Goal: Task Accomplishment & Management: Complete application form

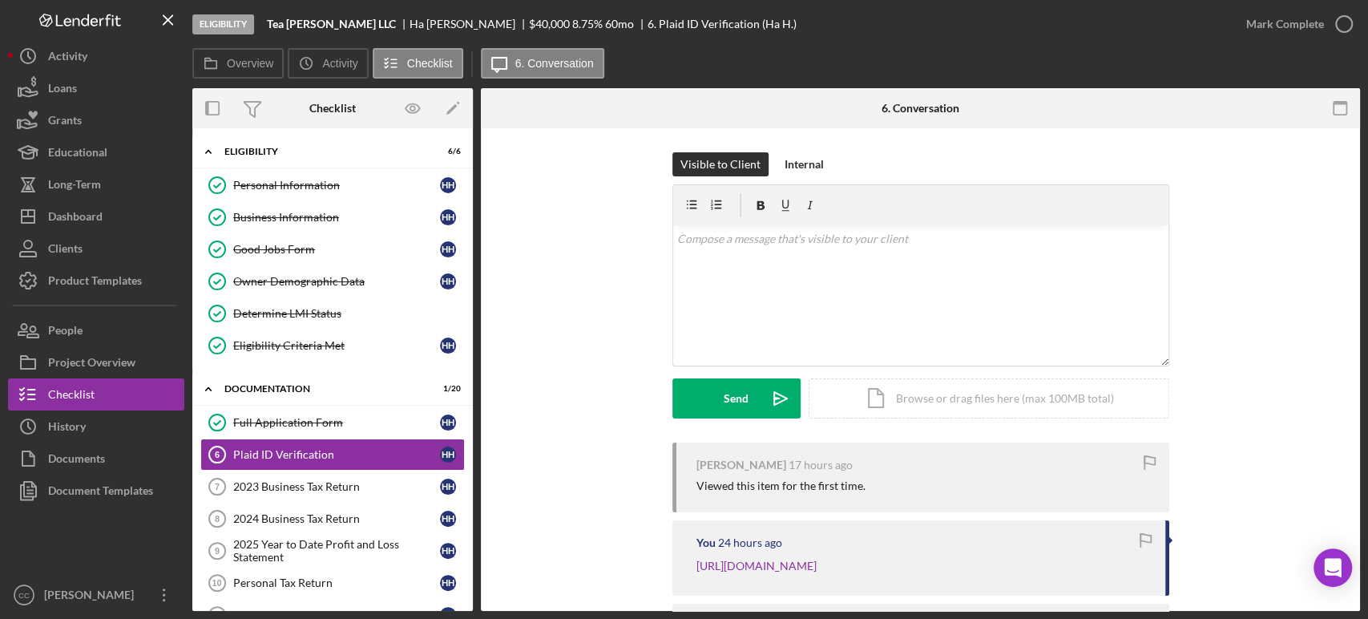
click at [529, 419] on div "Visible to Client Internal v Color teal Color pink Remove color Add row above A…" at bounding box center [920, 297] width 831 height 290
click at [83, 212] on div "Dashboard" at bounding box center [75, 218] width 54 height 36
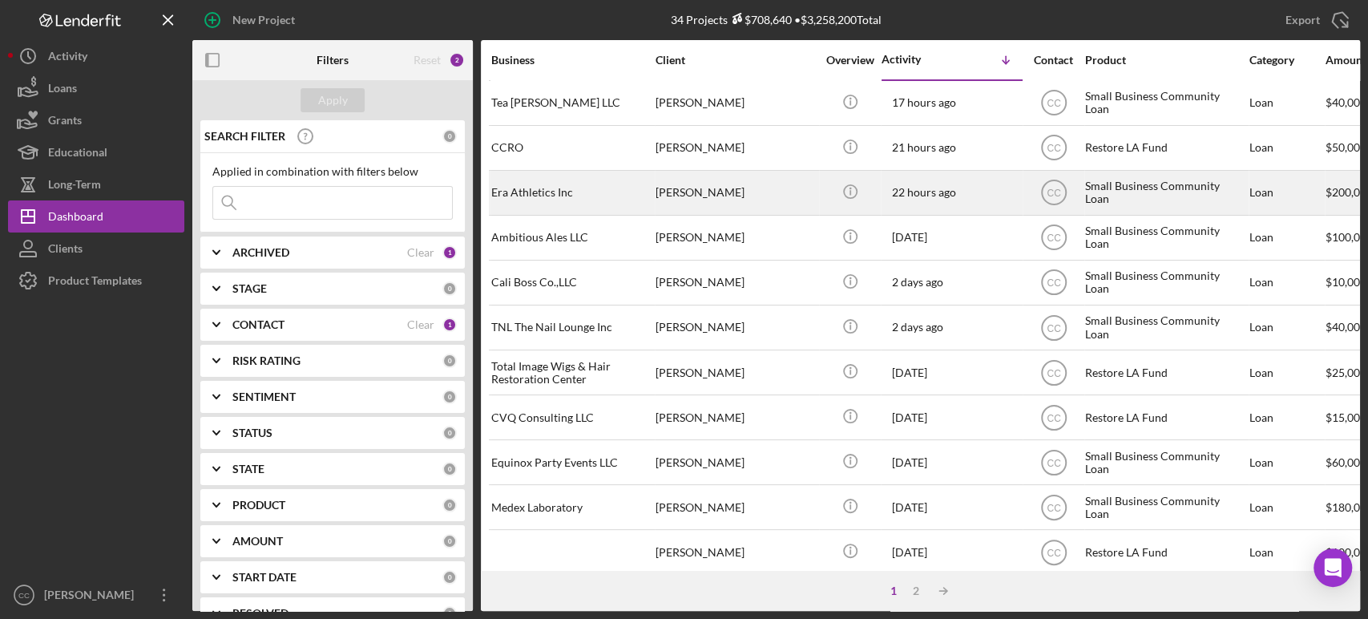
click at [755, 185] on div "[PERSON_NAME]" at bounding box center [735, 192] width 160 height 42
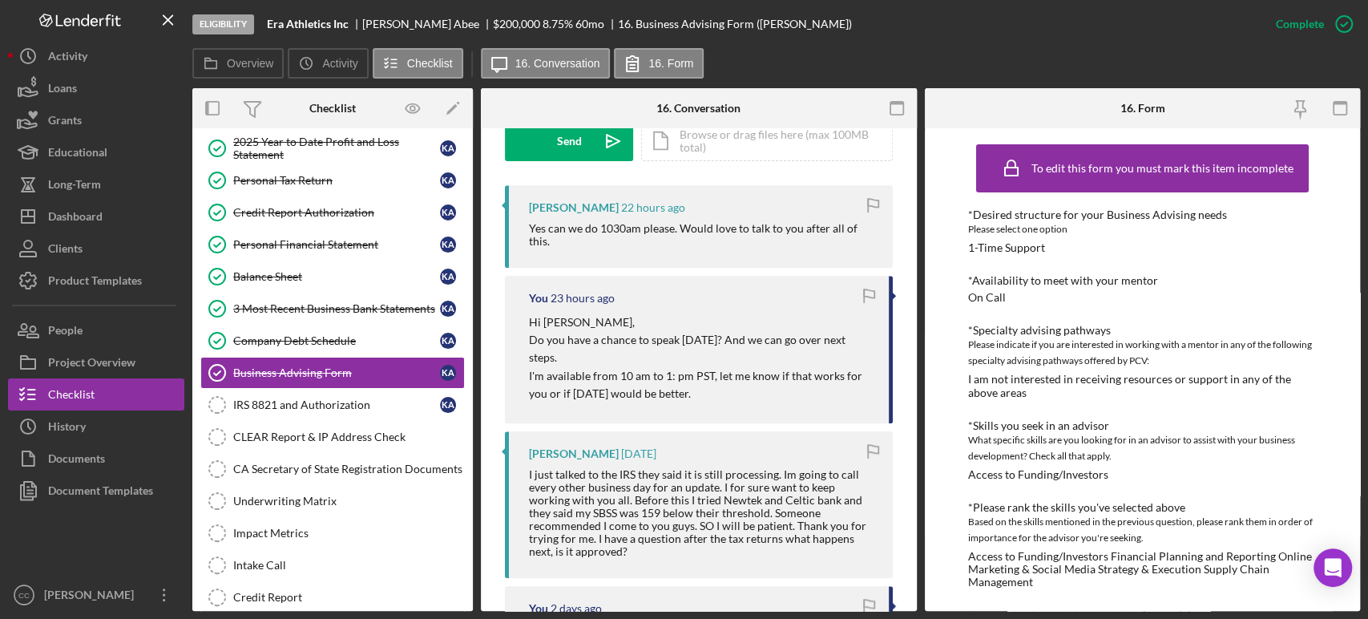
scroll to position [534, 0]
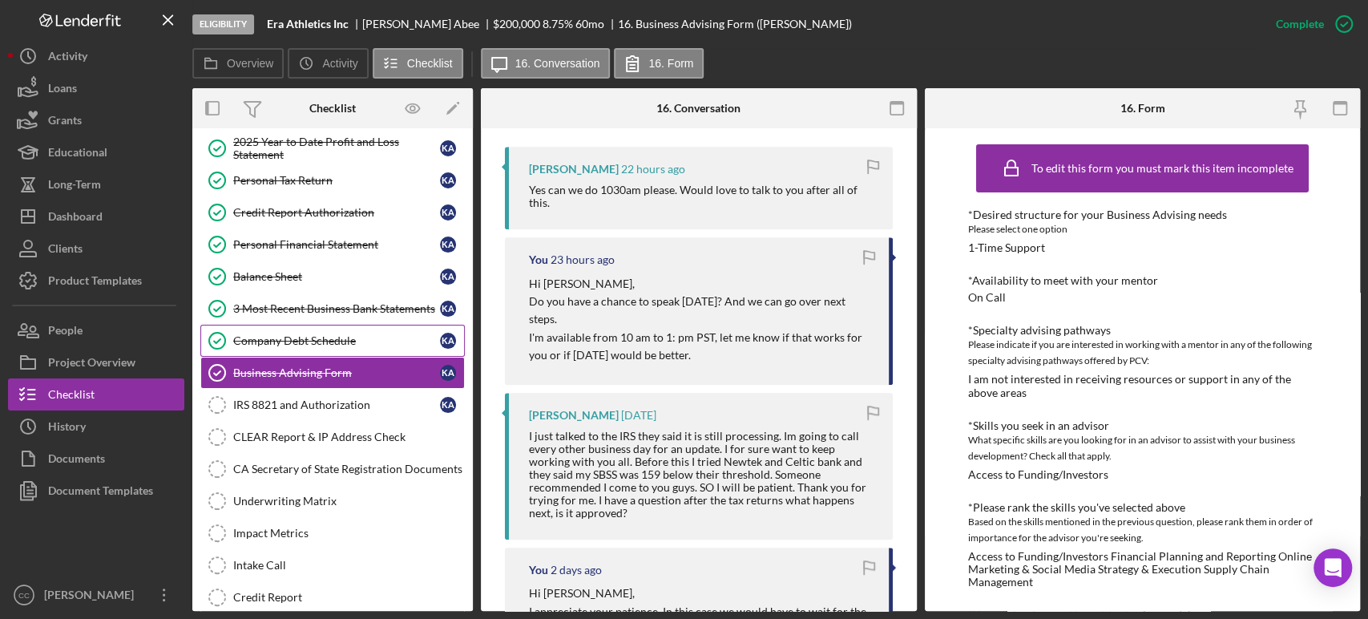
click at [316, 339] on div "Company Debt Schedule" at bounding box center [336, 340] width 207 height 13
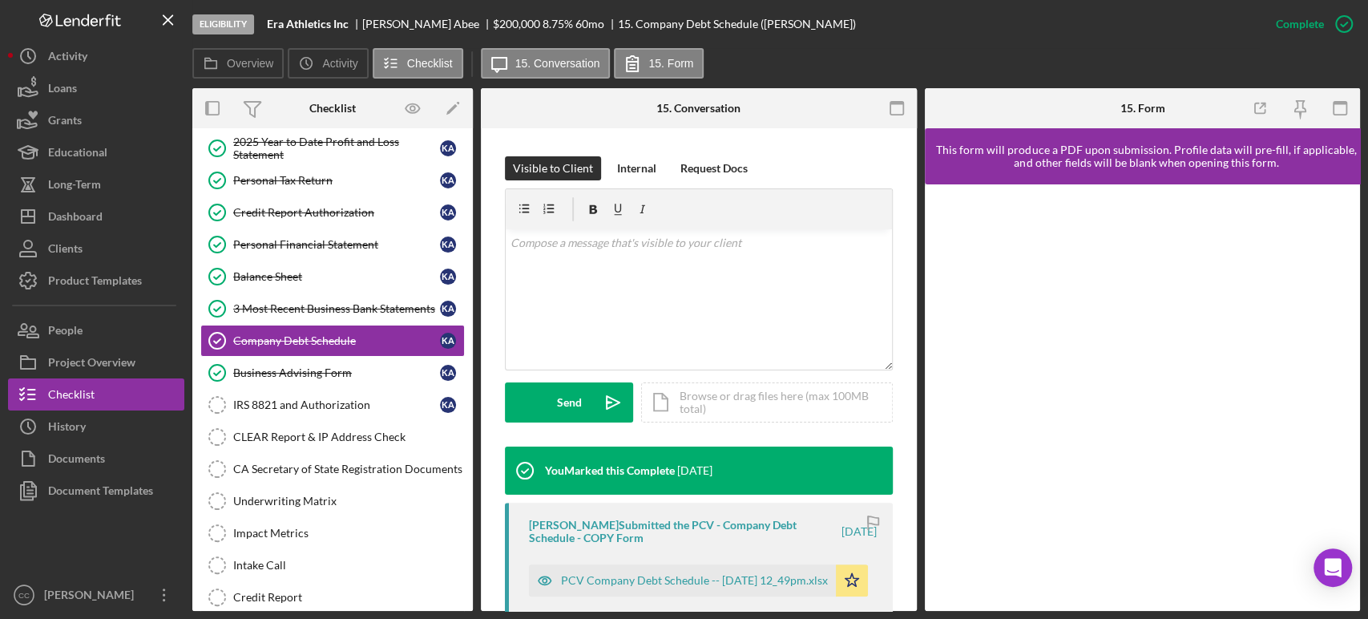
scroll to position [267, 0]
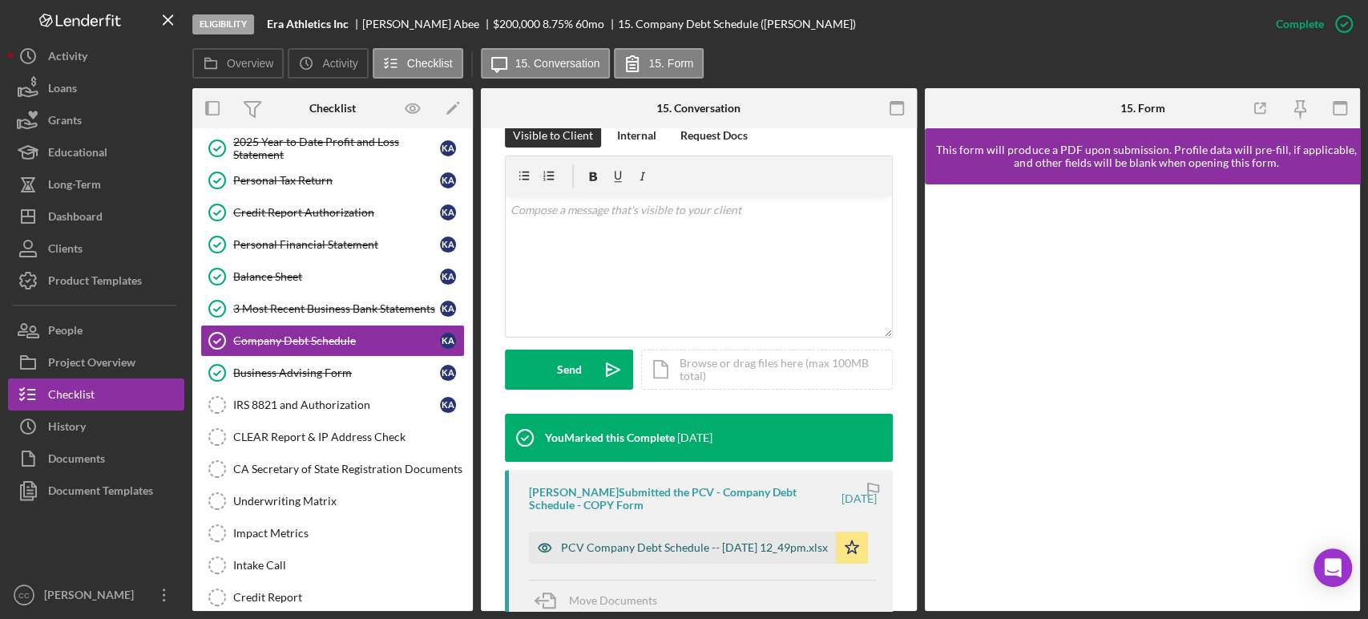
click at [655, 543] on div "PCV Company Debt Schedule -- 2025-09-30 12_49pm.xlsx" at bounding box center [694, 547] width 267 height 13
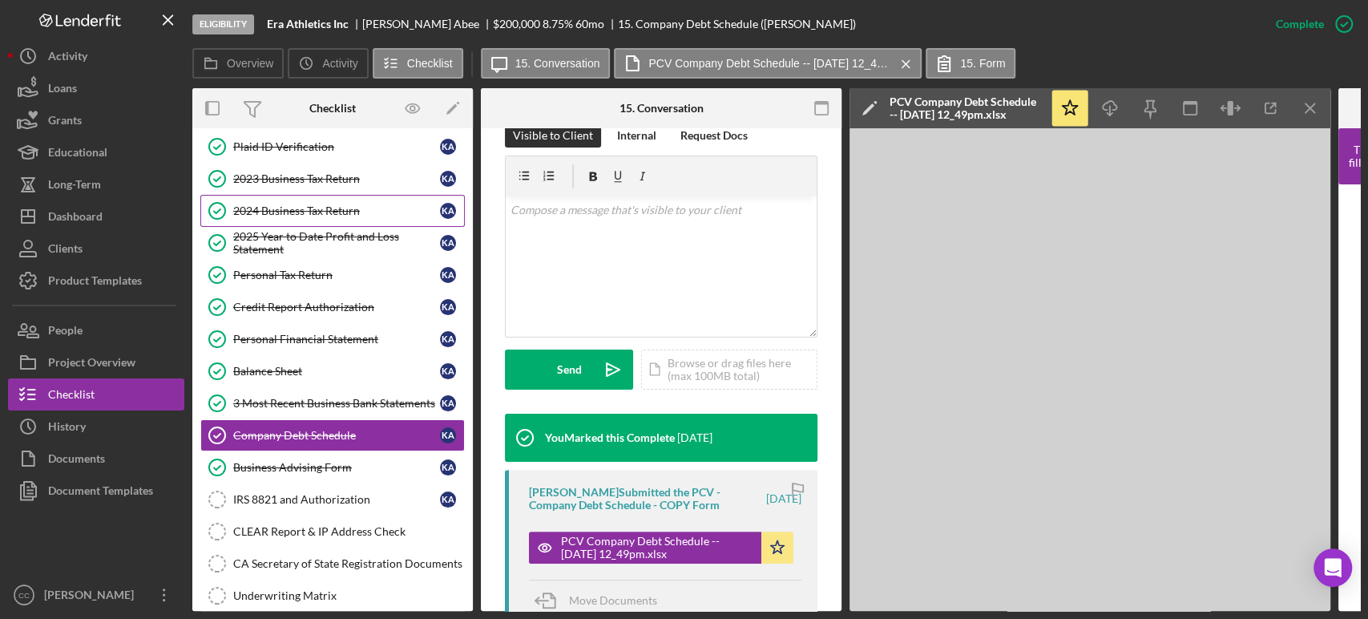
scroll to position [0, 0]
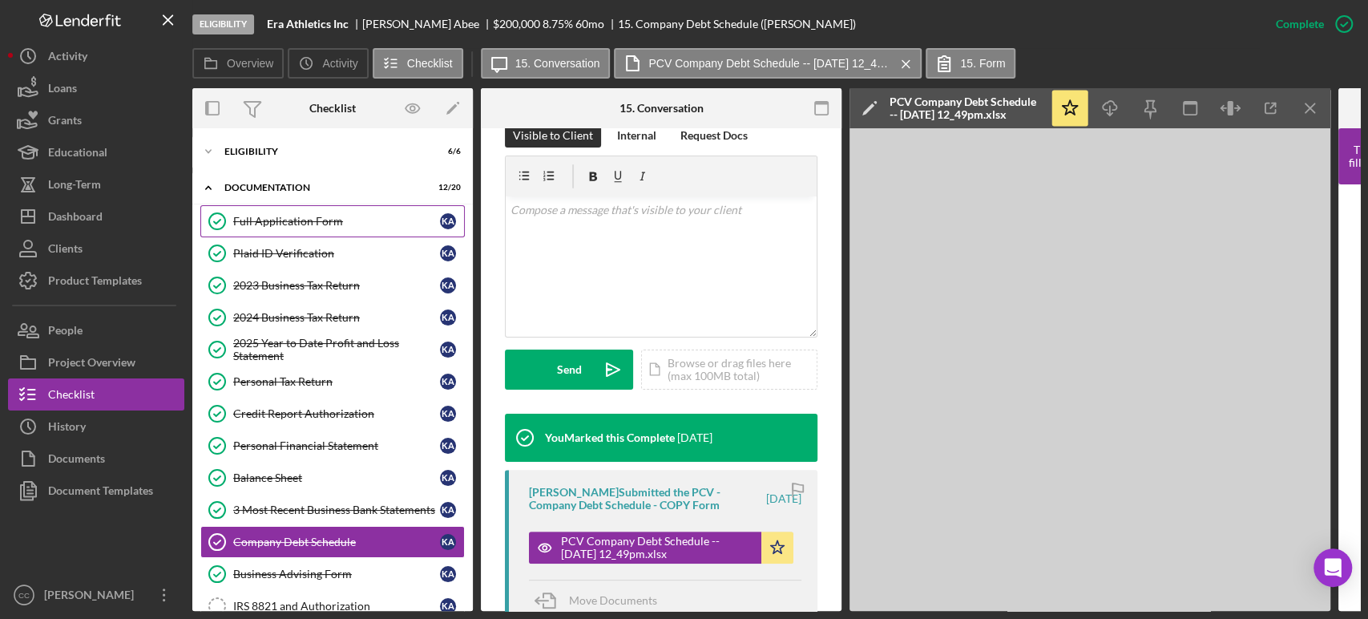
click at [291, 222] on div "Full Application Form" at bounding box center [336, 221] width 207 height 13
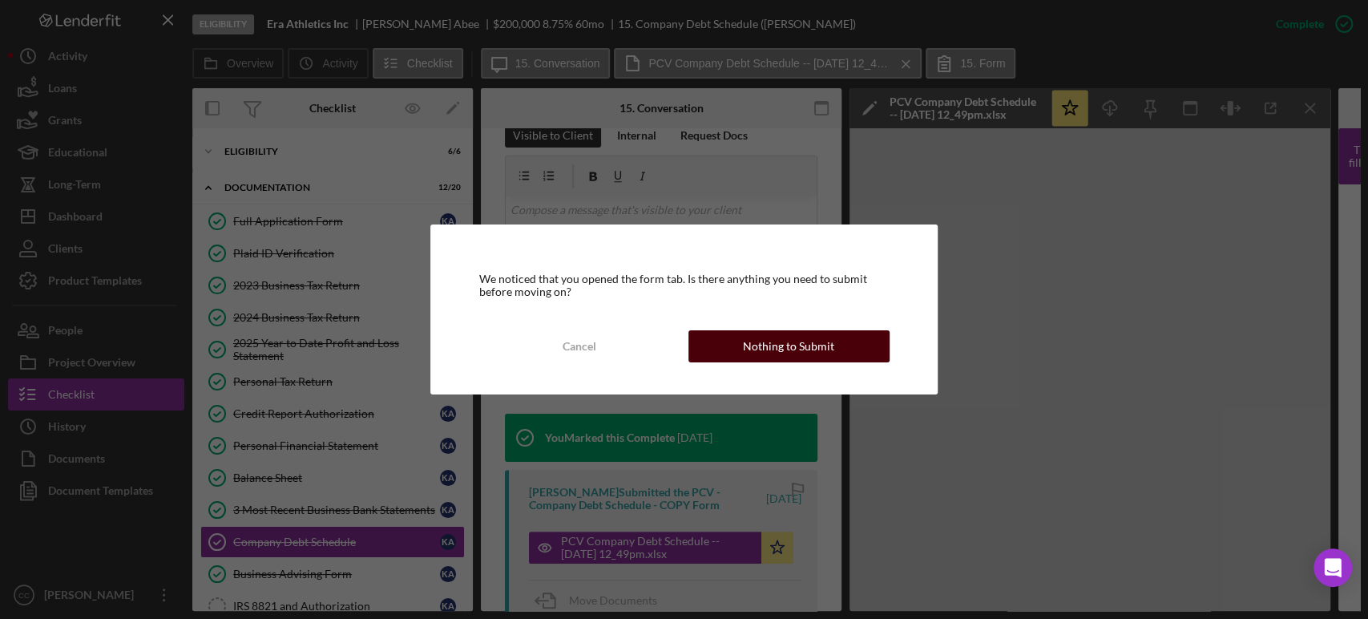
click at [806, 357] on div "Nothing to Submit" at bounding box center [788, 346] width 91 height 32
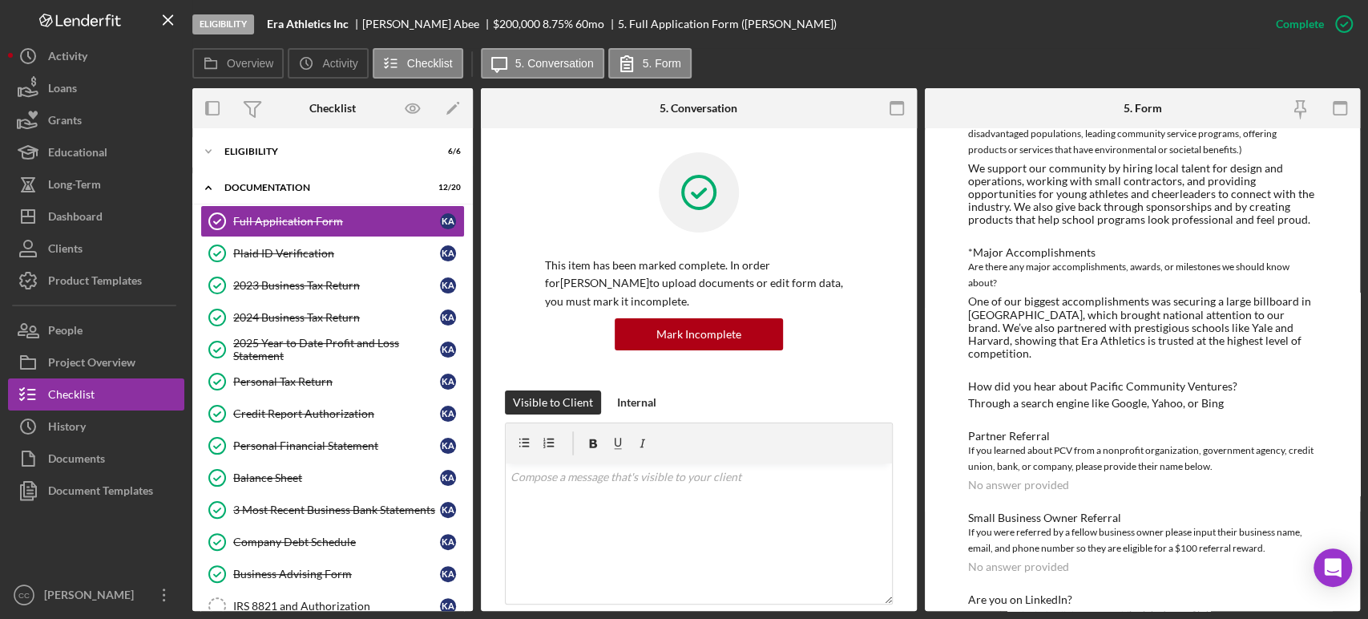
scroll to position [1367, 0]
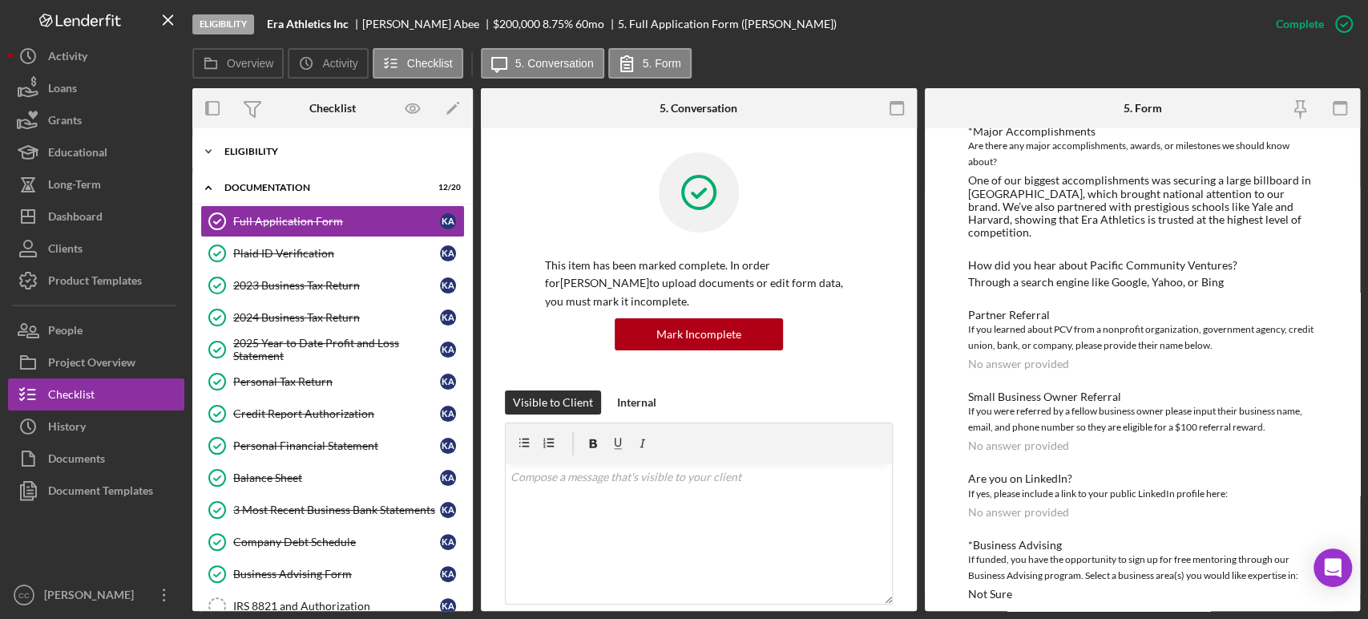
click at [265, 159] on div "Icon/Expander Eligibility 6 / 6" at bounding box center [332, 151] width 280 height 32
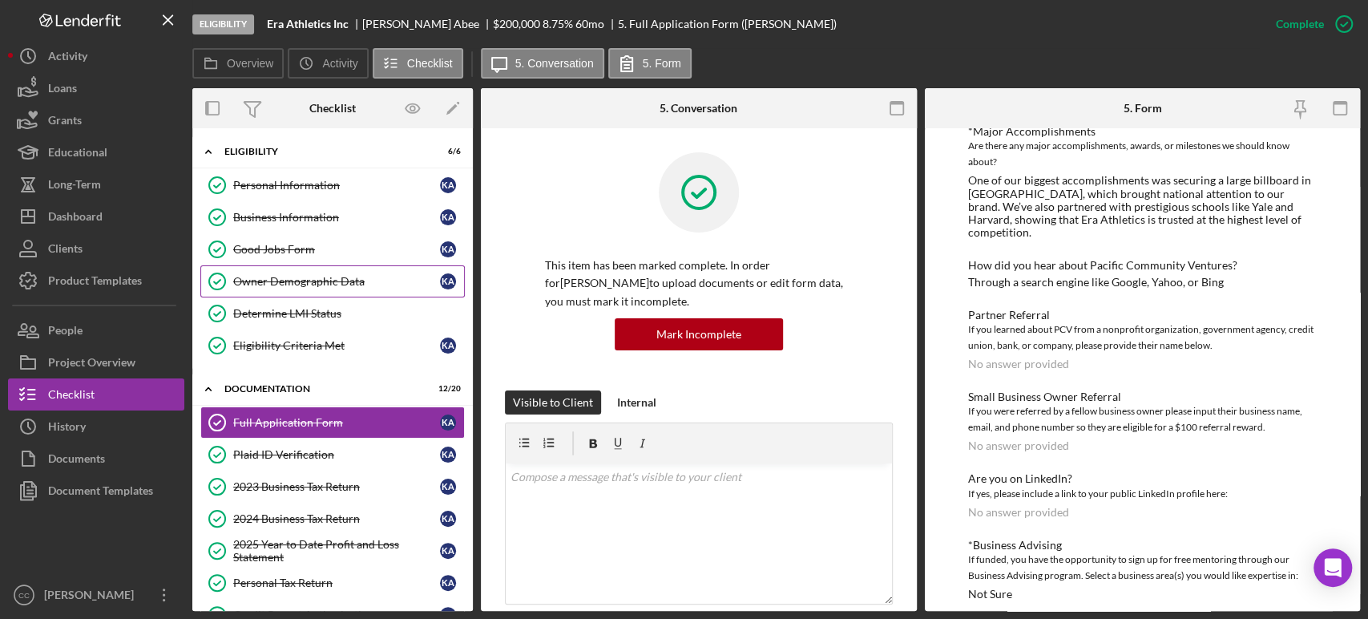
click at [321, 282] on div "Owner Demographic Data" at bounding box center [336, 281] width 207 height 13
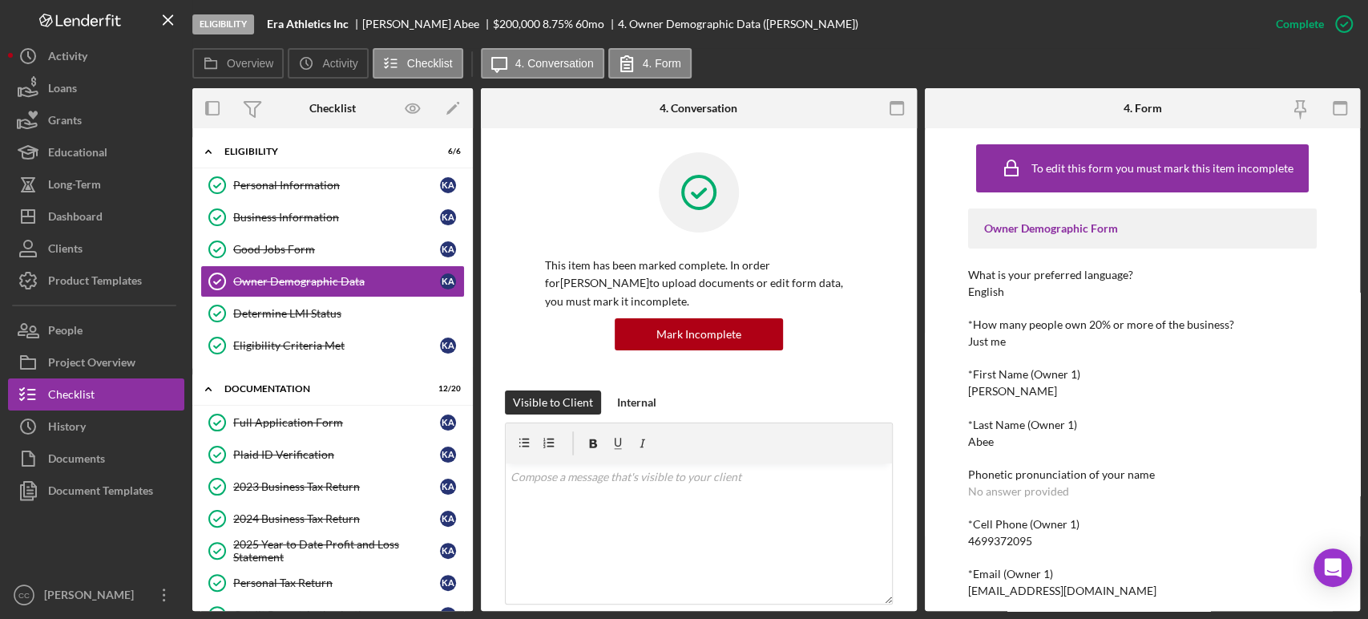
click at [1019, 538] on div "4699372095" at bounding box center [1000, 540] width 64 height 13
copy div "4699372095"
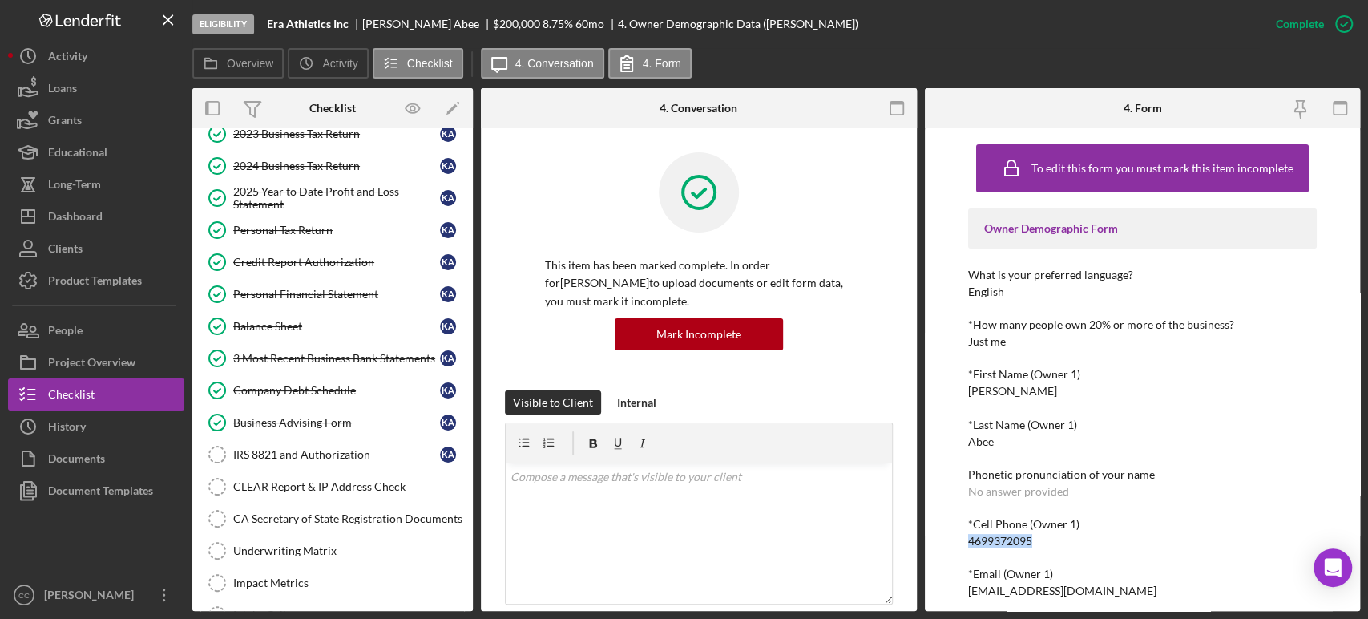
scroll to position [356, 0]
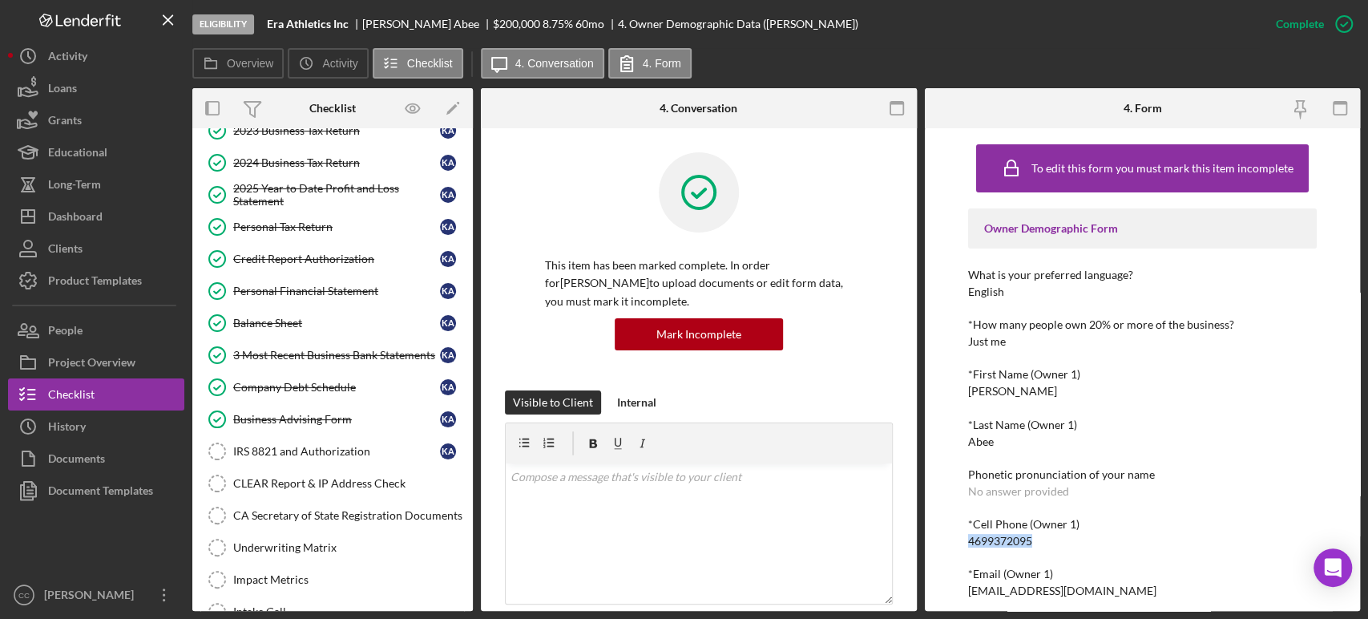
drag, startPoint x: 299, startPoint y: 420, endPoint x: 648, endPoint y: 412, distance: 349.4
click at [299, 419] on div "Business Advising Form" at bounding box center [336, 419] width 207 height 13
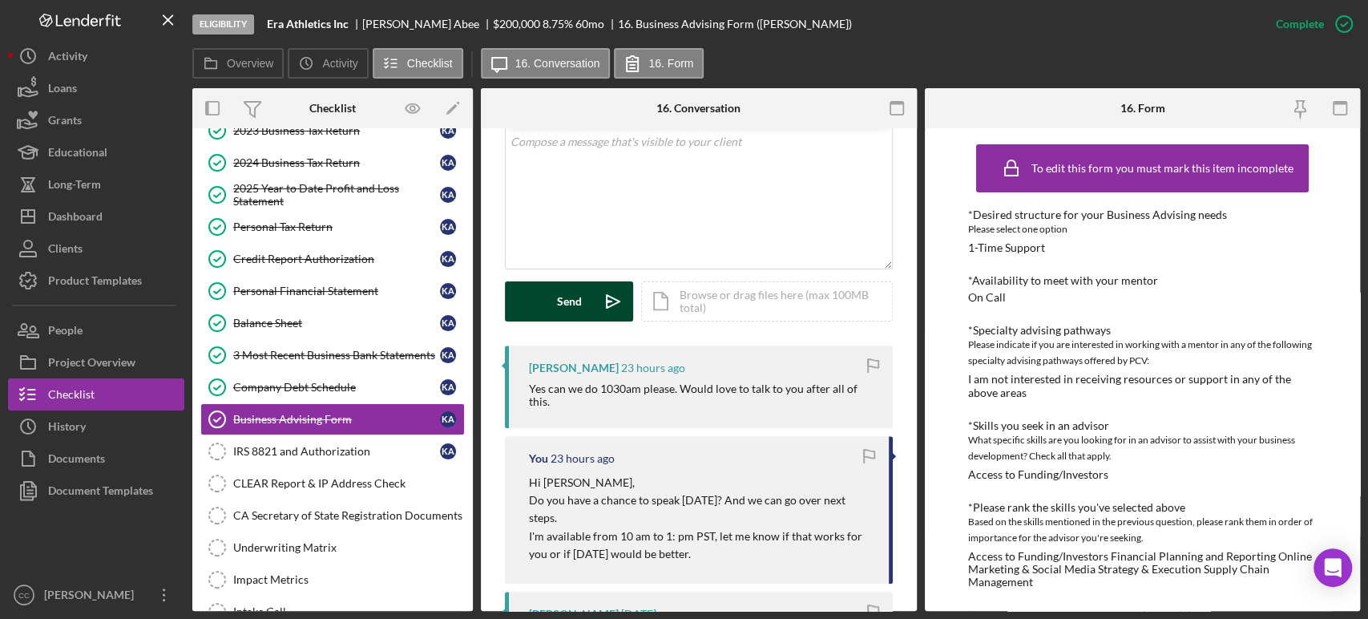
scroll to position [356, 0]
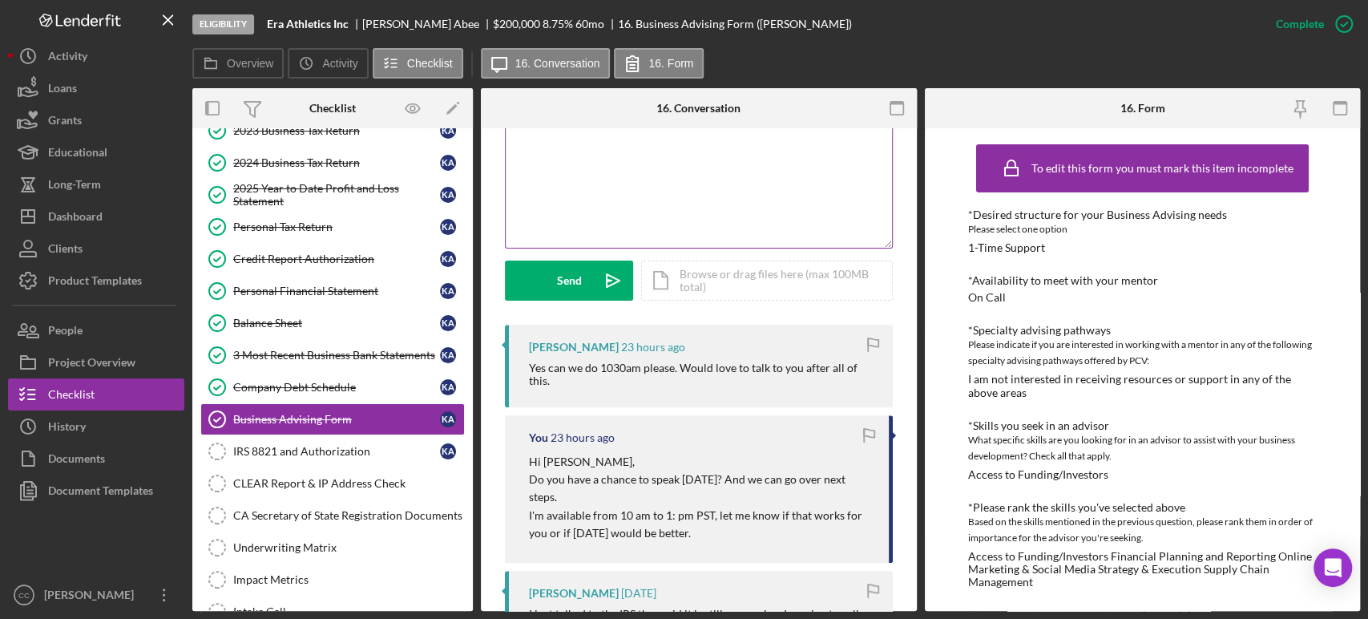
click at [645, 207] on div "v Color teal Color pink Remove color Add row above Add row below Add column bef…" at bounding box center [699, 177] width 386 height 140
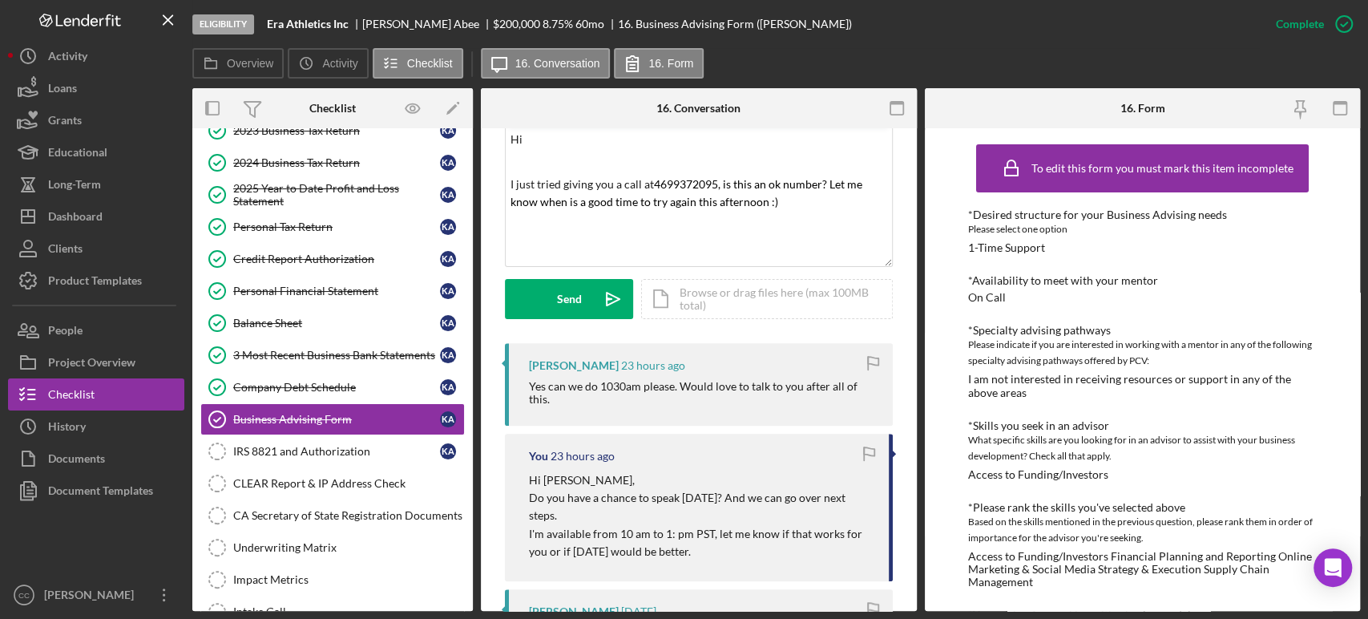
click at [375, 23] on div "Kaitlyn Abee" at bounding box center [427, 24] width 131 height 13
copy div "[PERSON_NAME]"
click at [556, 142] on p "Hi" at bounding box center [698, 140] width 377 height 18
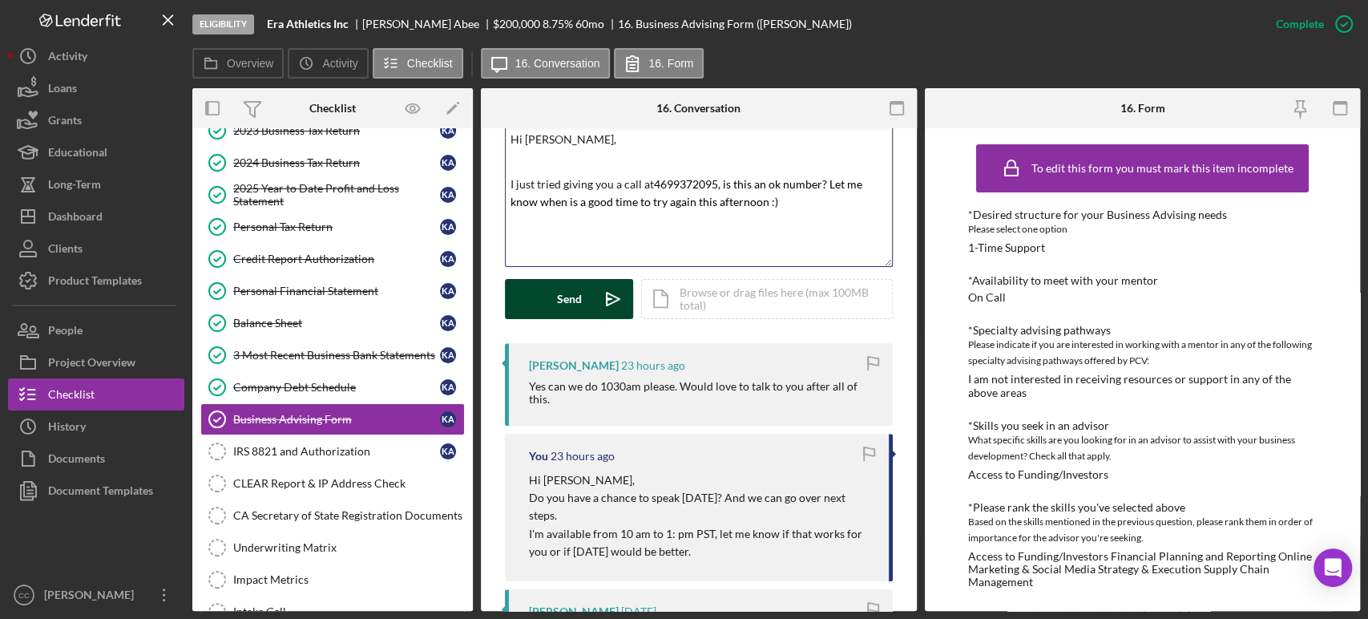
drag, startPoint x: 592, startPoint y: 294, endPoint x: 578, endPoint y: 294, distance: 13.6
click at [593, 293] on icon "Icon/icon-invite-send" at bounding box center [613, 299] width 40 height 40
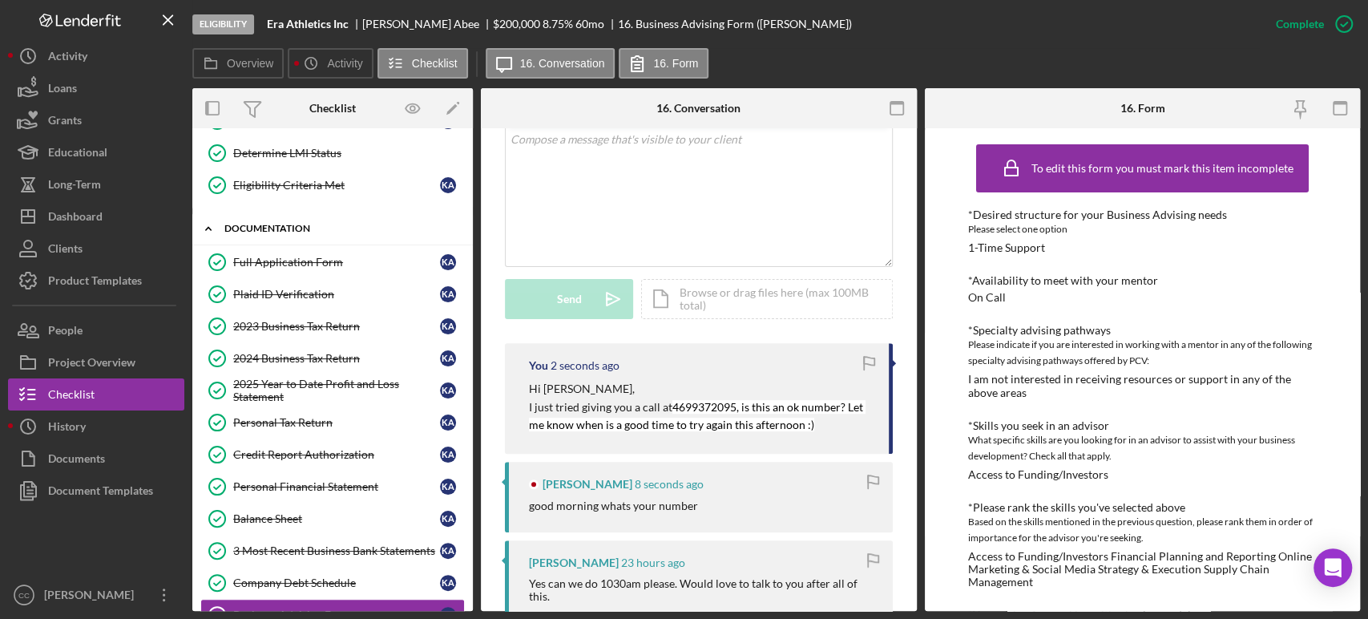
scroll to position [89, 0]
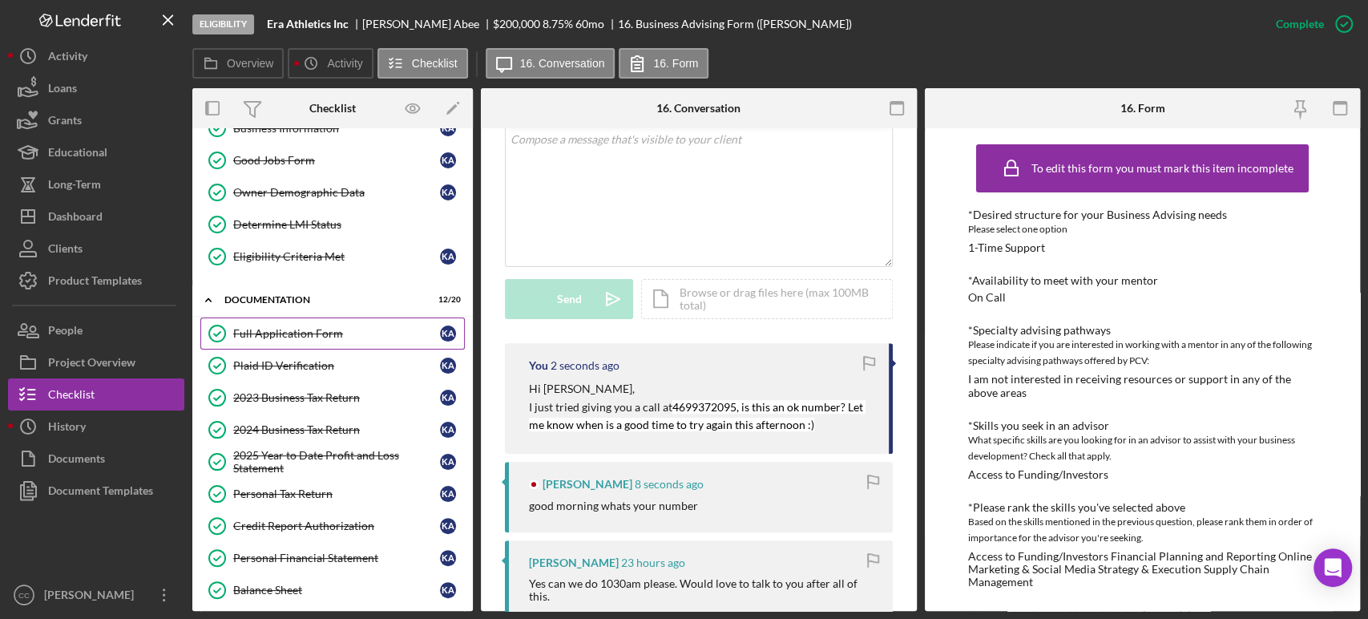
click at [270, 338] on link "Full Application Form Full Application Form K A" at bounding box center [332, 333] width 264 height 32
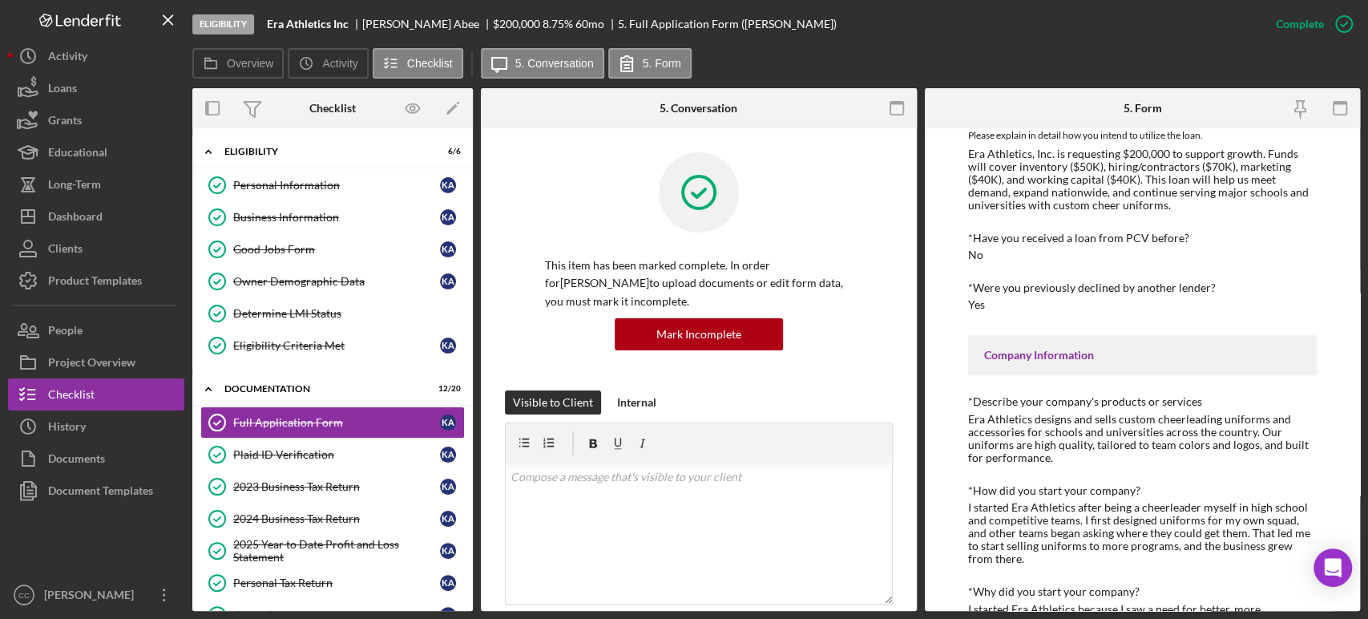
scroll to position [356, 0]
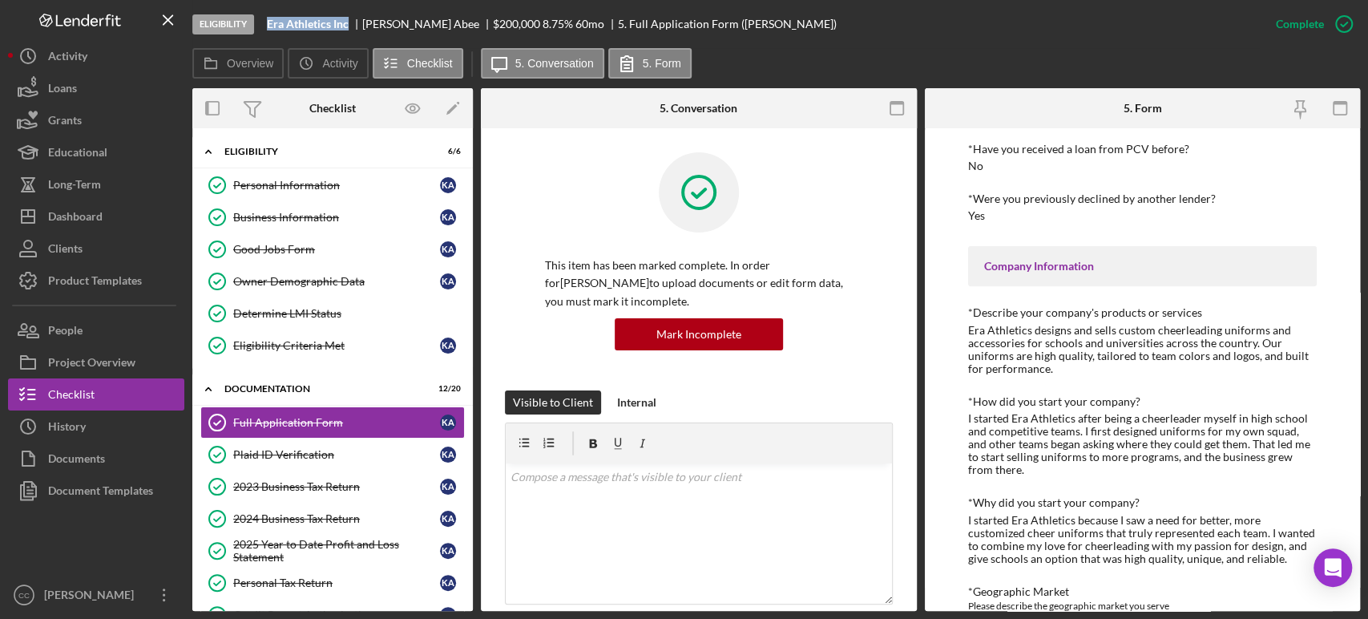
drag, startPoint x: 353, startPoint y: 24, endPoint x: 264, endPoint y: 25, distance: 88.1
click at [264, 25] on div "Eligibility Era Athletics Inc Kaitlyn Abee $200,000 $40,000 8.75 % 60 mo 5. Ful…" at bounding box center [725, 24] width 1067 height 48
drag, startPoint x: 1006, startPoint y: 432, endPoint x: 1133, endPoint y: 428, distance: 127.5
click at [1133, 428] on div "I started Era Athletics after being a cheerleader myself in high school and com…" at bounding box center [1142, 444] width 349 height 64
drag, startPoint x: 1054, startPoint y: 442, endPoint x: 1170, endPoint y: 446, distance: 115.4
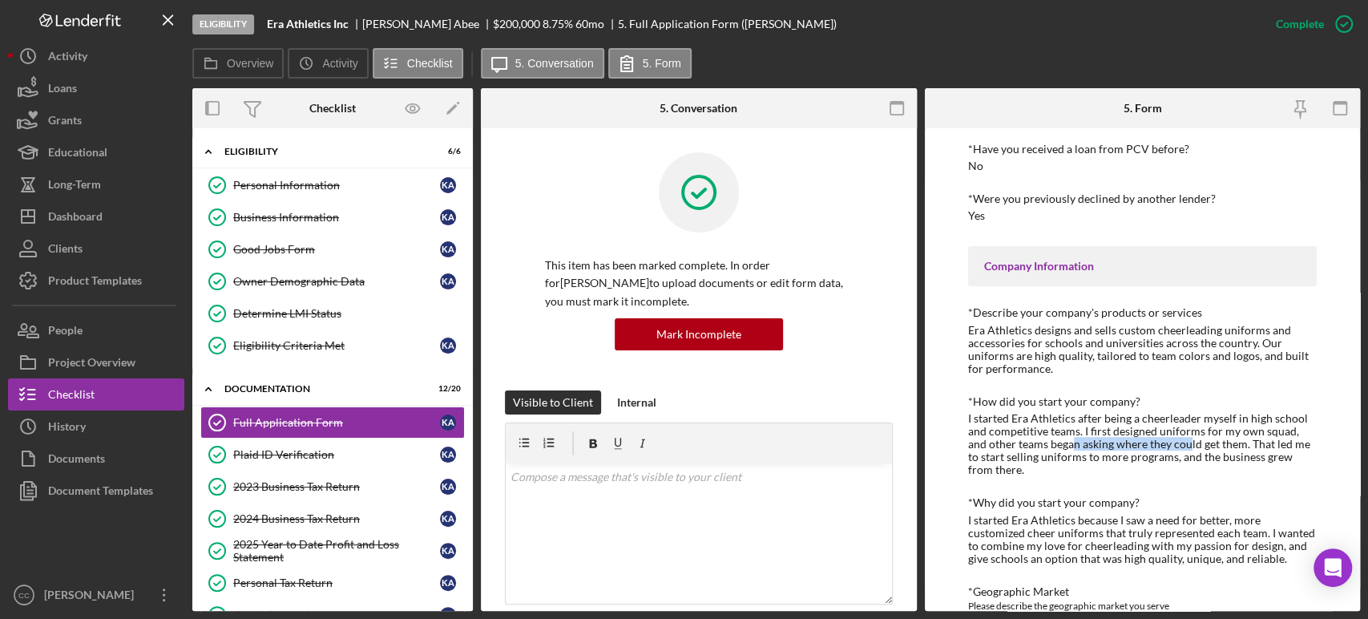
click at [1170, 446] on div "I started Era Athletics after being a cheerleader myself in high school and com…" at bounding box center [1142, 444] width 349 height 64
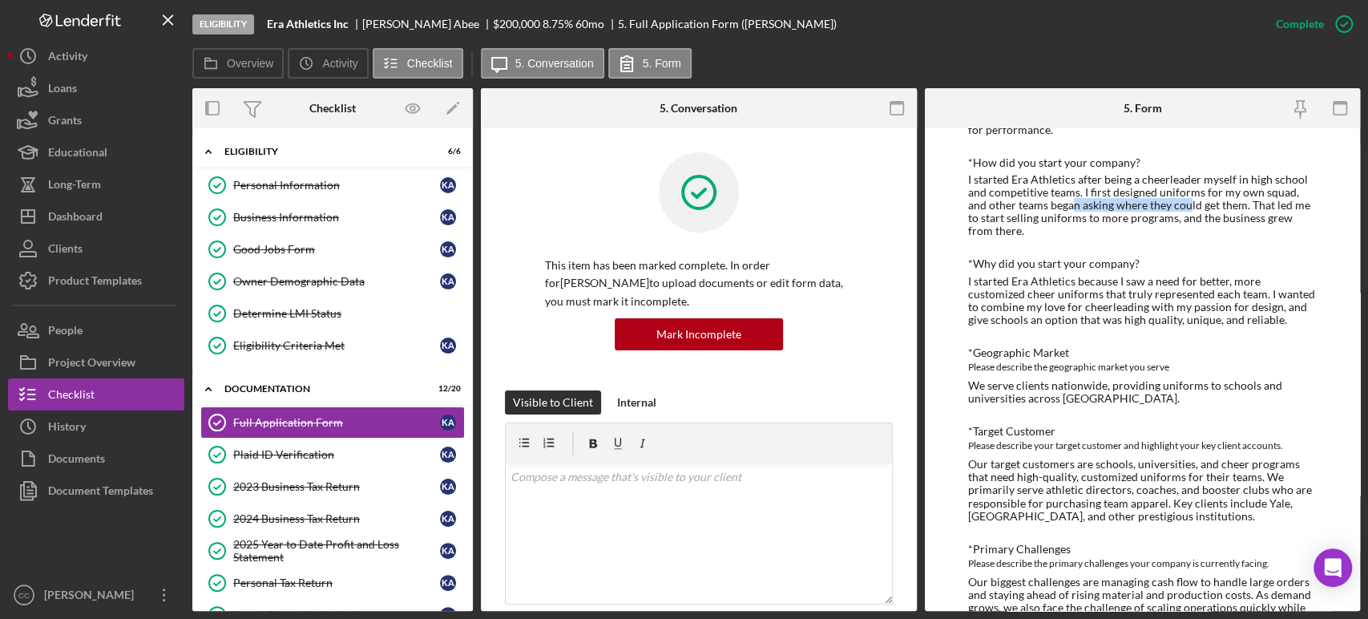
scroll to position [623, 0]
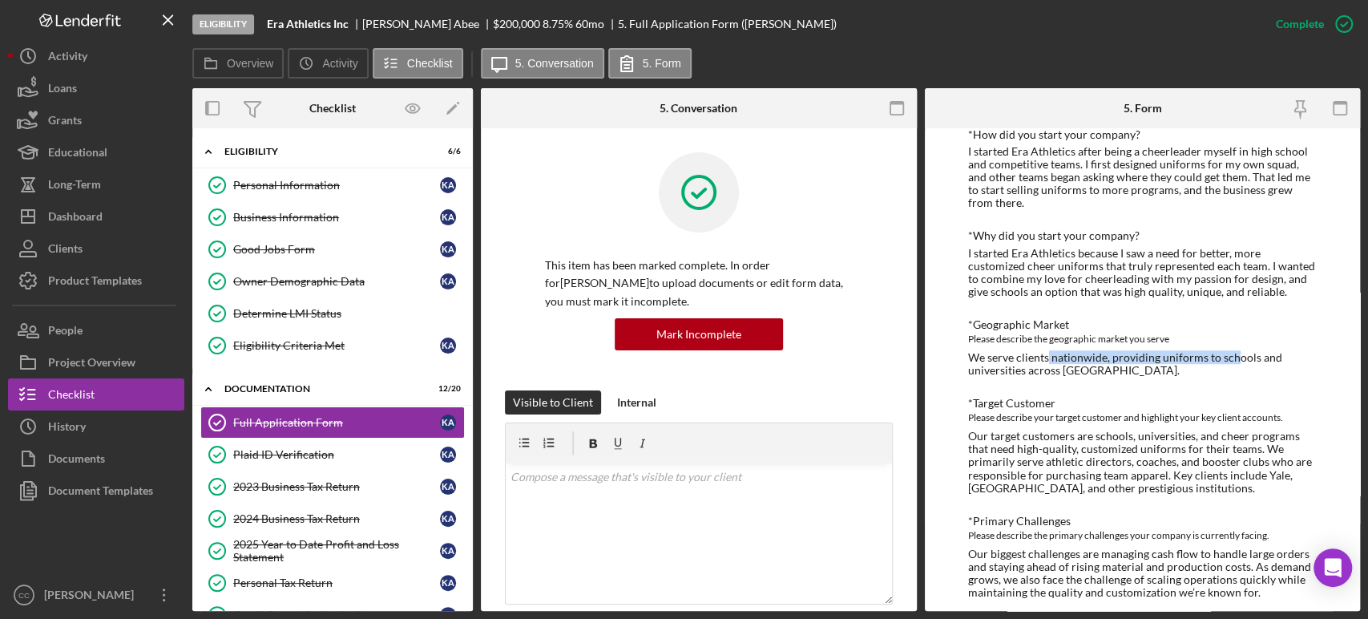
drag, startPoint x: 1050, startPoint y: 357, endPoint x: 1232, endPoint y: 362, distance: 182.7
click at [1232, 362] on div "We serve clients nationwide, providing uniforms to schools and universities acr…" at bounding box center [1142, 364] width 349 height 26
drag, startPoint x: 1002, startPoint y: 368, endPoint x: 1138, endPoint y: 372, distance: 135.5
click at [1138, 372] on div "We serve clients nationwide, providing uniforms to schools and universities acr…" at bounding box center [1142, 364] width 349 height 26
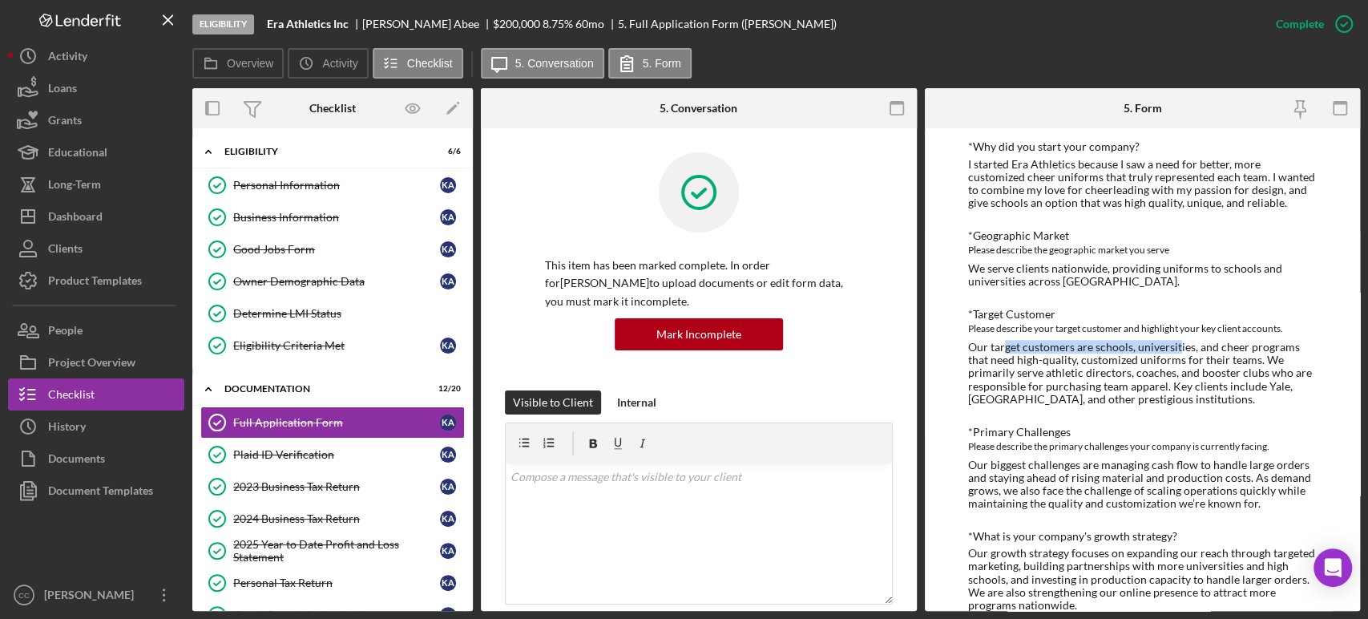
drag, startPoint x: 1005, startPoint y: 349, endPoint x: 1178, endPoint y: 348, distance: 173.1
click at [1178, 348] on div "Our target customers are schools, universities, and cheer programs that need hi…" at bounding box center [1142, 373] width 349 height 64
drag, startPoint x: 1003, startPoint y: 361, endPoint x: 1218, endPoint y: 356, distance: 214.8
click at [1218, 356] on div "Our target customers are schools, universities, and cheer programs that need hi…" at bounding box center [1142, 373] width 349 height 64
drag, startPoint x: 1015, startPoint y: 376, endPoint x: 1187, endPoint y: 367, distance: 172.5
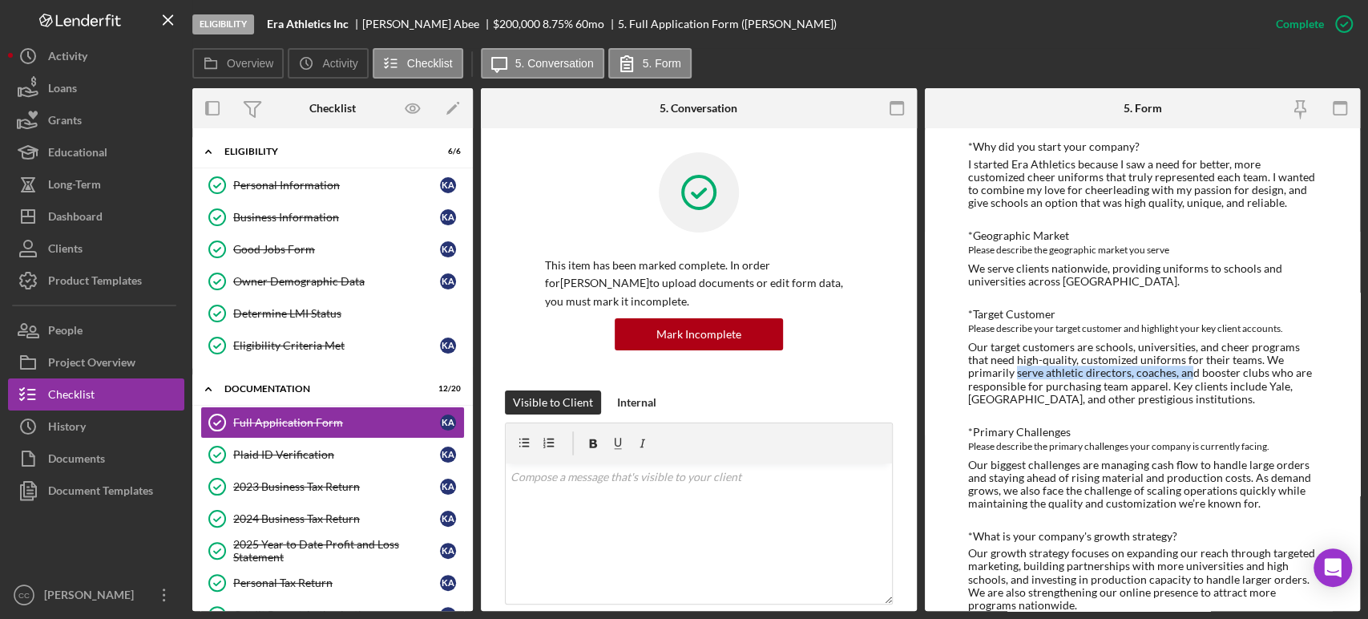
click at [1187, 367] on div "Our target customers are schools, universities, and cheer programs that need hi…" at bounding box center [1142, 373] width 349 height 64
drag, startPoint x: 1024, startPoint y: 388, endPoint x: 1182, endPoint y: 382, distance: 157.9
click at [1182, 382] on div "Our target customers are schools, universities, and cheer programs that need hi…" at bounding box center [1142, 373] width 349 height 64
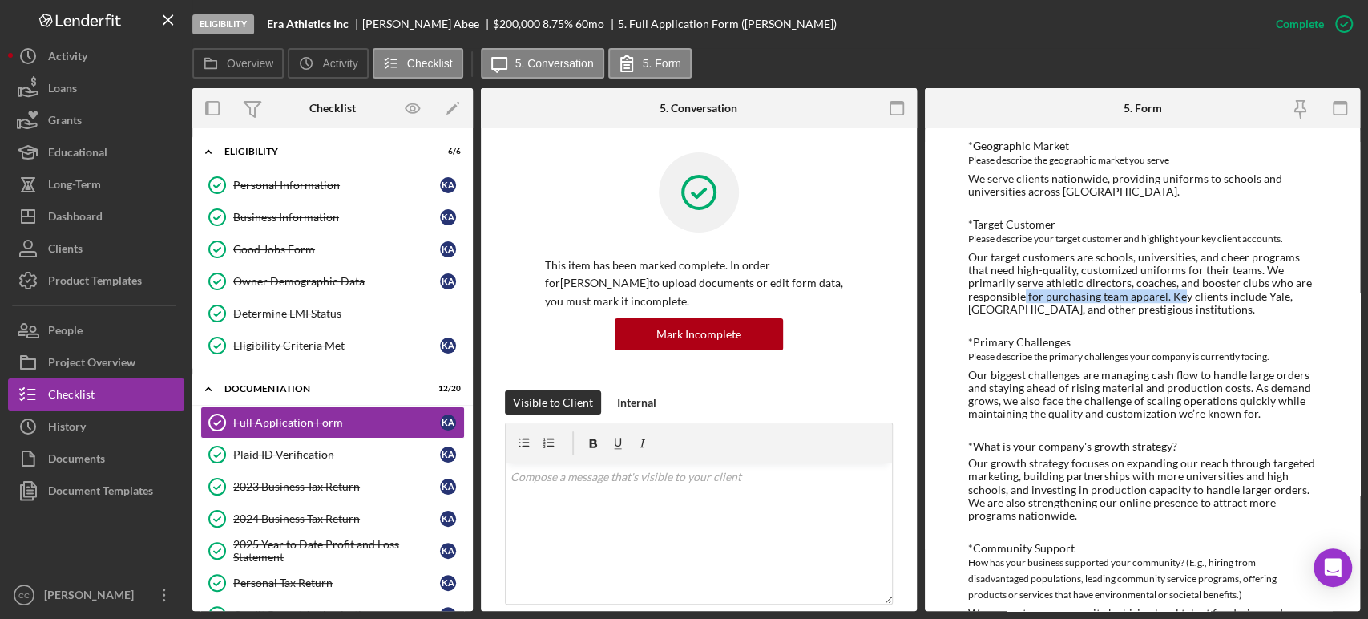
scroll to position [890, 0]
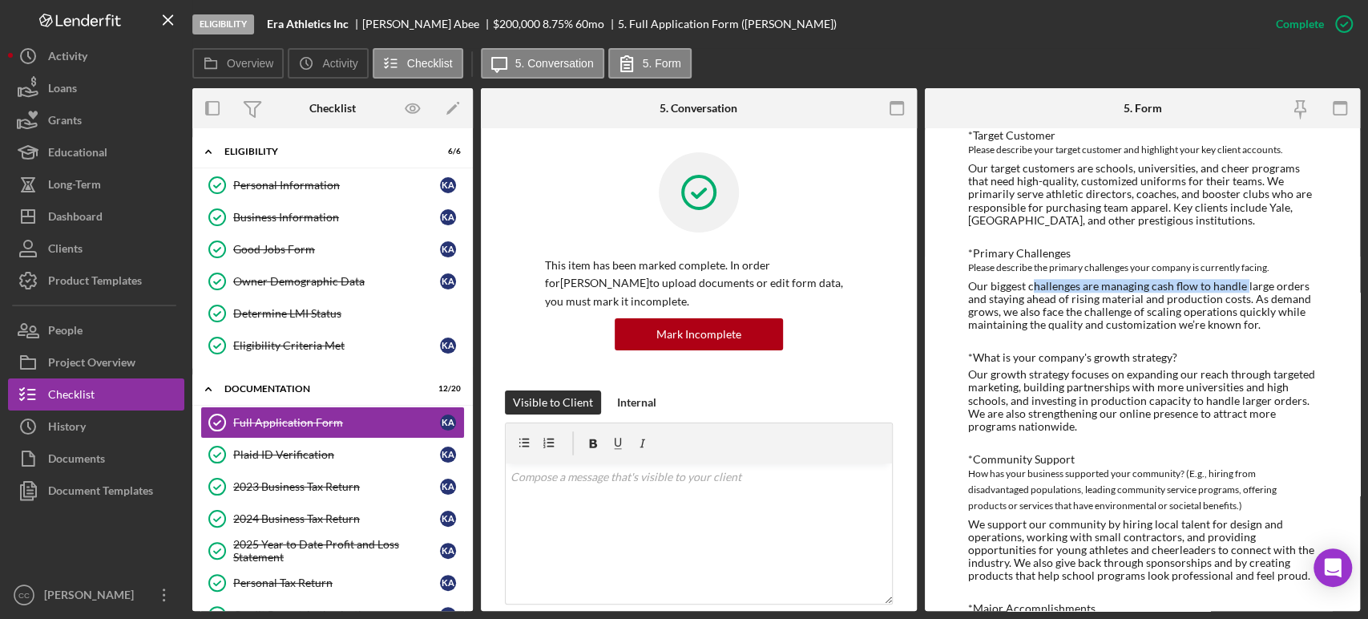
drag, startPoint x: 1032, startPoint y: 282, endPoint x: 1244, endPoint y: 287, distance: 211.6
click at [1244, 287] on div "Our biggest challenges are managing cash flow to handle large orders and stayin…" at bounding box center [1142, 305] width 349 height 51
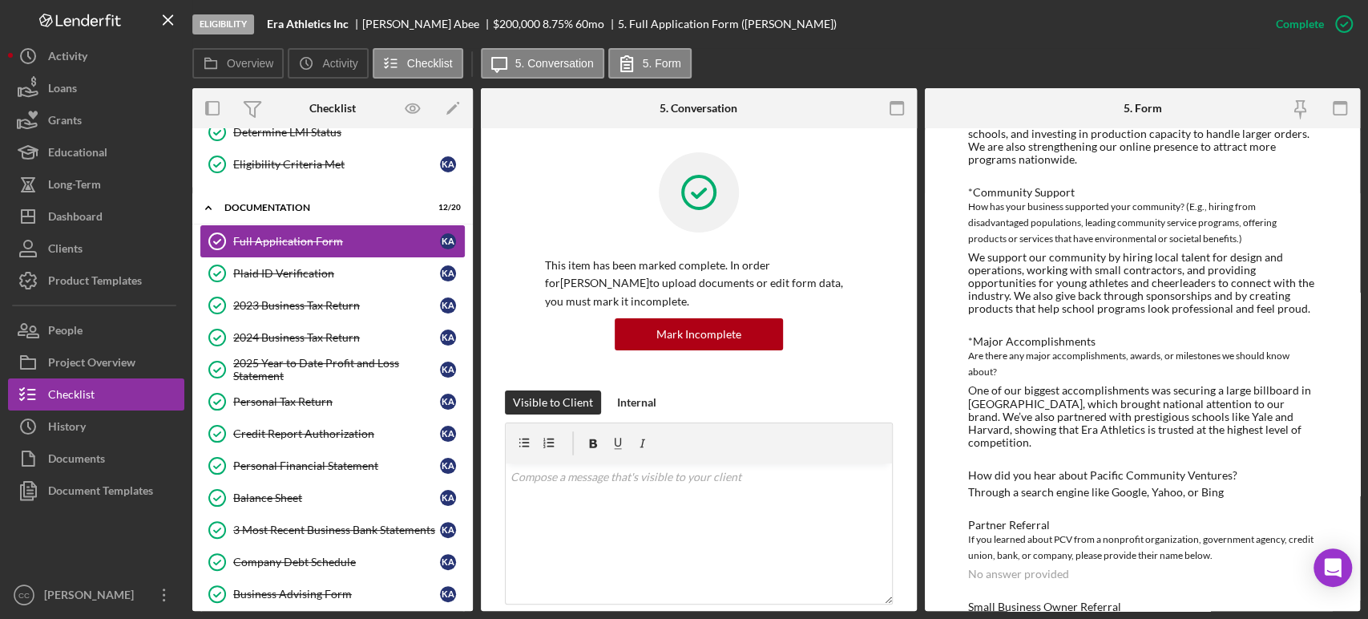
scroll to position [356, 0]
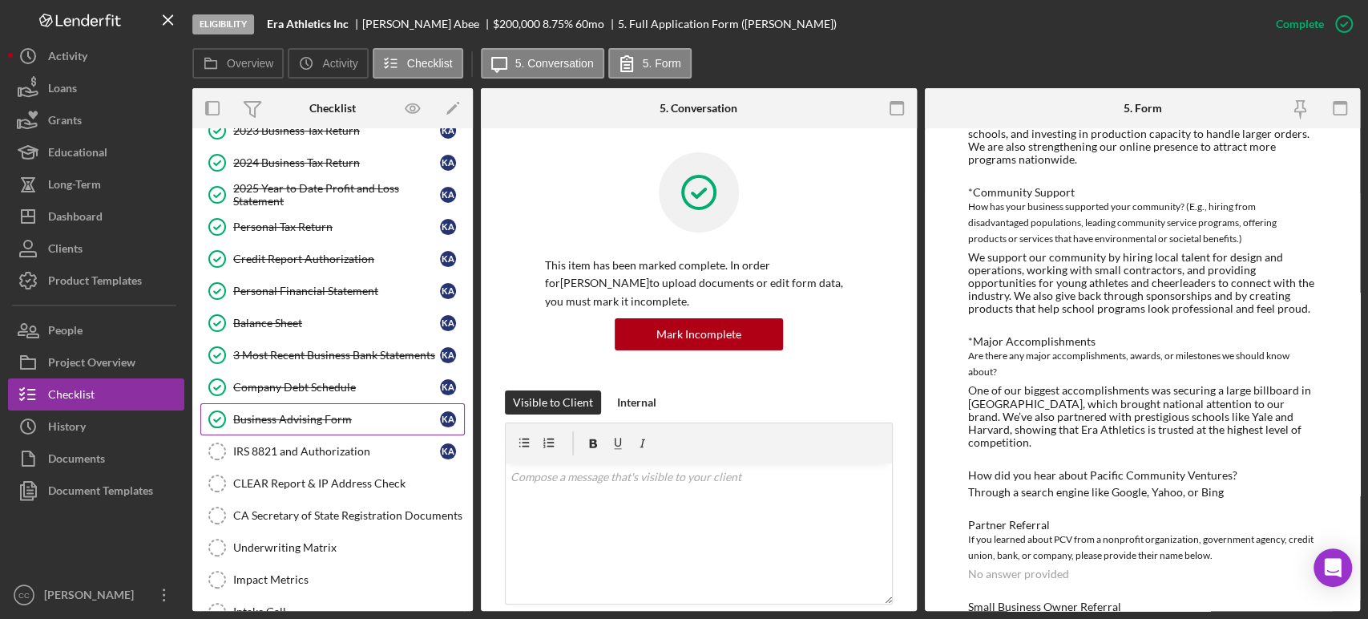
click at [340, 415] on div "Business Advising Form" at bounding box center [336, 419] width 207 height 13
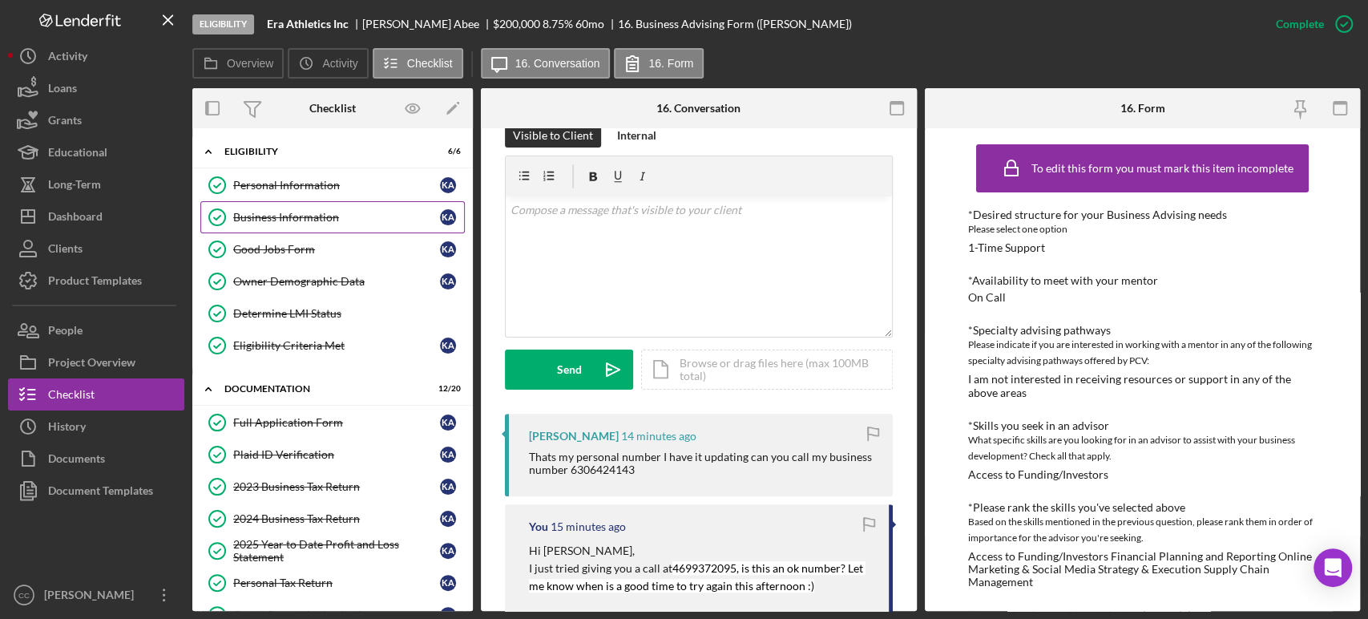
click at [296, 220] on div "Business Information" at bounding box center [336, 217] width 207 height 13
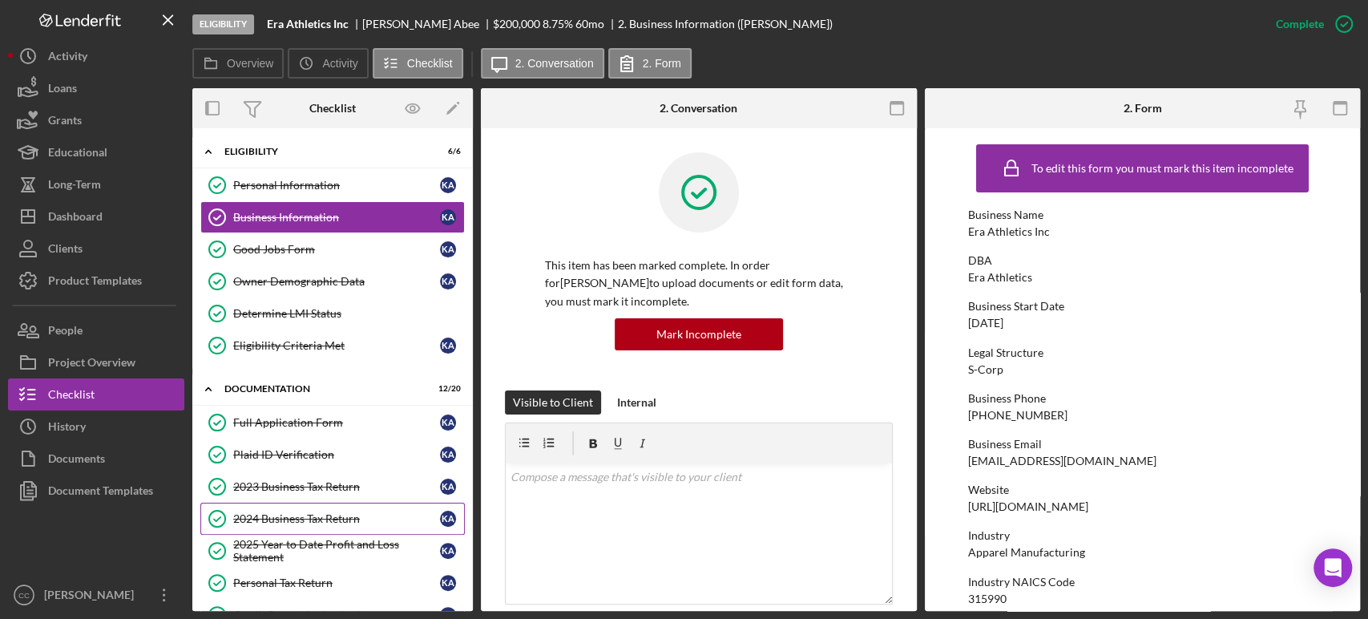
click at [301, 514] on div "2024 Business Tax Return" at bounding box center [336, 518] width 207 height 13
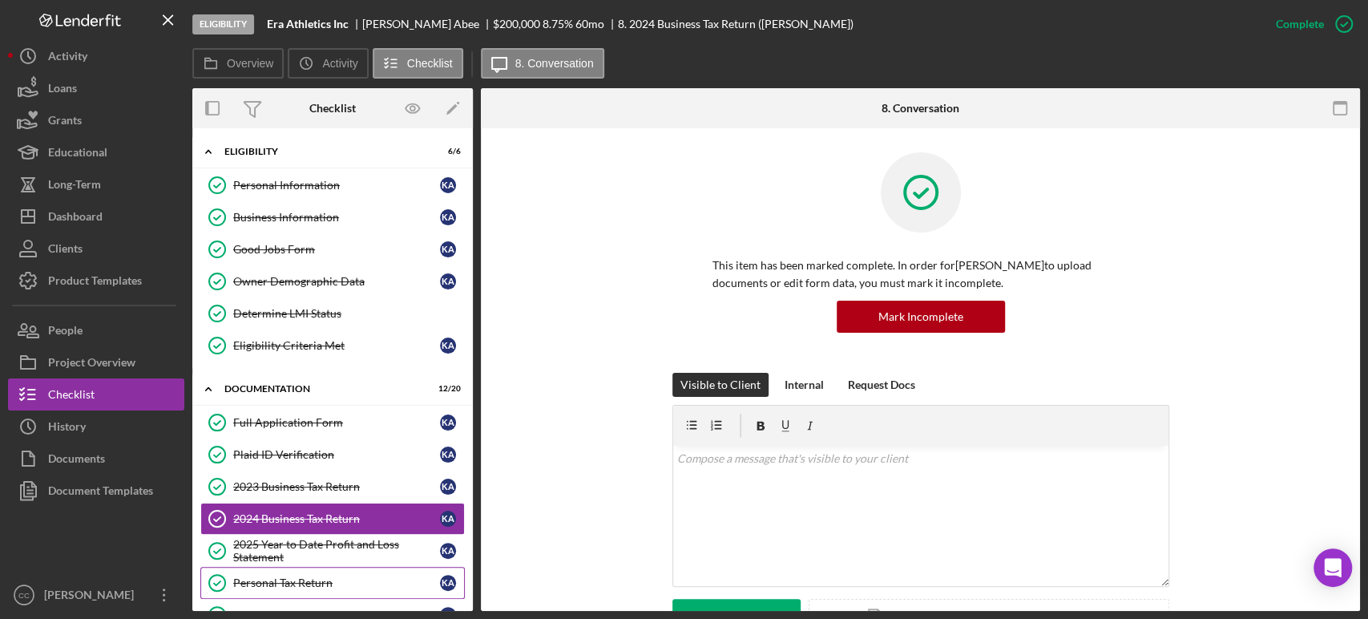
click at [291, 576] on div "Personal Tax Return" at bounding box center [336, 582] width 207 height 13
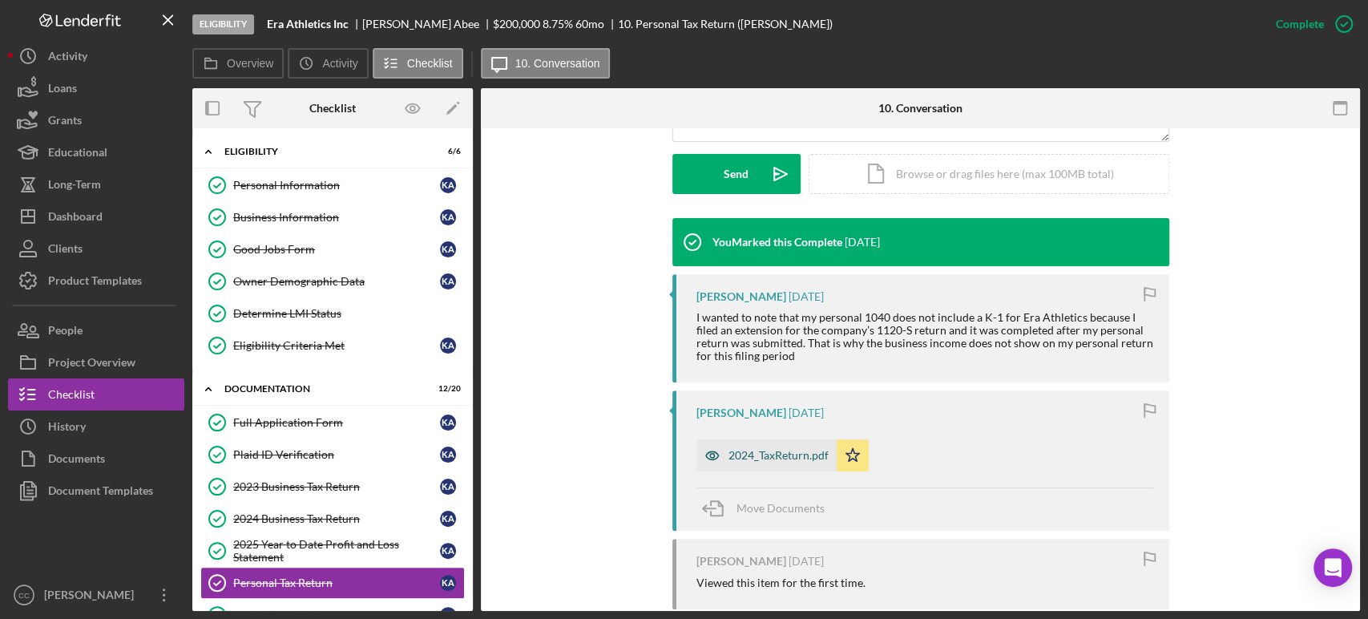
click at [744, 453] on div "2024_TaxReturn.pdf" at bounding box center [778, 455] width 100 height 13
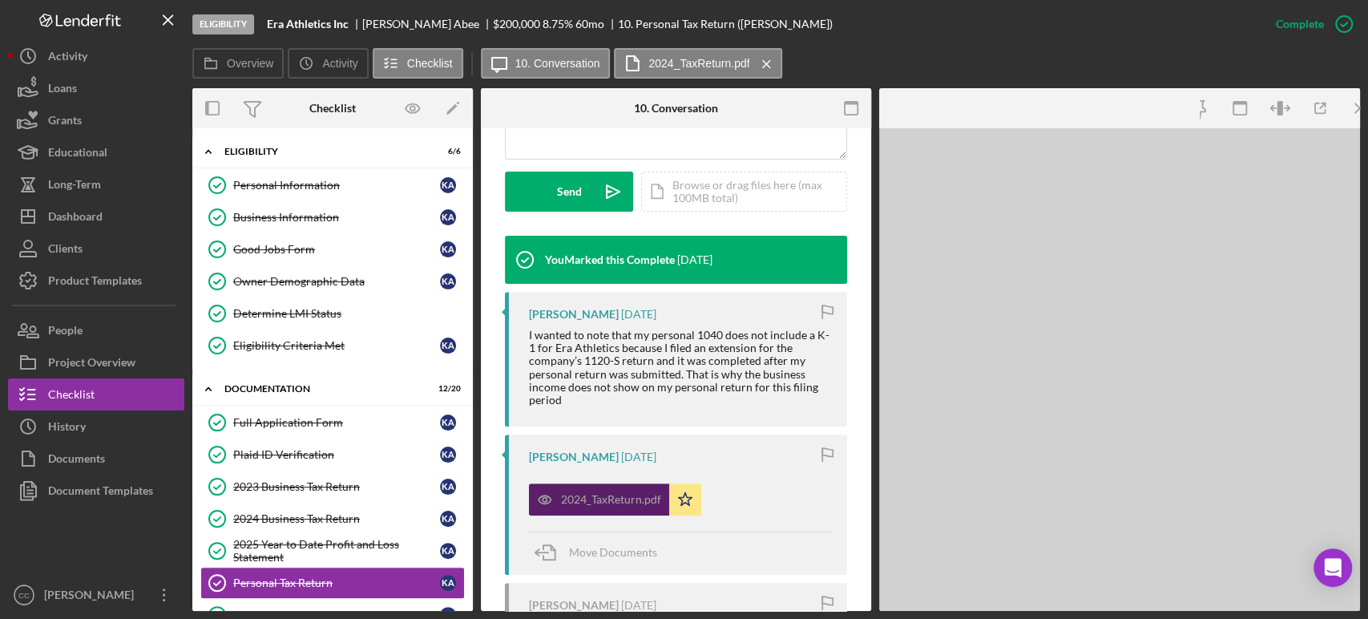
scroll to position [462, 0]
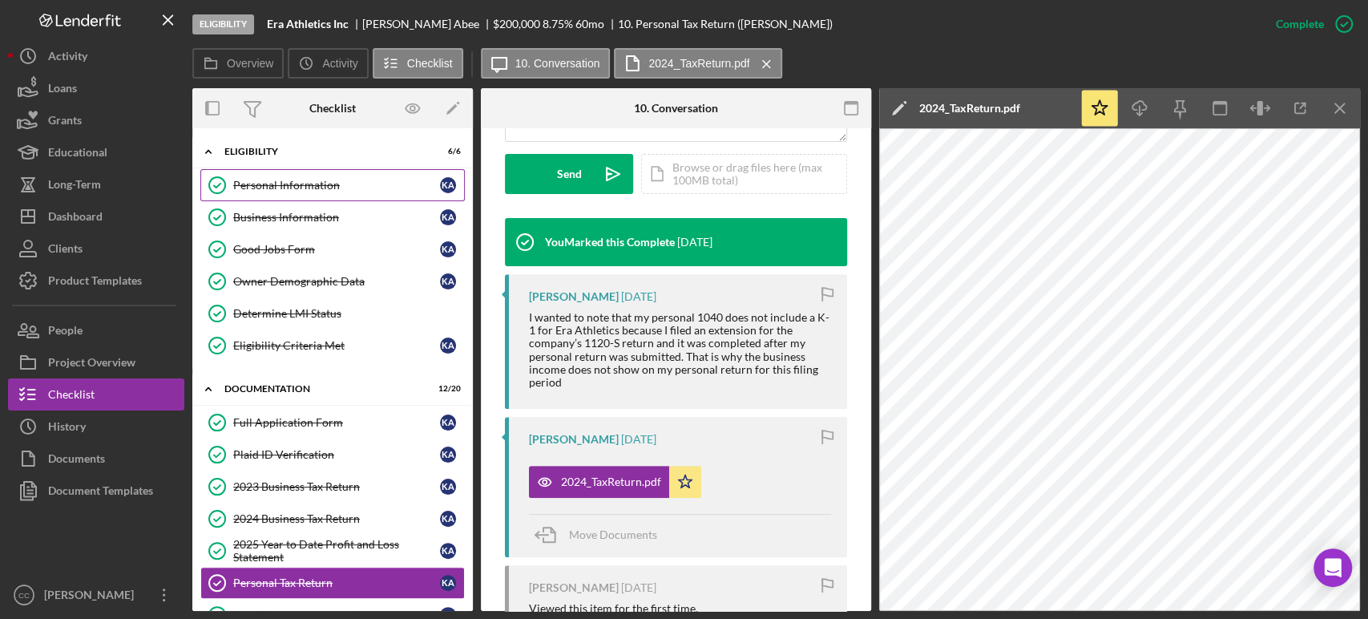
click at [283, 190] on div "Personal Information" at bounding box center [336, 185] width 207 height 13
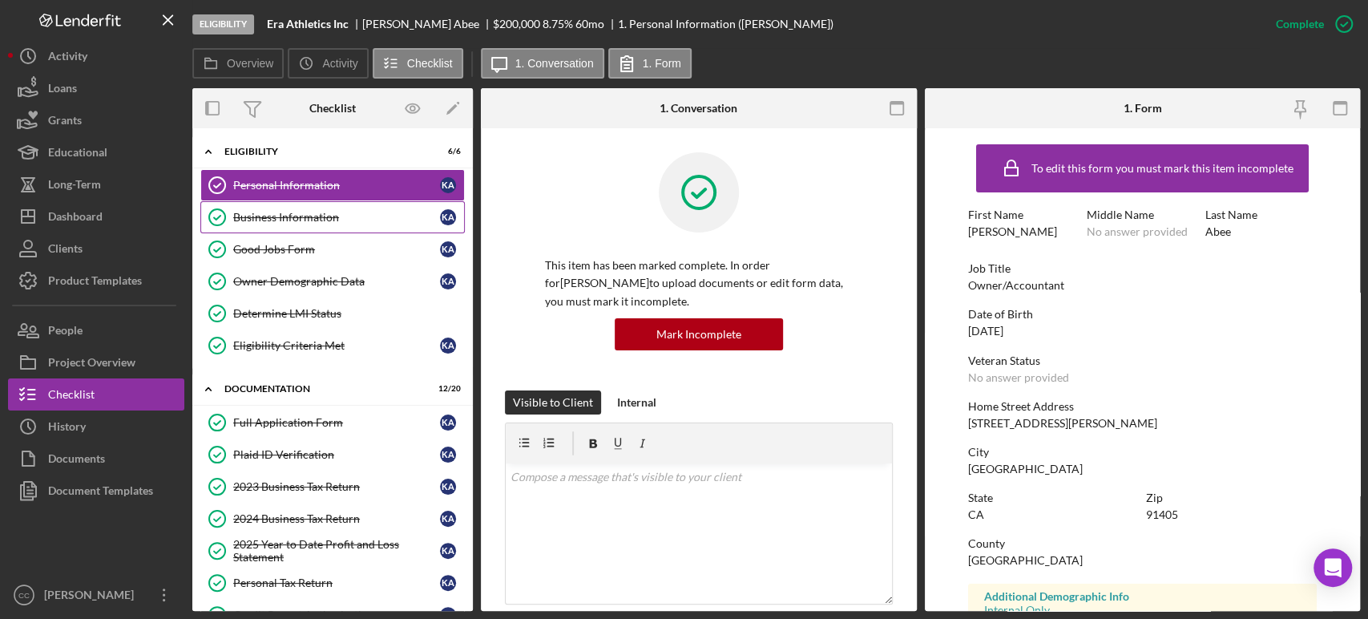
click at [245, 217] on div "Business Information" at bounding box center [336, 217] width 207 height 13
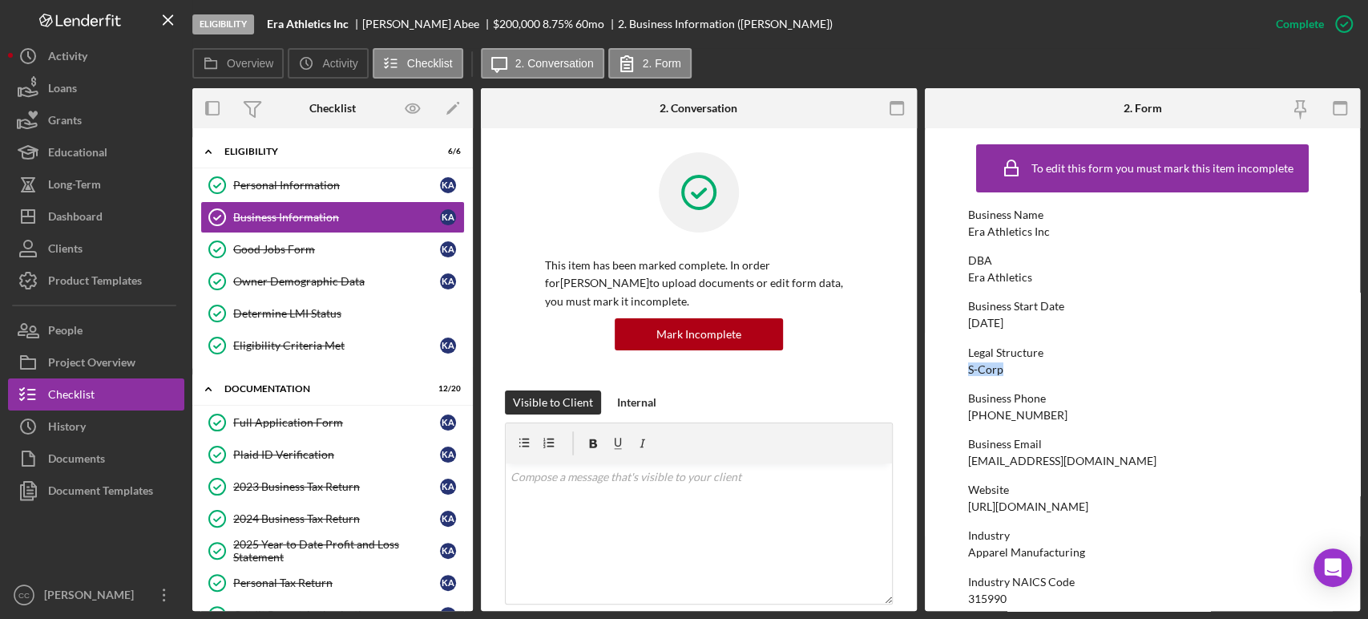
drag, startPoint x: 1013, startPoint y: 372, endPoint x: 968, endPoint y: 364, distance: 45.6
click at [968, 364] on div "Legal Structure S-Corp" at bounding box center [1142, 361] width 349 height 30
copy div "S-Corp"
click at [312, 257] on link "Good Jobs Form Good Jobs Form K A" at bounding box center [332, 249] width 264 height 32
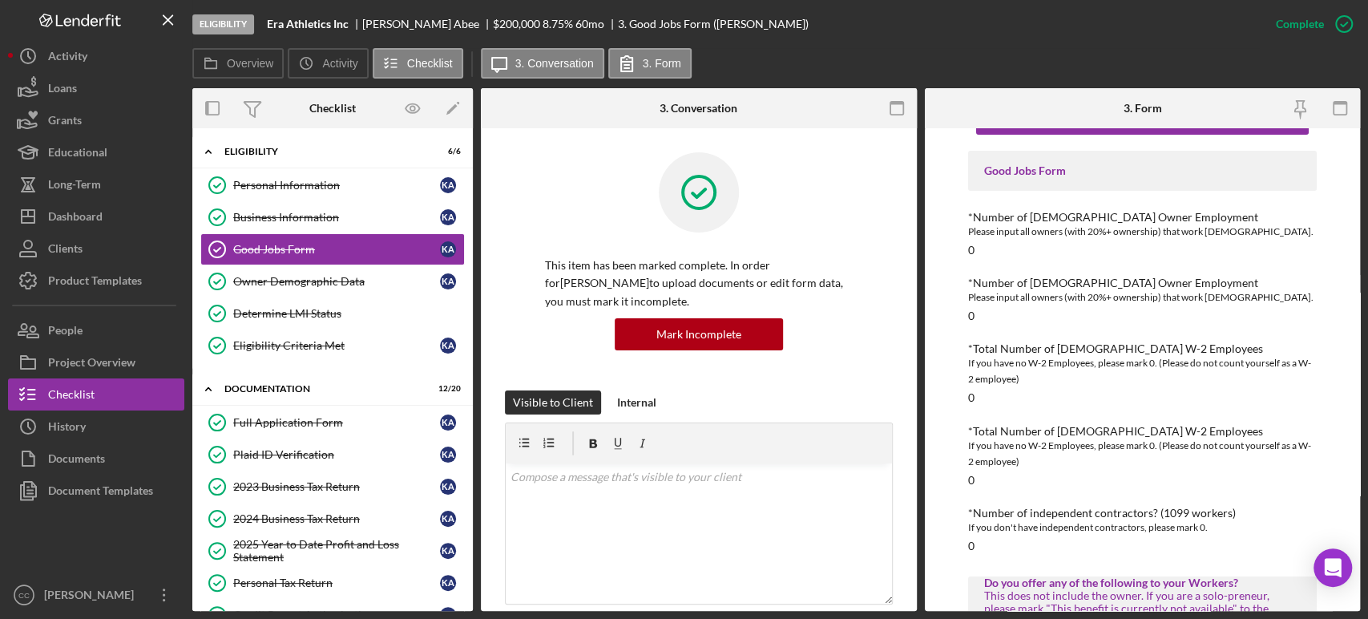
scroll to position [178, 0]
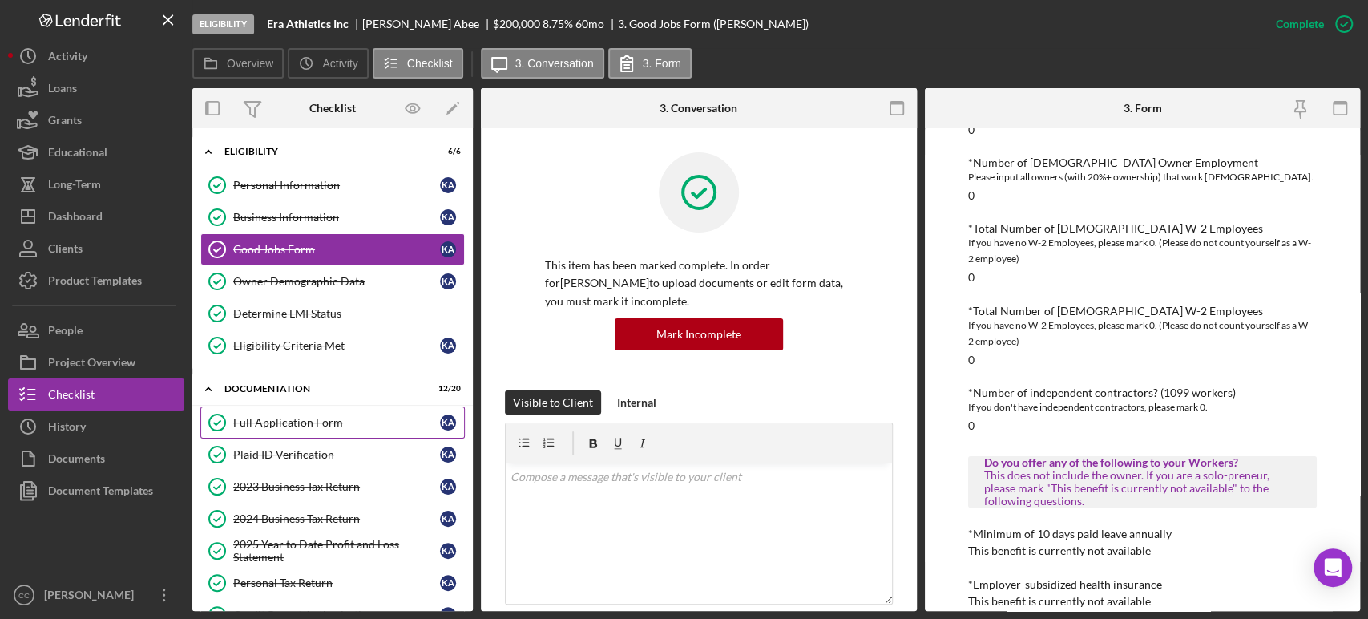
drag, startPoint x: 284, startPoint y: 419, endPoint x: 300, endPoint y: 409, distance: 19.1
click at [284, 419] on div "Full Application Form" at bounding box center [336, 422] width 207 height 13
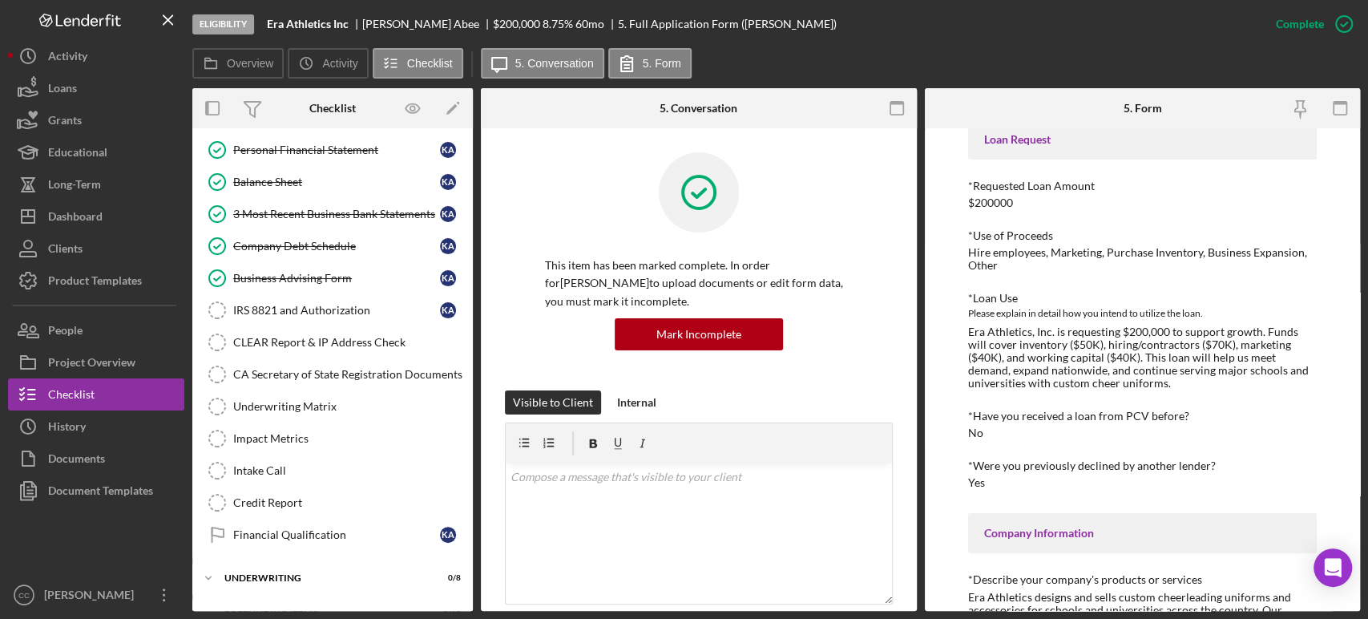
scroll to position [519, 0]
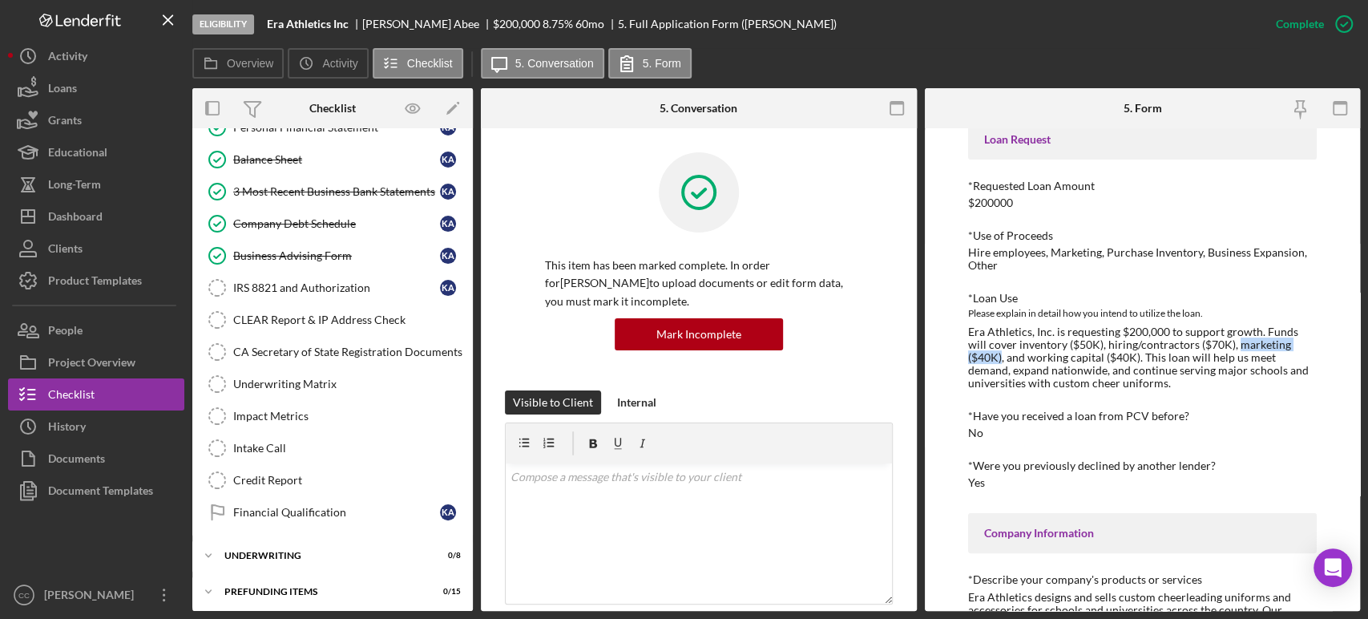
drag, startPoint x: 1215, startPoint y: 344, endPoint x: 1301, endPoint y: 344, distance: 85.7
click at [1301, 344] on div "Era Athletics, Inc. is requesting $200,000 to support growth. Funds will cover …" at bounding box center [1142, 357] width 349 height 64
click at [276, 550] on div "Underwriting" at bounding box center [338, 555] width 228 height 10
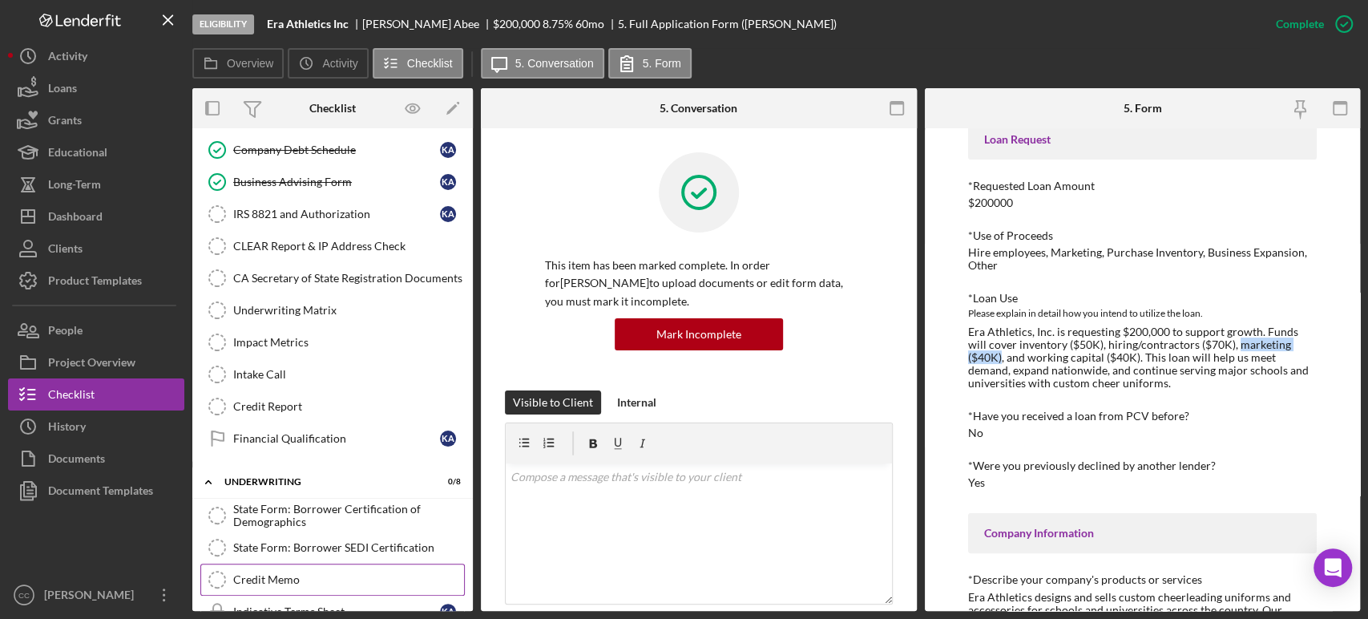
scroll to position [783, 0]
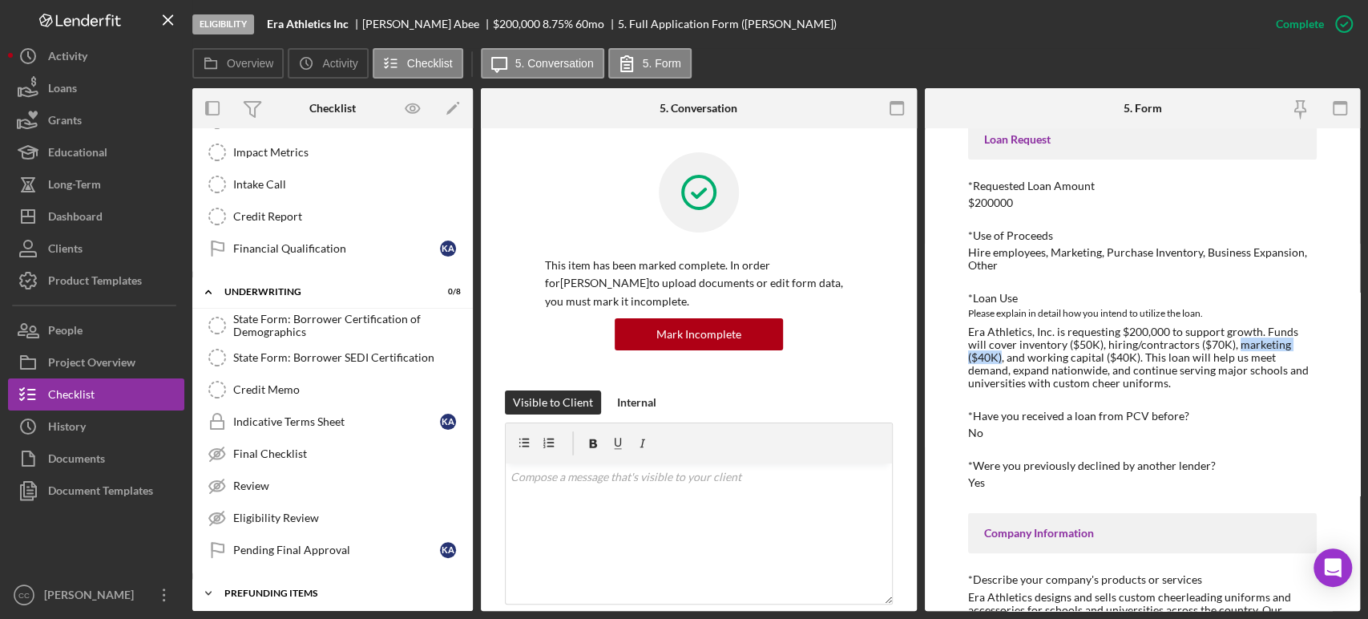
click at [278, 578] on div "Icon/Expander Prefunding Items 0 / 15" at bounding box center [332, 593] width 280 height 32
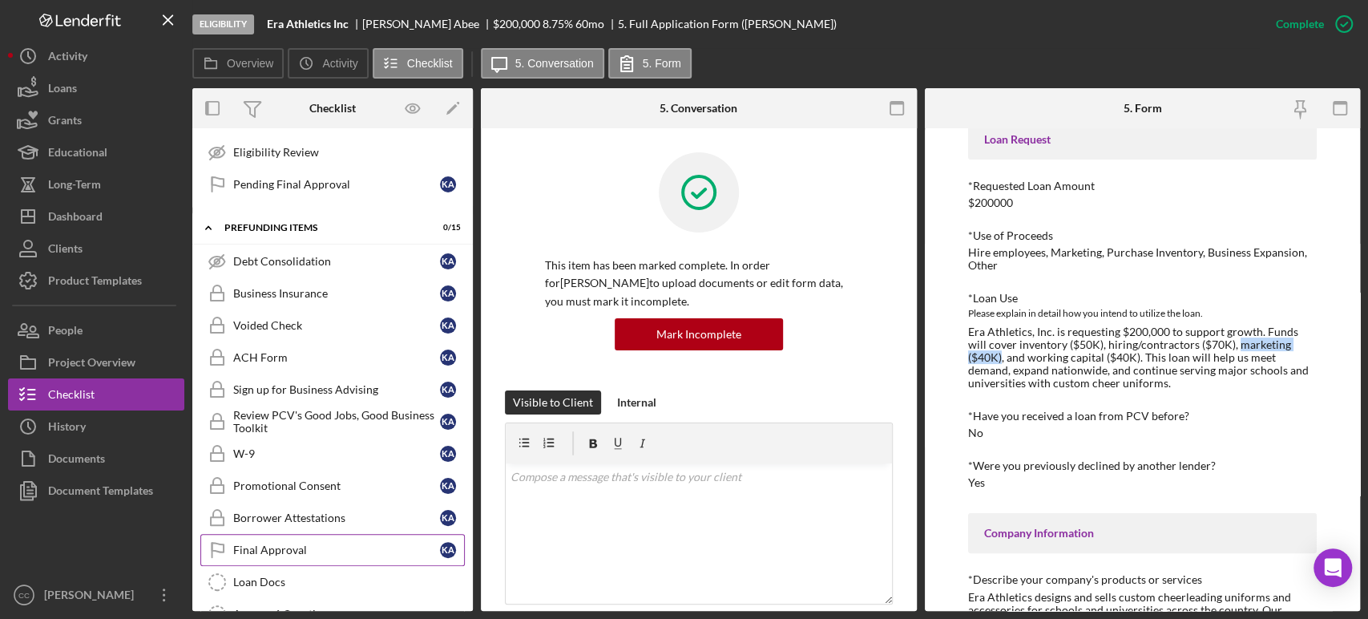
scroll to position [1091, 0]
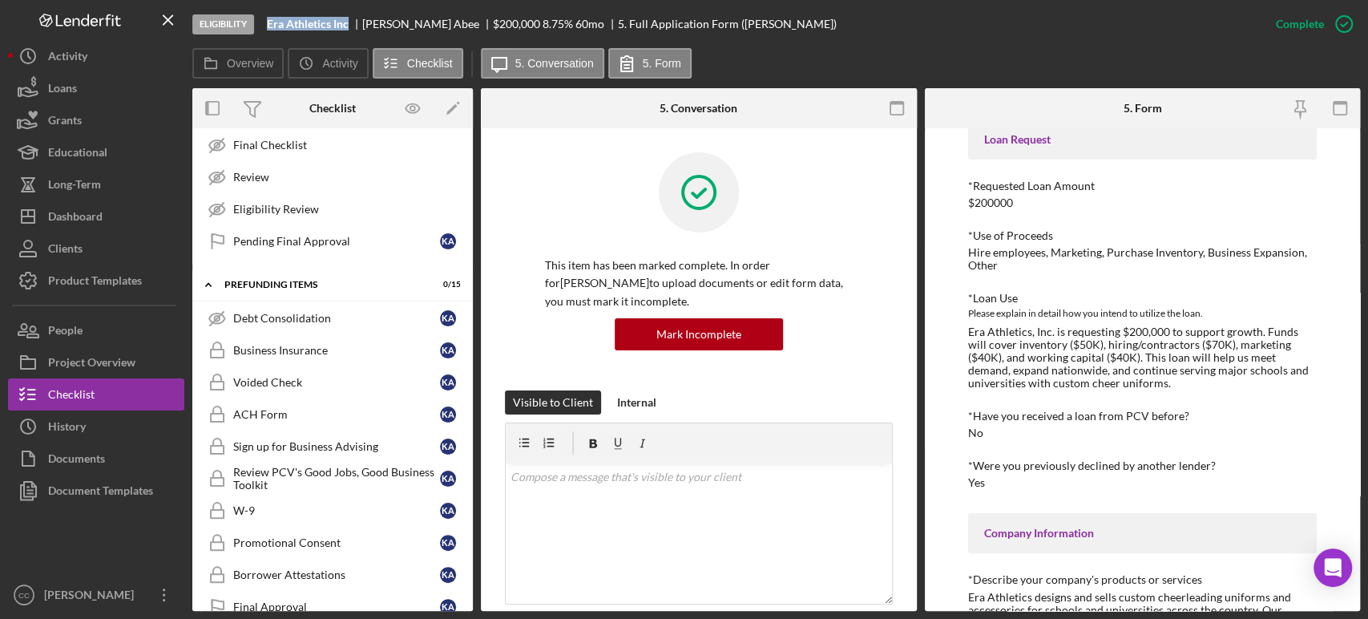
drag, startPoint x: 353, startPoint y: 25, endPoint x: 267, endPoint y: 22, distance: 85.8
click at [267, 22] on div "Eligibility Era Athletics Inc Kaitlyn Abee $200,000 $40,000 8.75 % 60 mo 5. Ful…" at bounding box center [725, 24] width 1067 height 48
copy b "Era Athletics Inc"
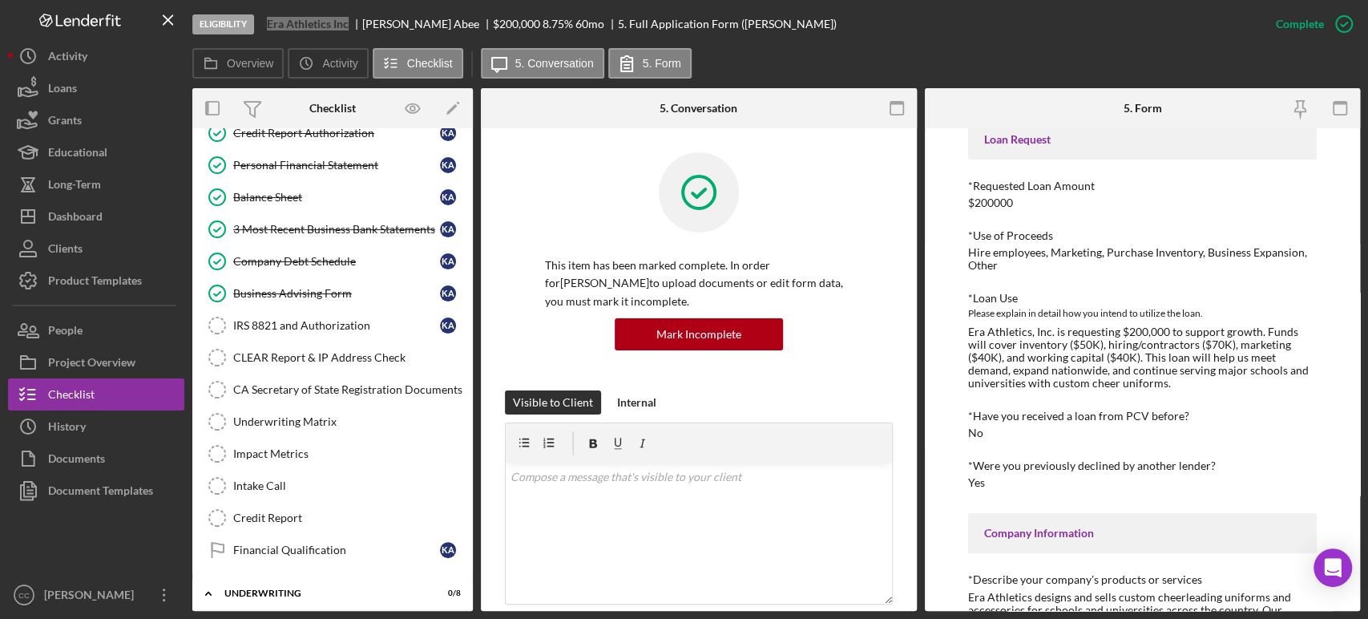
scroll to position [290, 0]
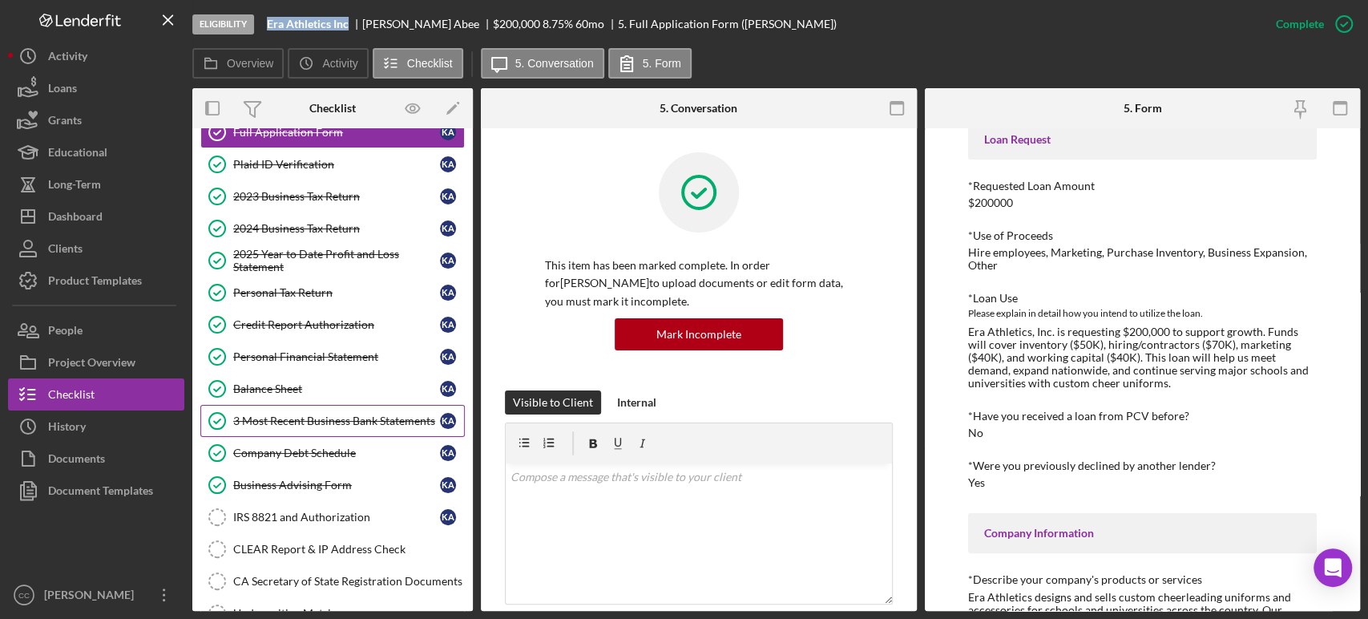
click at [276, 415] on div "3 Most Recent Business Bank Statements" at bounding box center [336, 420] width 207 height 13
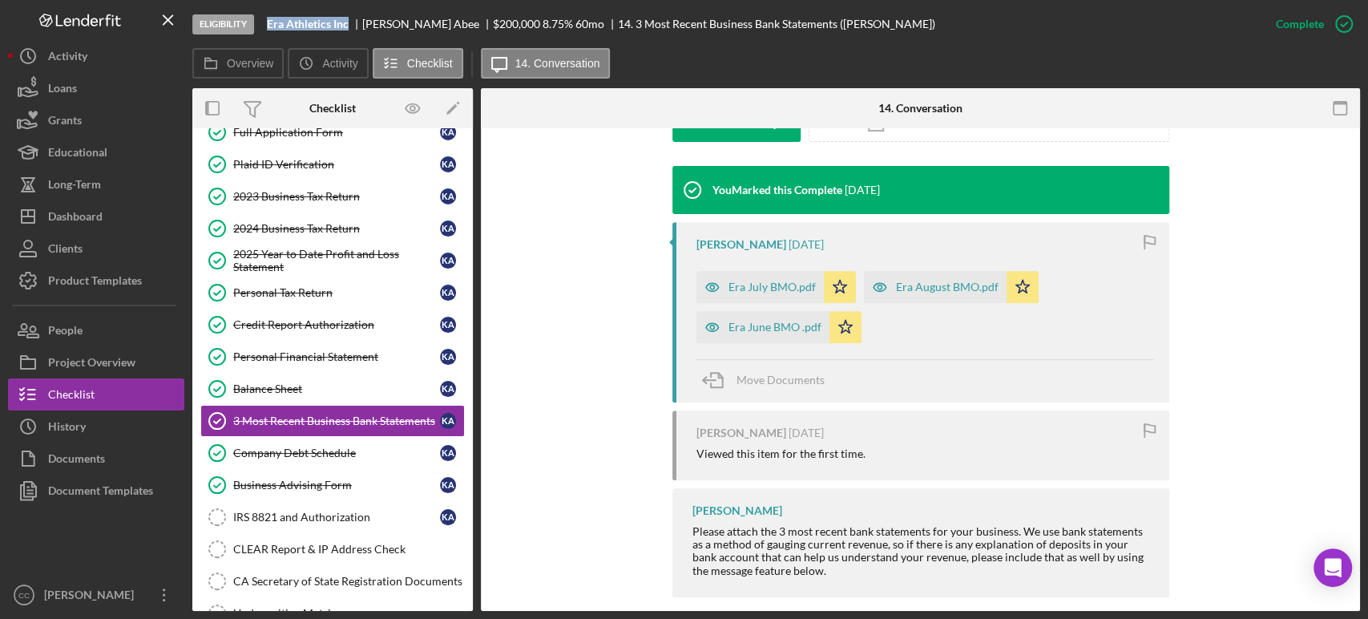
scroll to position [513, 0]
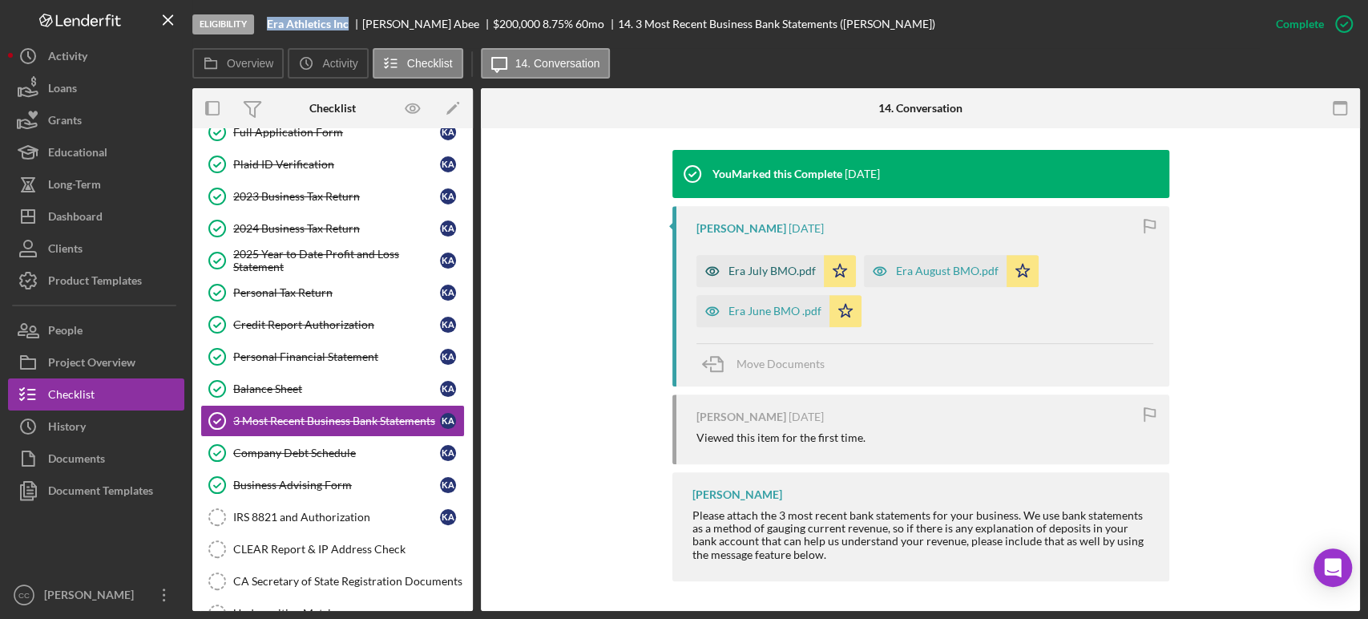
click at [749, 269] on div "Era July BMO.pdf" at bounding box center [771, 270] width 87 height 13
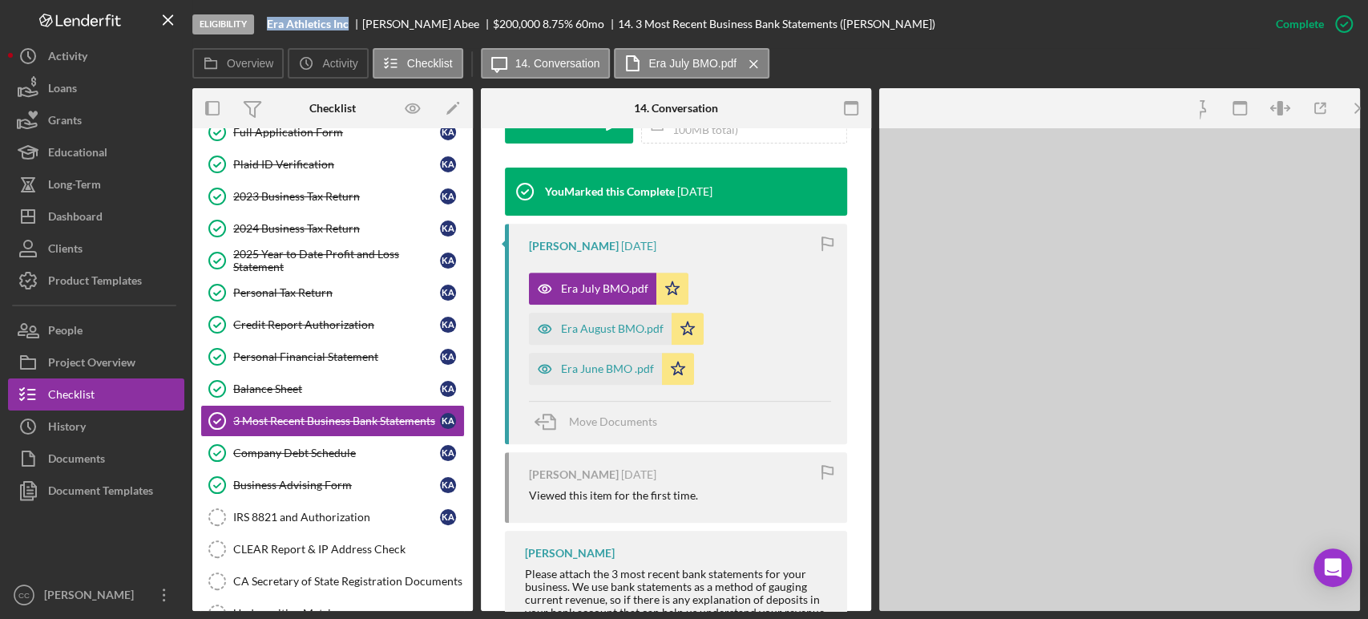
scroll to position [531, 0]
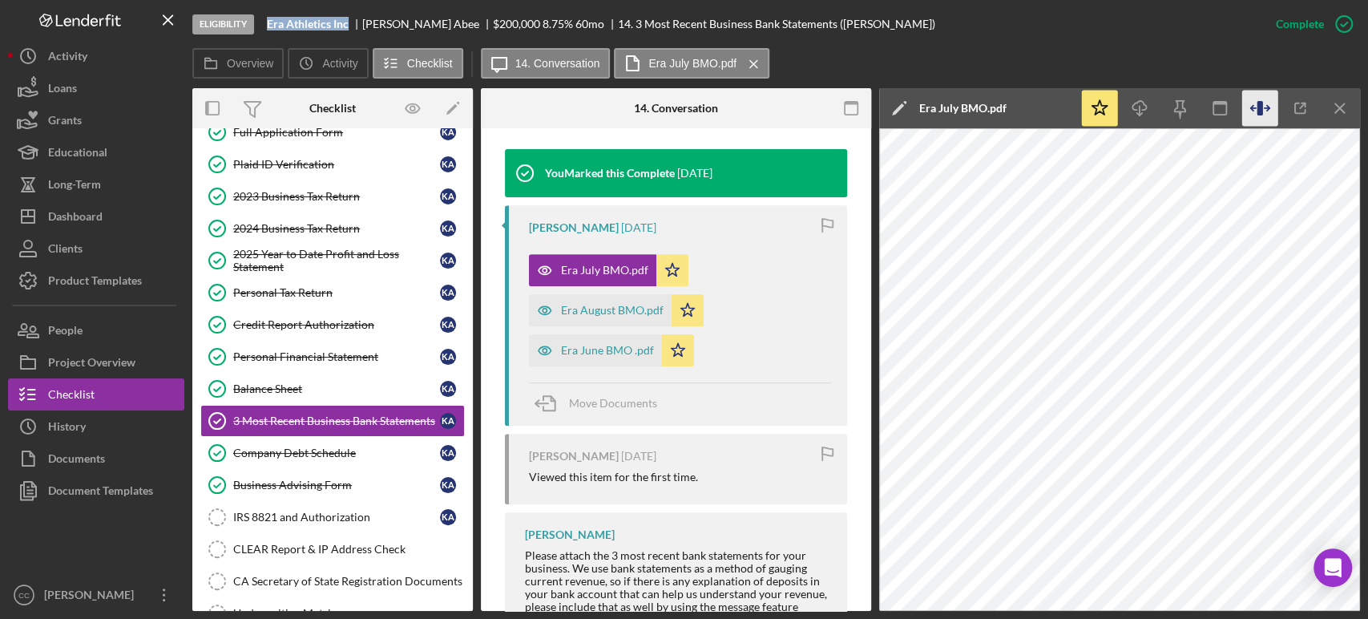
click at [1265, 105] on icon "button" at bounding box center [1260, 109] width 36 height 36
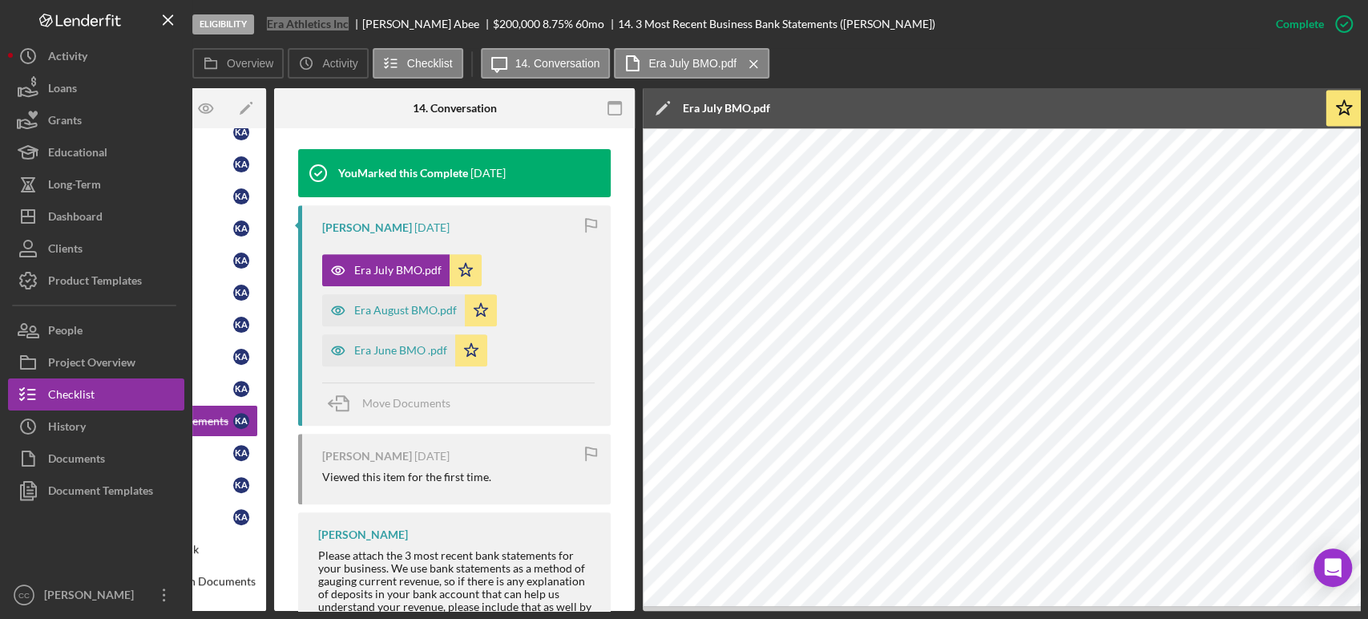
scroll to position [0, 95]
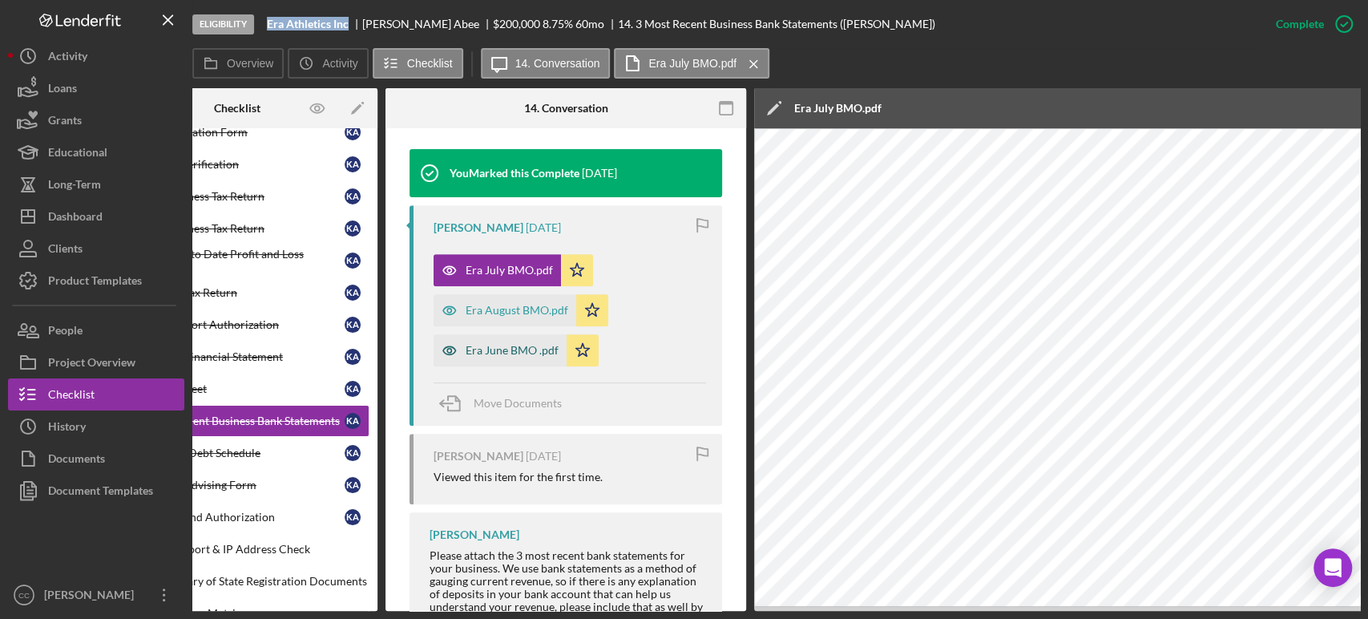
click at [492, 348] on div "Era June BMO .pdf" at bounding box center [512, 350] width 93 height 13
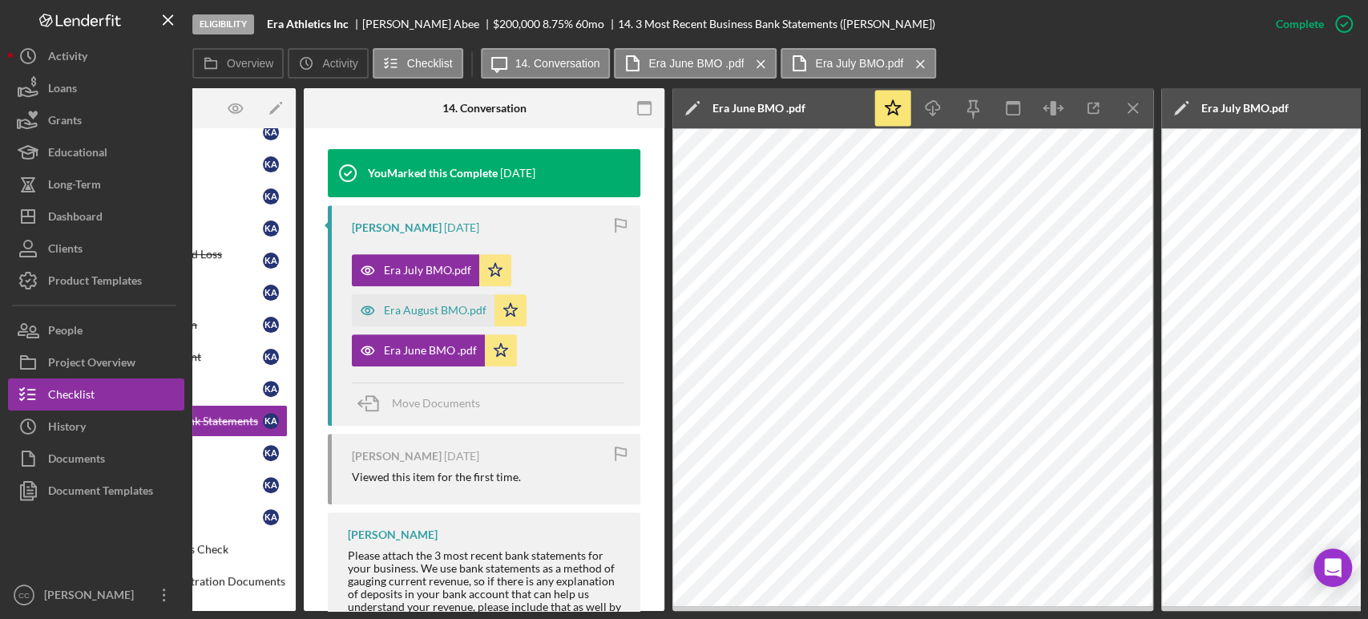
scroll to position [0, 0]
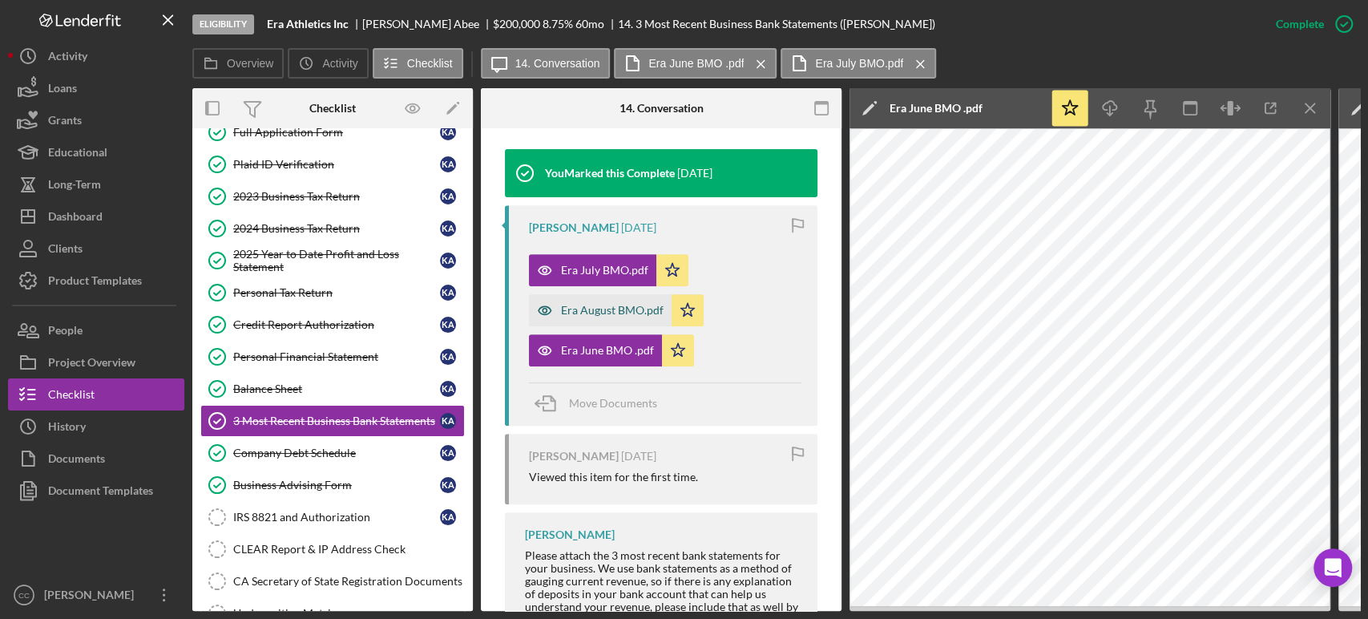
click at [574, 301] on div "Era August BMO.pdf" at bounding box center [600, 310] width 143 height 32
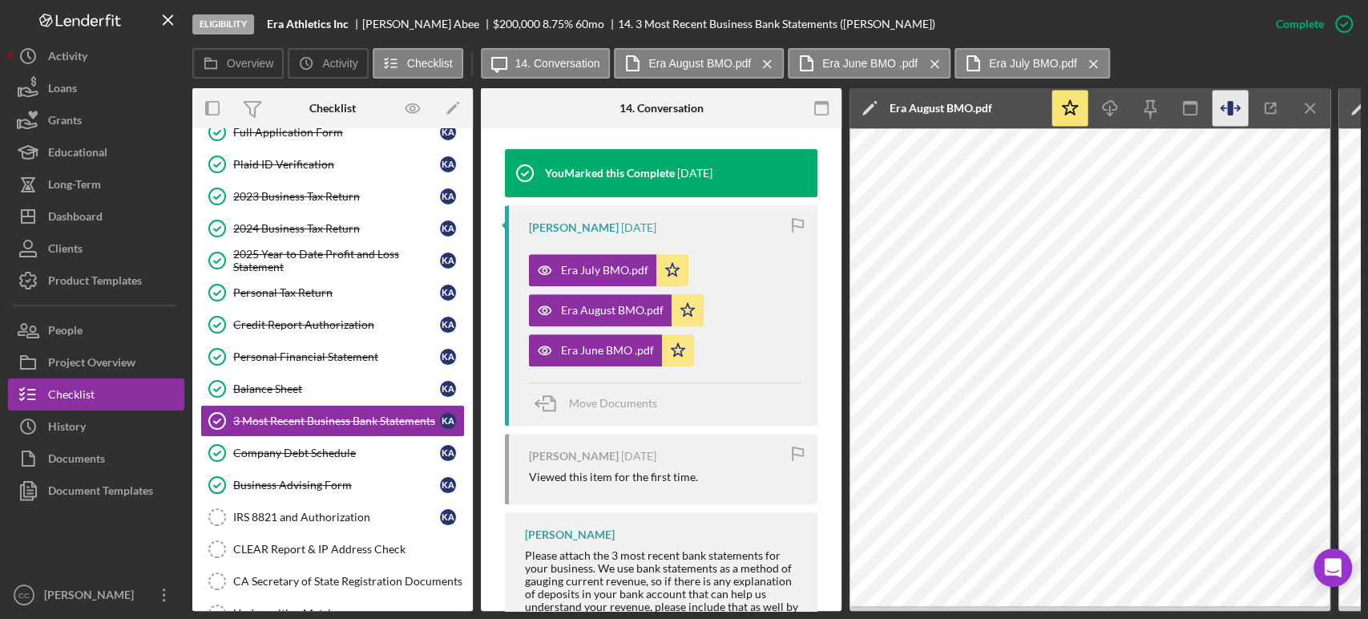
click at [1225, 105] on icon "button" at bounding box center [1230, 109] width 36 height 36
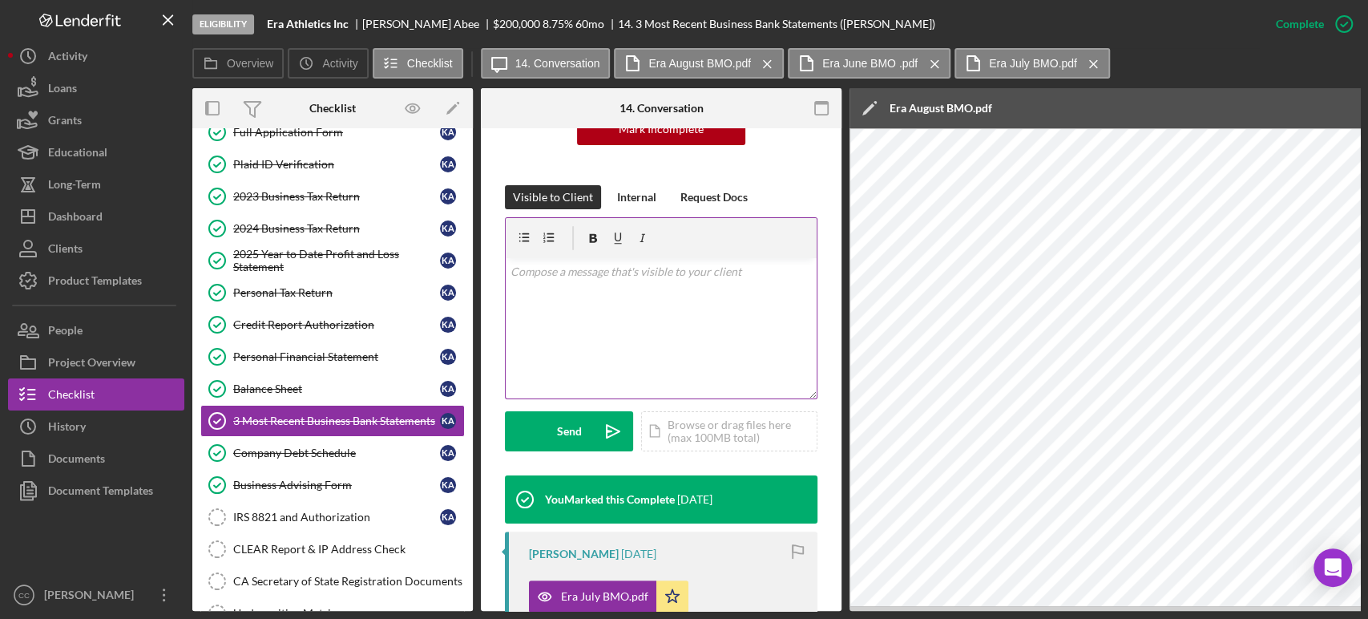
scroll to position [175, 0]
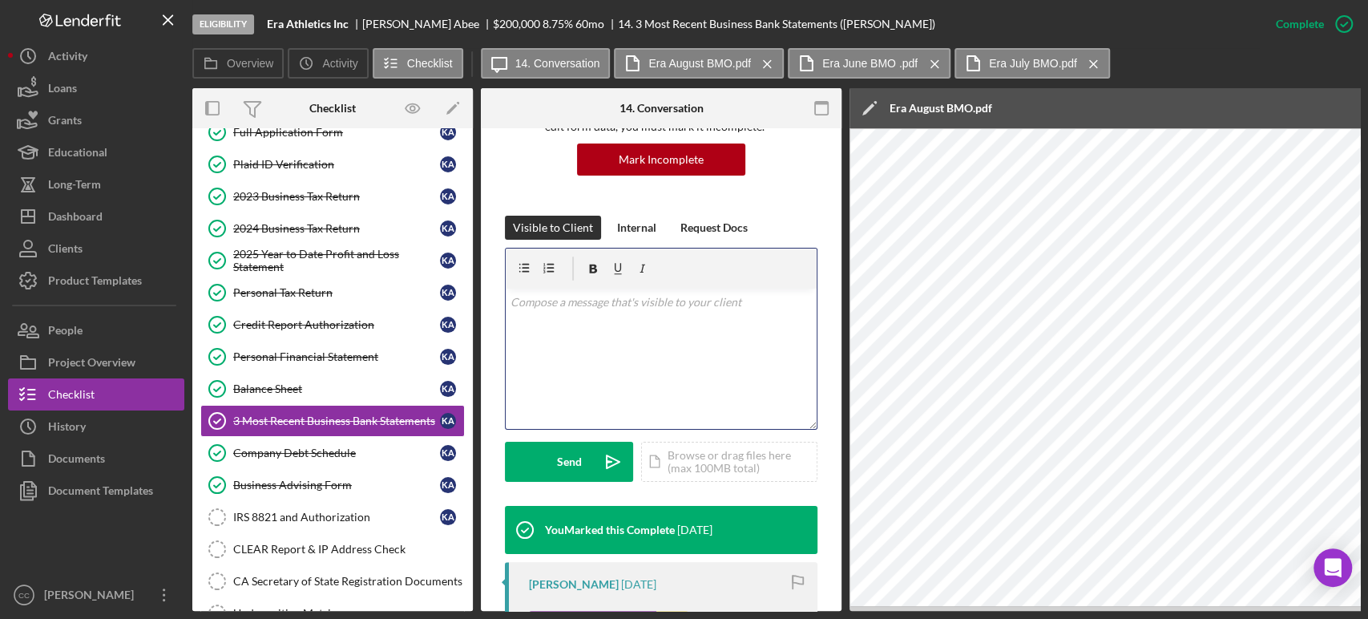
click at [637, 346] on div "v Color teal Color pink Remove color Add row above Add row below Add column bef…" at bounding box center [661, 358] width 311 height 140
click at [385, 20] on div "Kaitlyn Abee" at bounding box center [427, 24] width 131 height 13
copy div "[PERSON_NAME]"
click at [663, 319] on div "v Color teal Color pink Remove color Add row above Add row below Add column bef…" at bounding box center [661, 358] width 311 height 140
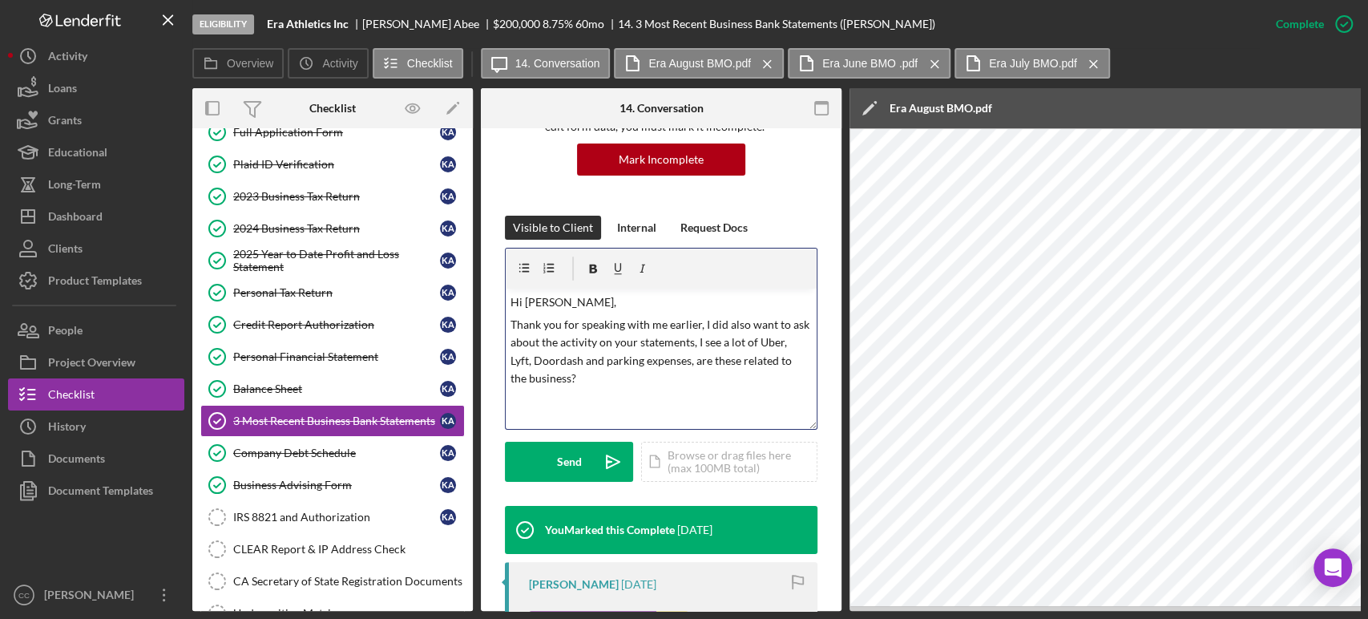
drag, startPoint x: 588, startPoint y: 359, endPoint x: 679, endPoint y: 385, distance: 94.3
click at [679, 385] on p "Thank you for speaking with me earlier, I did also want to ask about the activi…" at bounding box center [661, 352] width 302 height 72
click at [574, 466] on div "Send" at bounding box center [569, 461] width 25 height 40
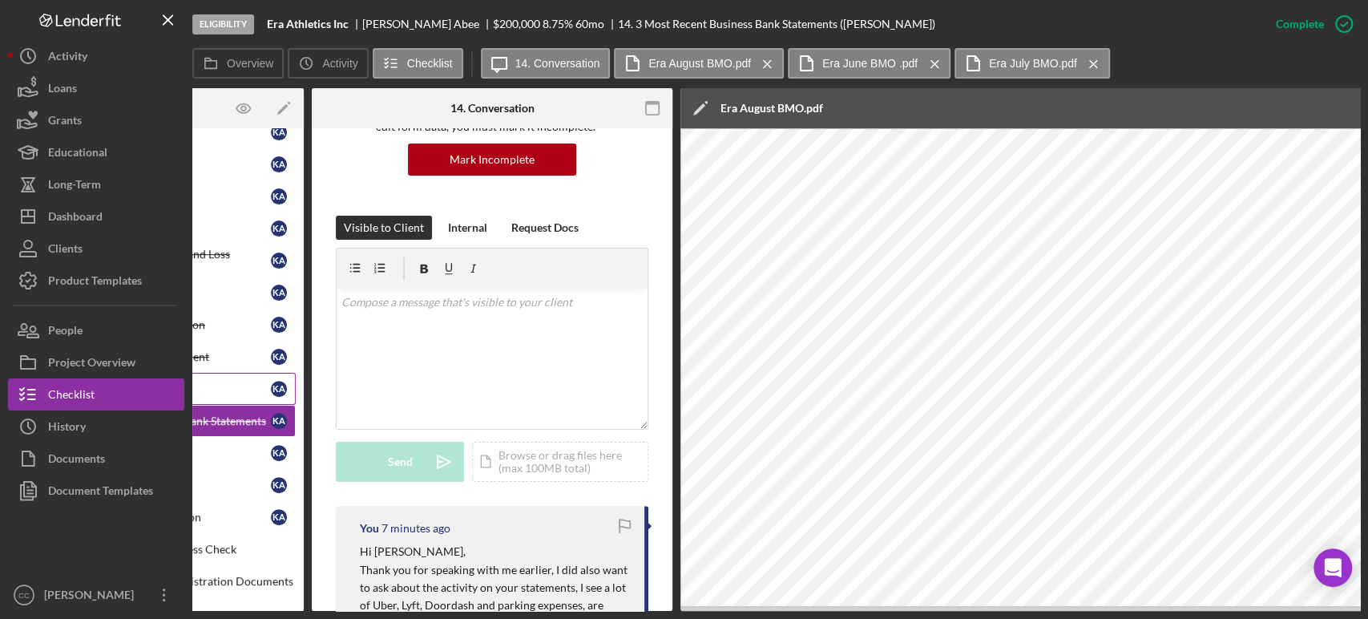
scroll to position [0, 0]
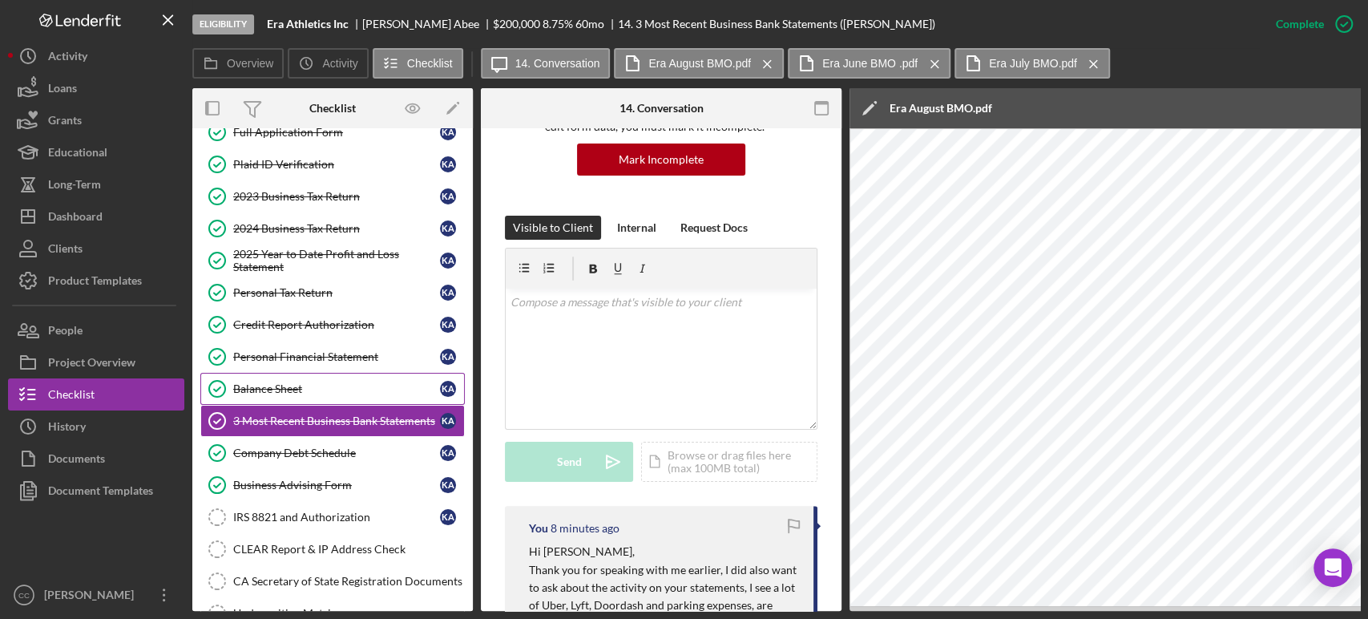
click at [301, 382] on div "Balance Sheet" at bounding box center [336, 388] width 207 height 13
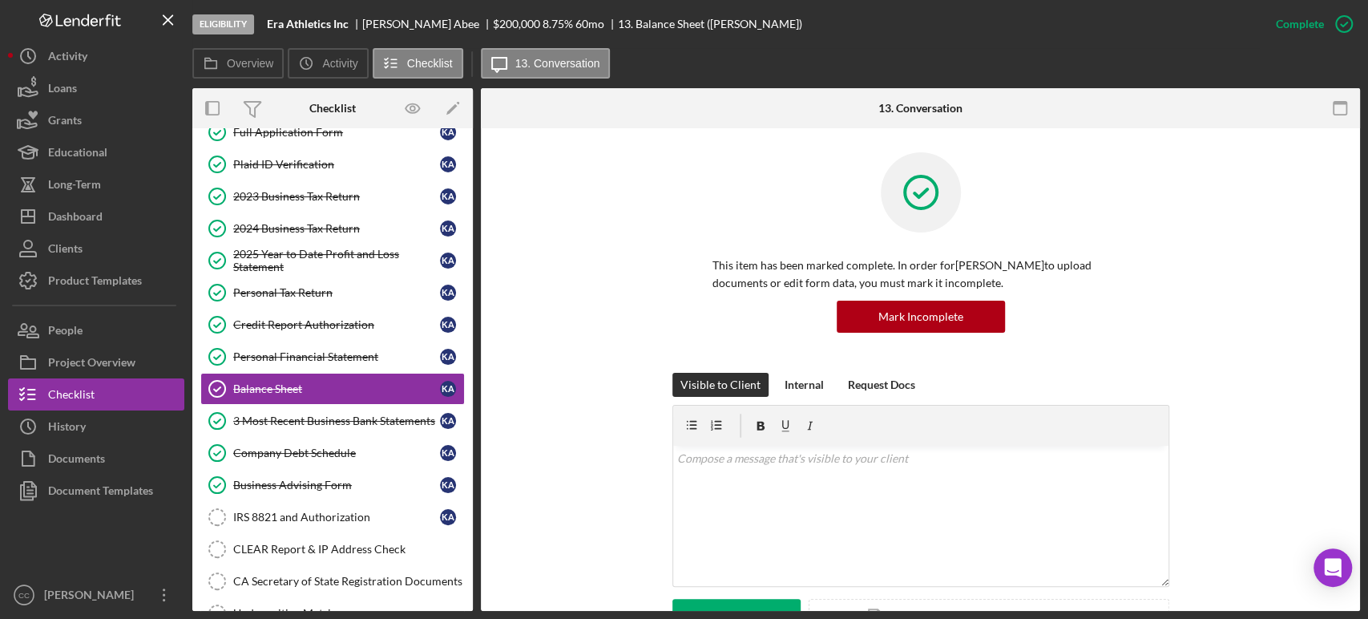
scroll to position [445, 0]
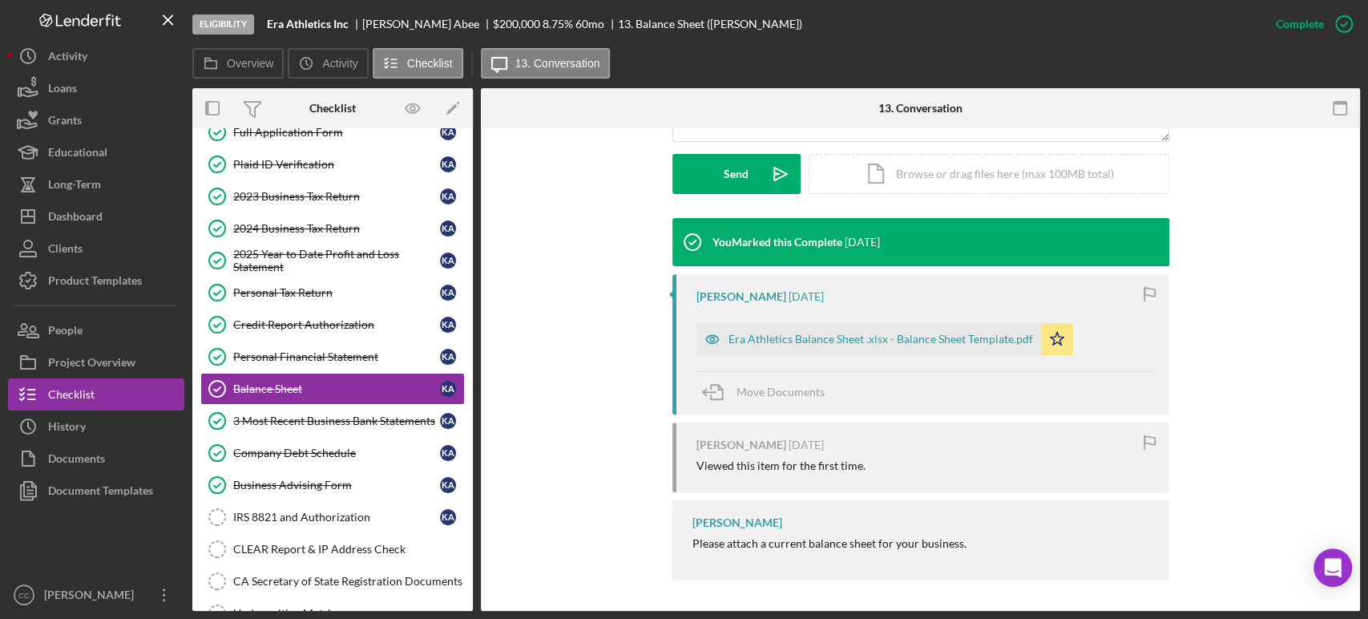
click at [844, 356] on div "Kaitlyn Abee 1 week ago Era Athletics Balance Sheet .xlsx - Balance Sheet Templ…" at bounding box center [920, 344] width 497 height 140
click at [849, 347] on div "Era Athletics Balance Sheet .xlsx - Balance Sheet Template.pdf" at bounding box center [868, 339] width 345 height 32
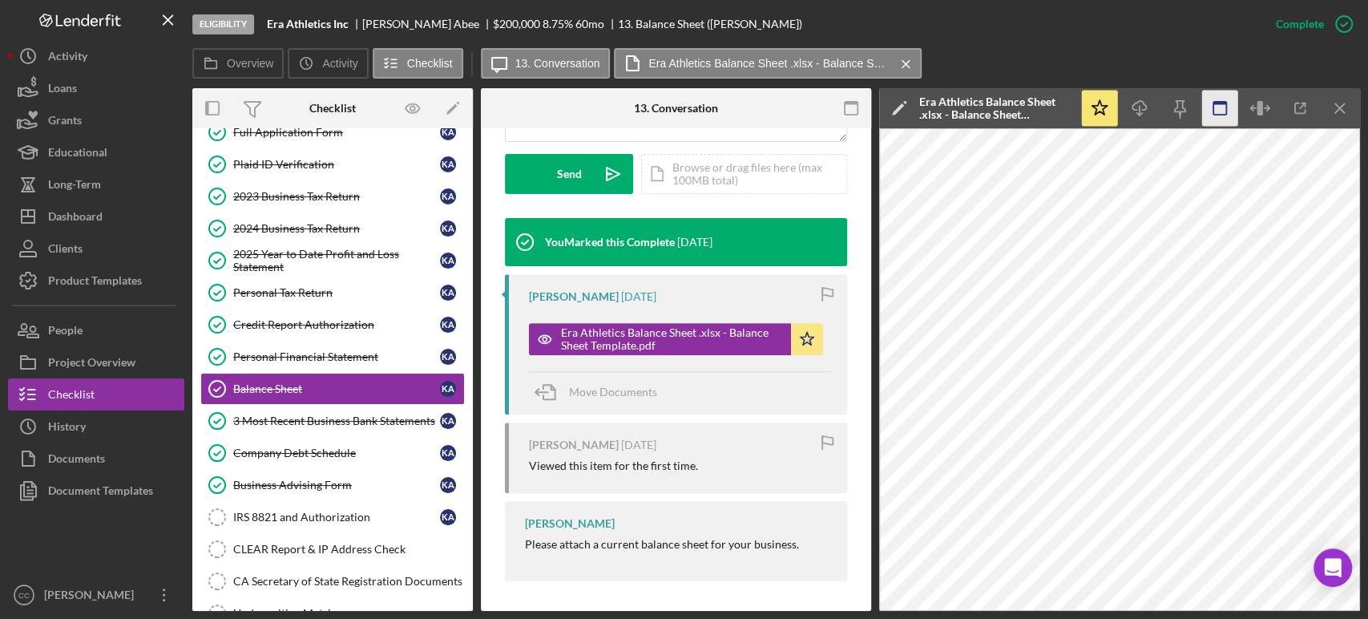
click at [1251, 114] on icon "button" at bounding box center [1260, 109] width 36 height 36
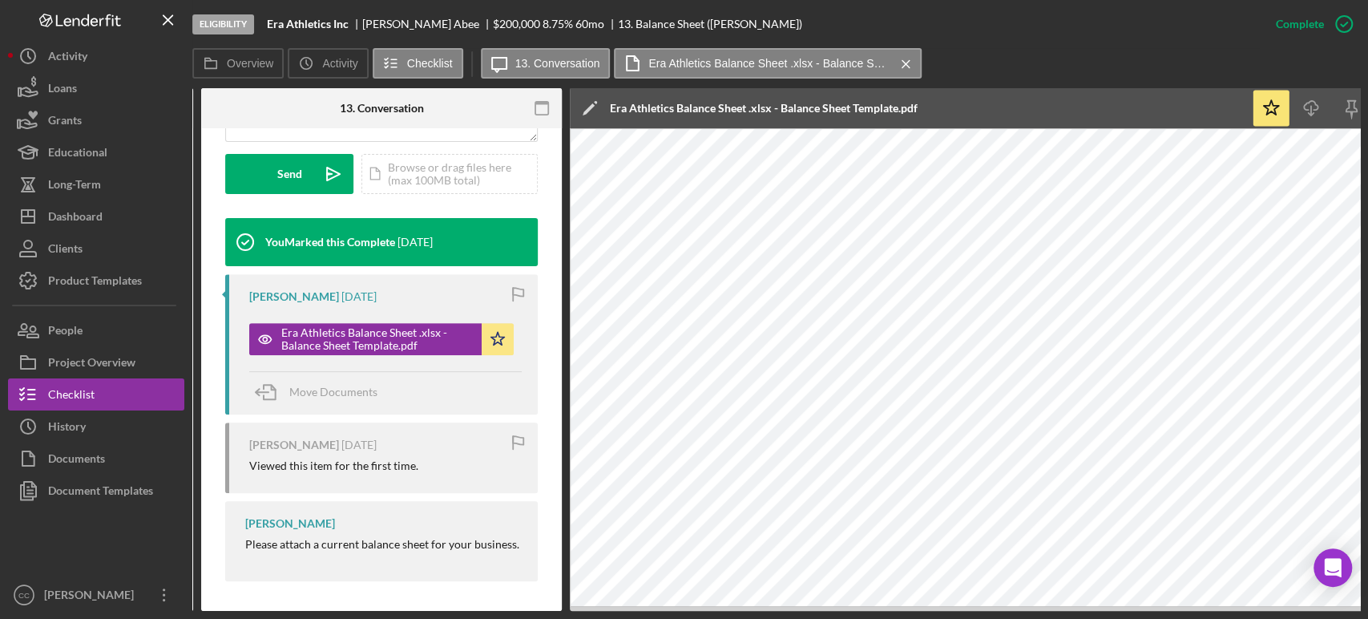
scroll to position [0, 0]
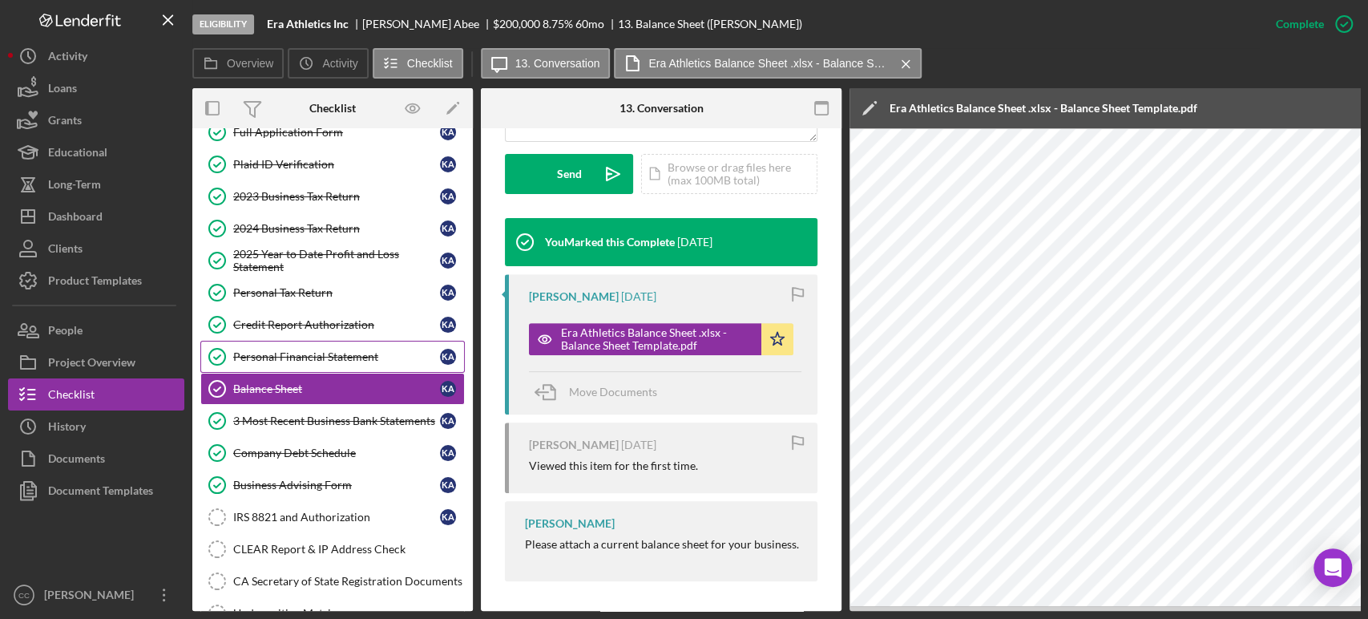
click at [288, 357] on div "Personal Financial Statement" at bounding box center [336, 356] width 207 height 13
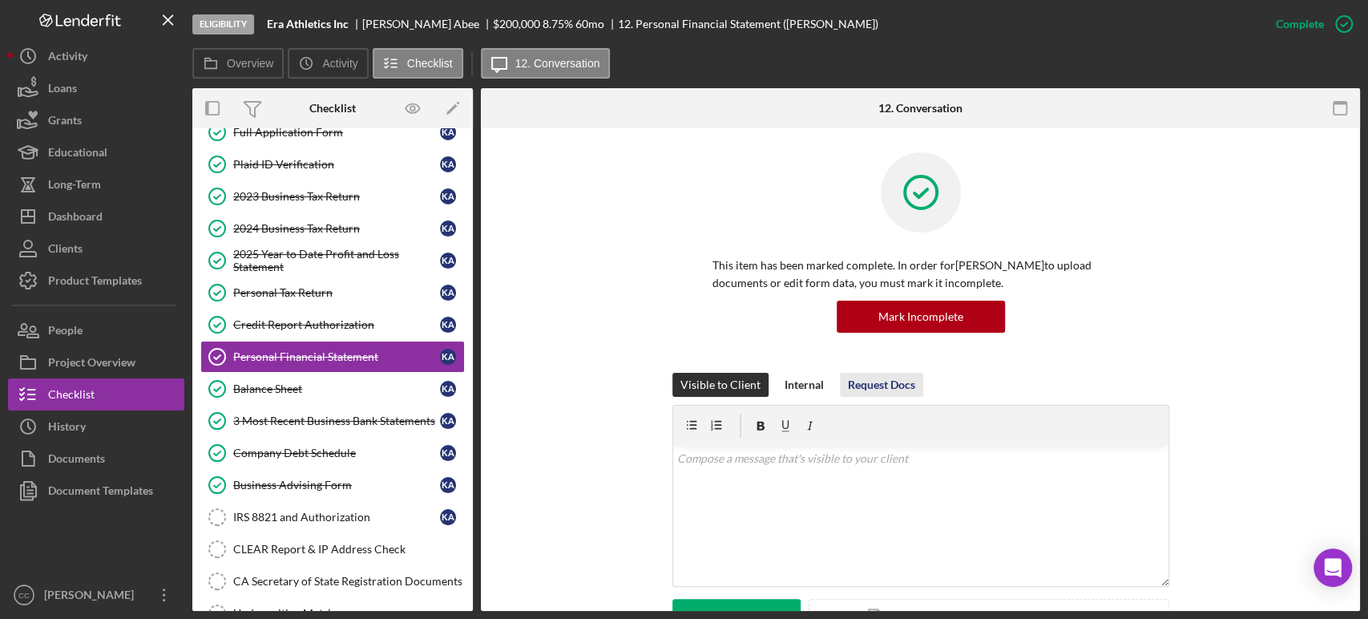
scroll to position [356, 0]
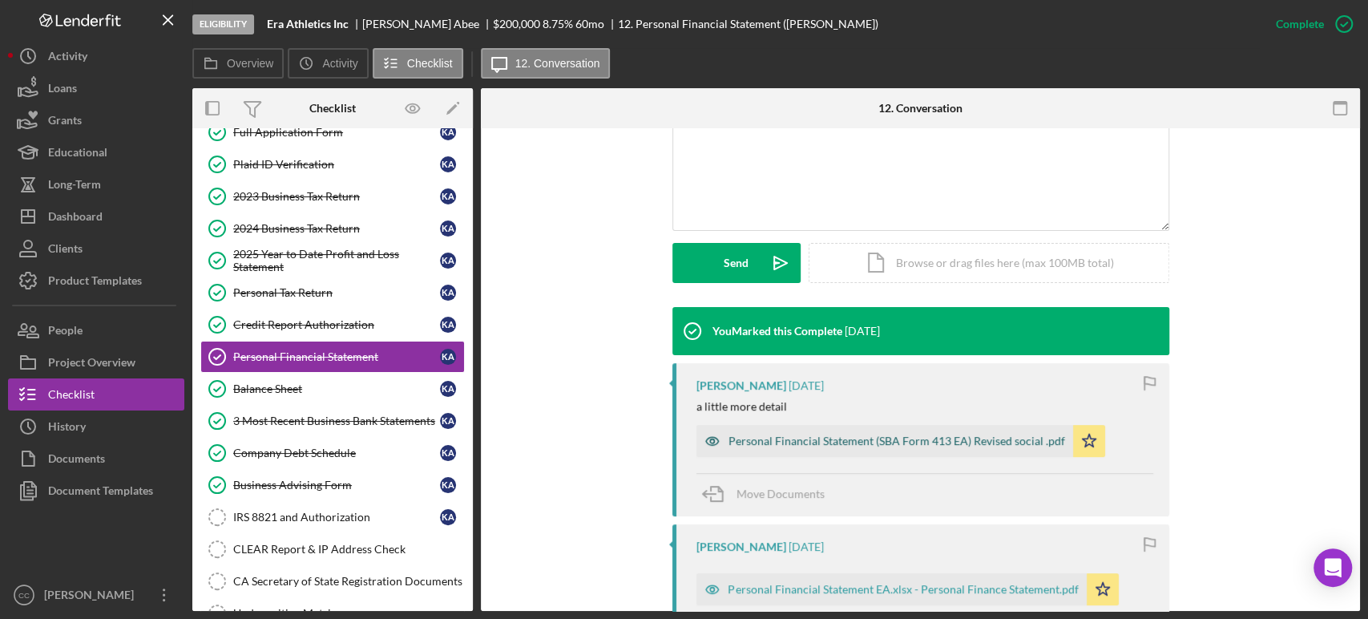
click at [844, 443] on div "Personal Financial Statement (SBA Form 413 EA) Revised social .pdf" at bounding box center [896, 440] width 337 height 13
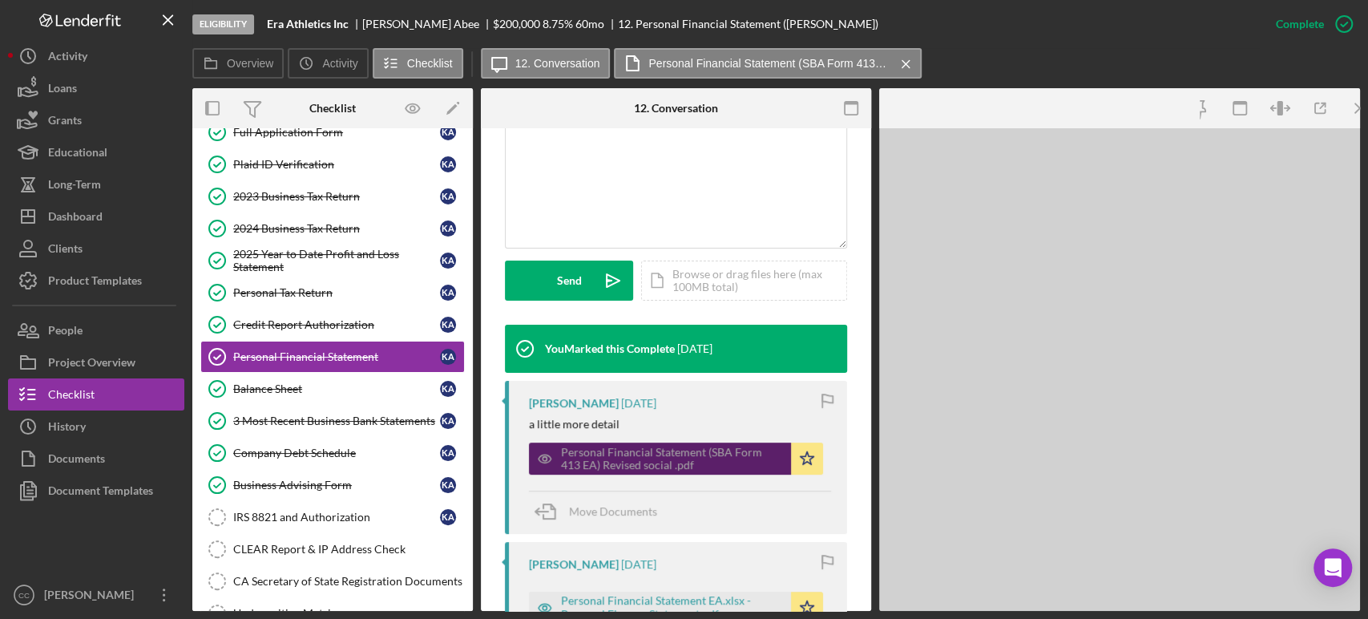
scroll to position [373, 0]
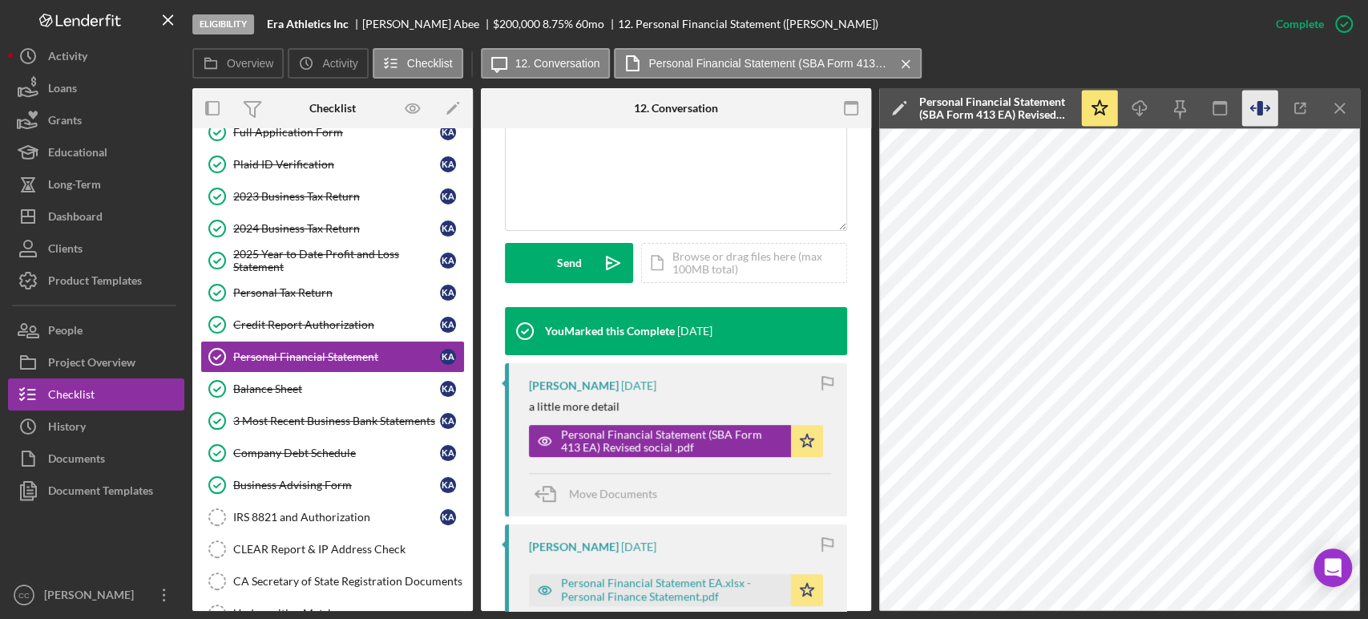
click at [1251, 103] on icon "button" at bounding box center [1260, 109] width 36 height 36
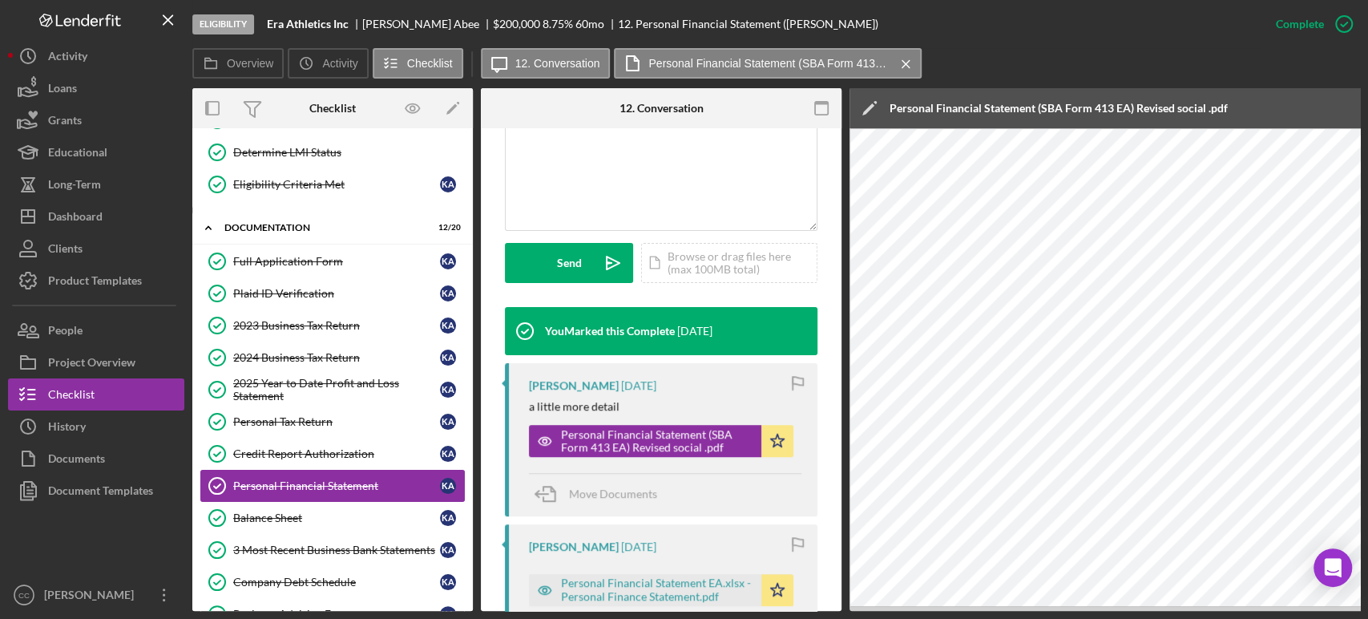
scroll to position [178, 0]
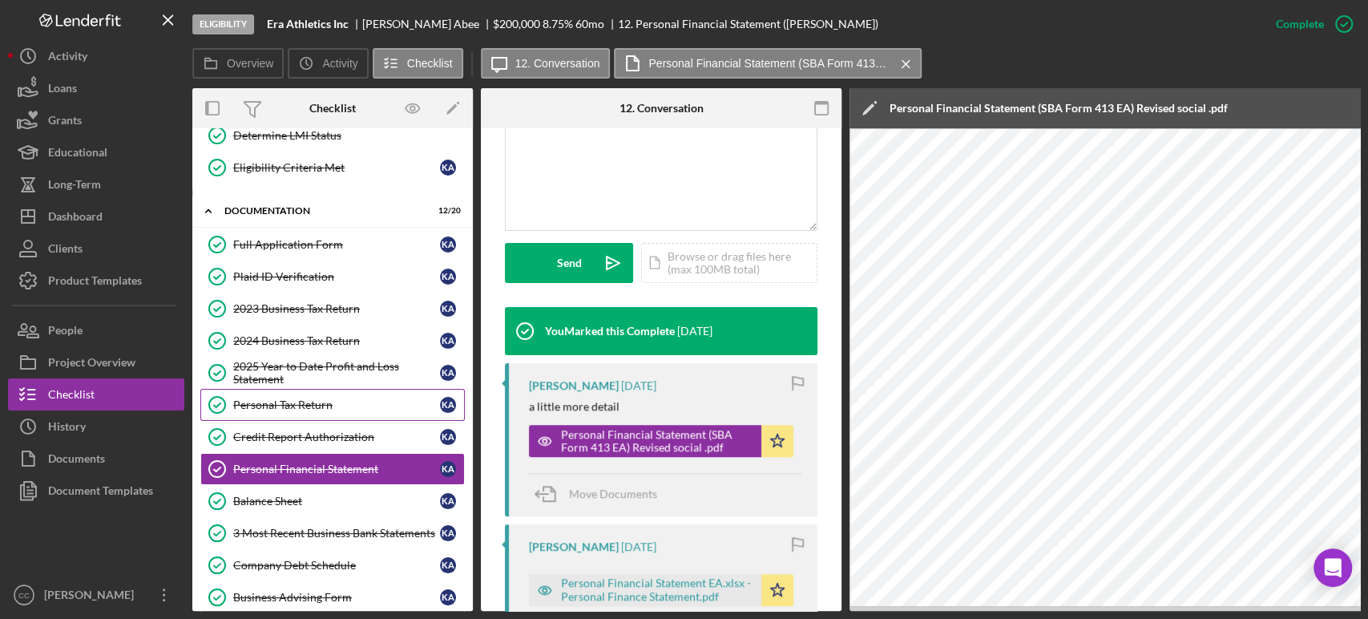
click at [312, 403] on div "Personal Tax Return" at bounding box center [336, 404] width 207 height 13
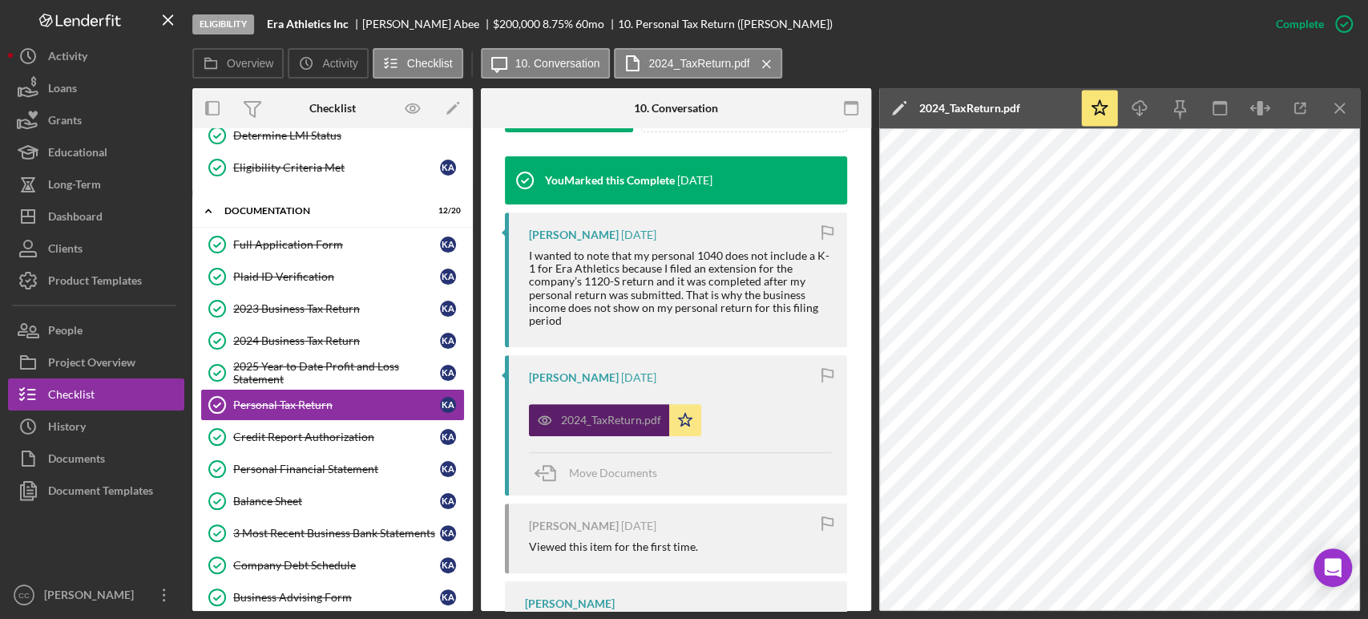
scroll to position [534, 0]
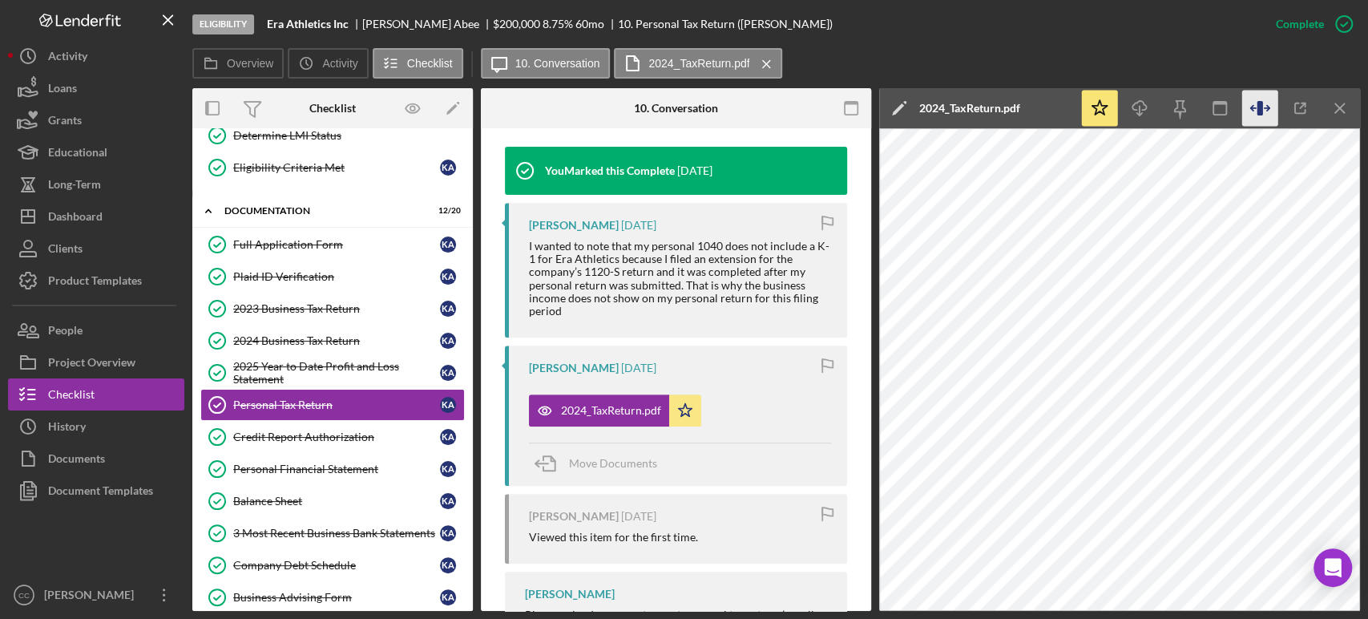
click at [1261, 104] on icon "button" at bounding box center [1259, 108] width 6 height 14
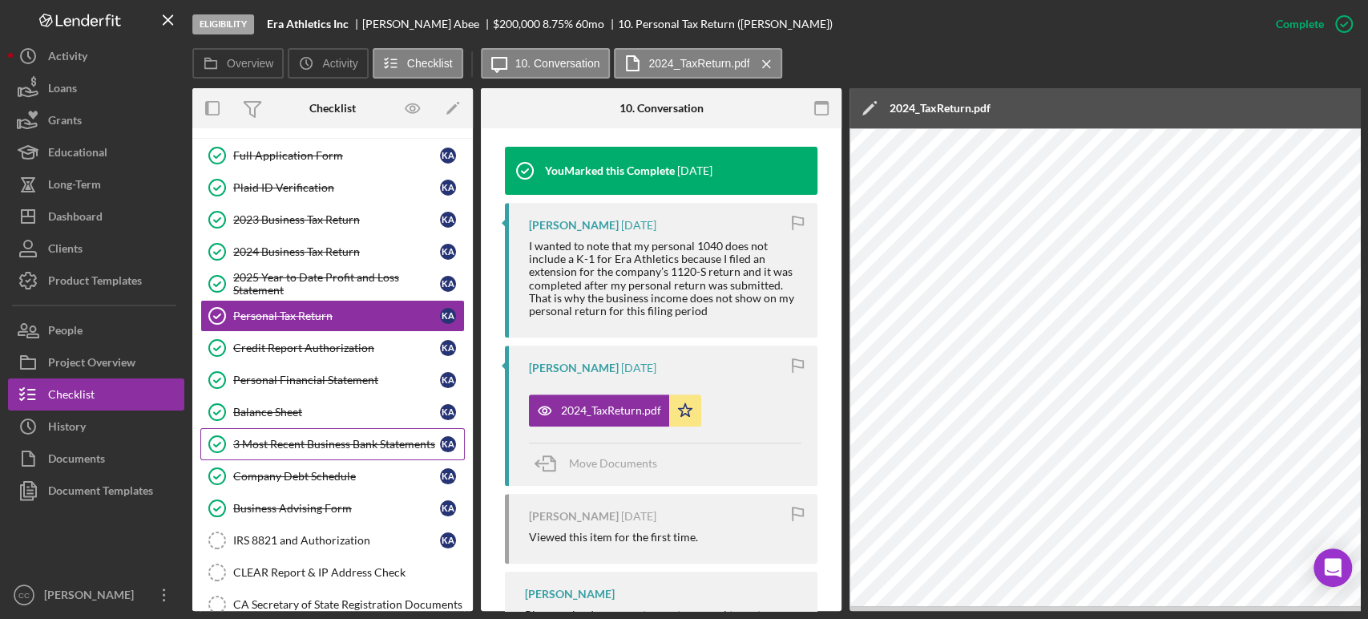
scroll to position [356, 0]
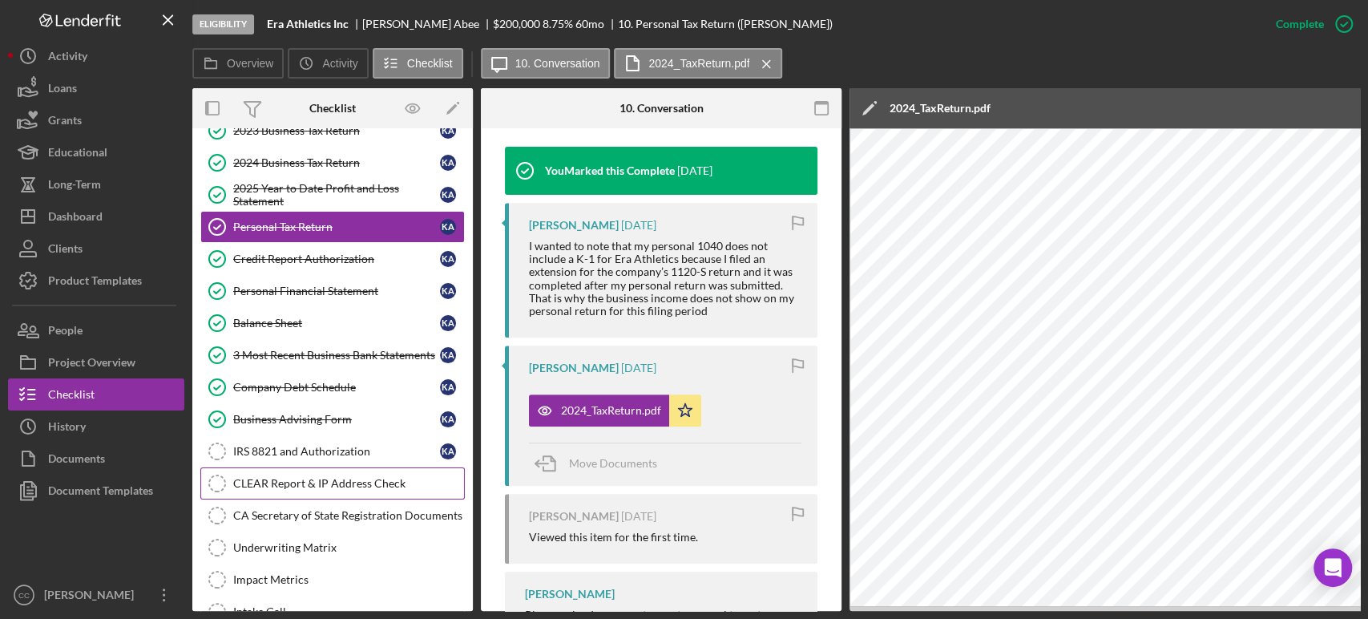
click at [285, 482] on div "CLEAR Report & IP Address Check" at bounding box center [348, 483] width 231 height 13
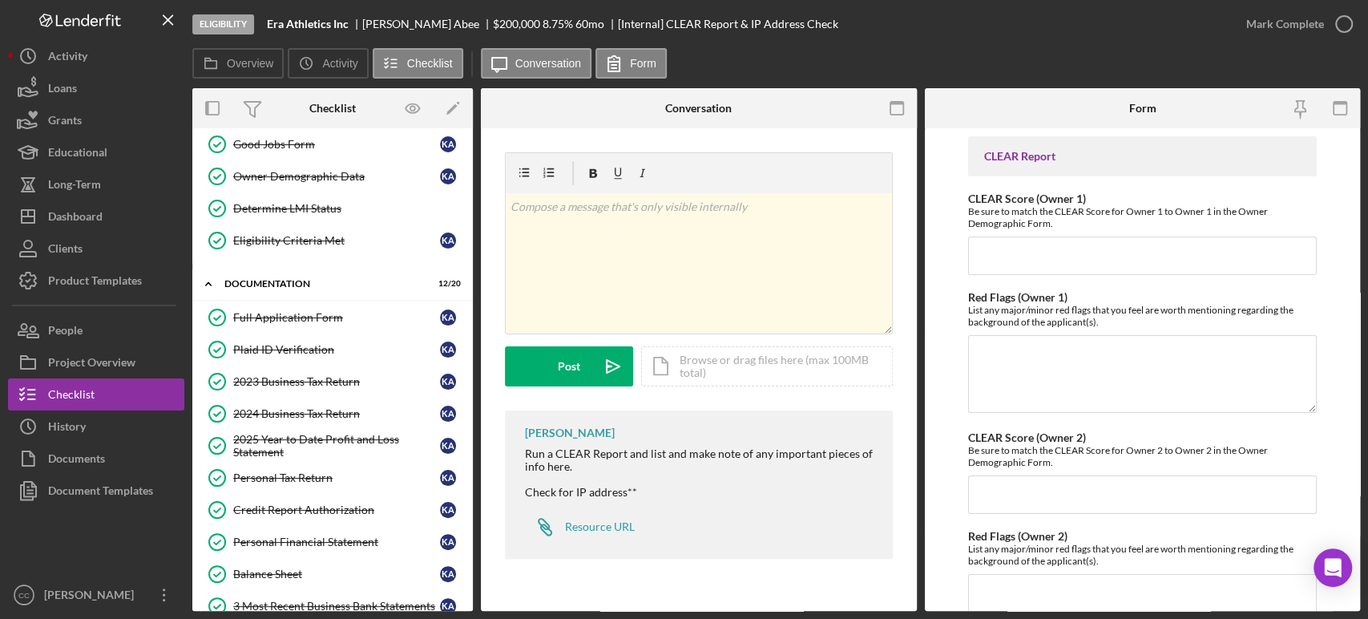
scroll to position [89, 0]
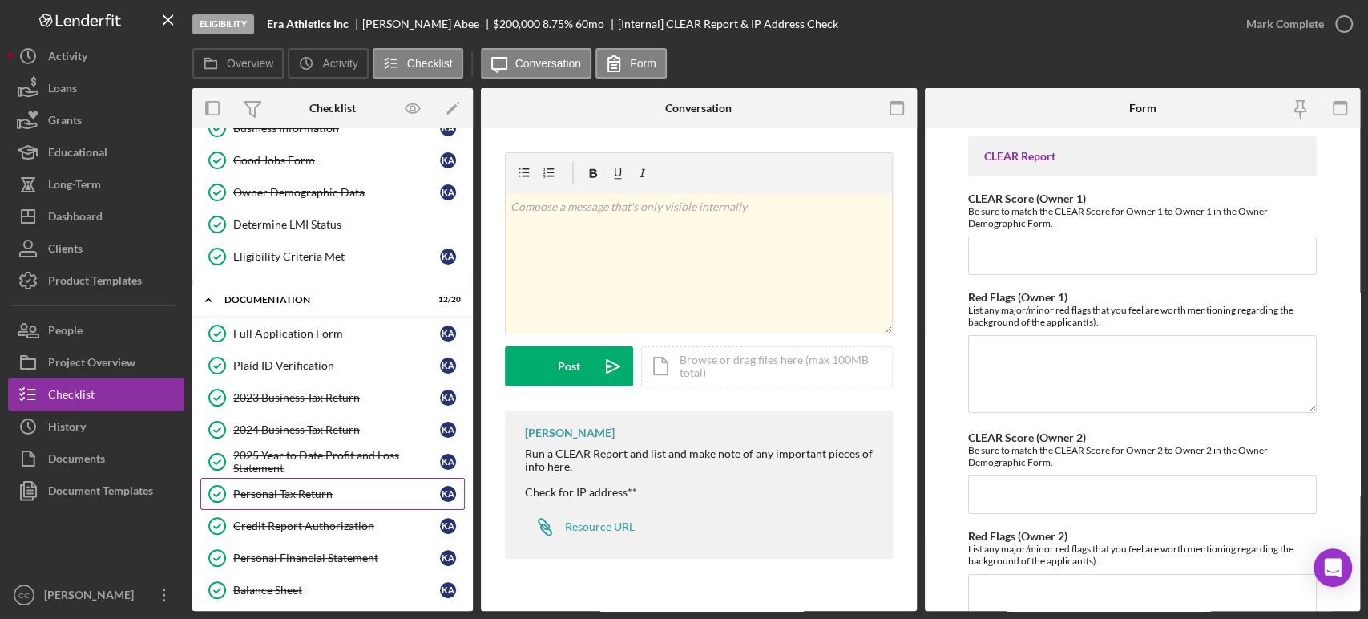
click at [311, 492] on div "Personal Tax Return" at bounding box center [336, 493] width 207 height 13
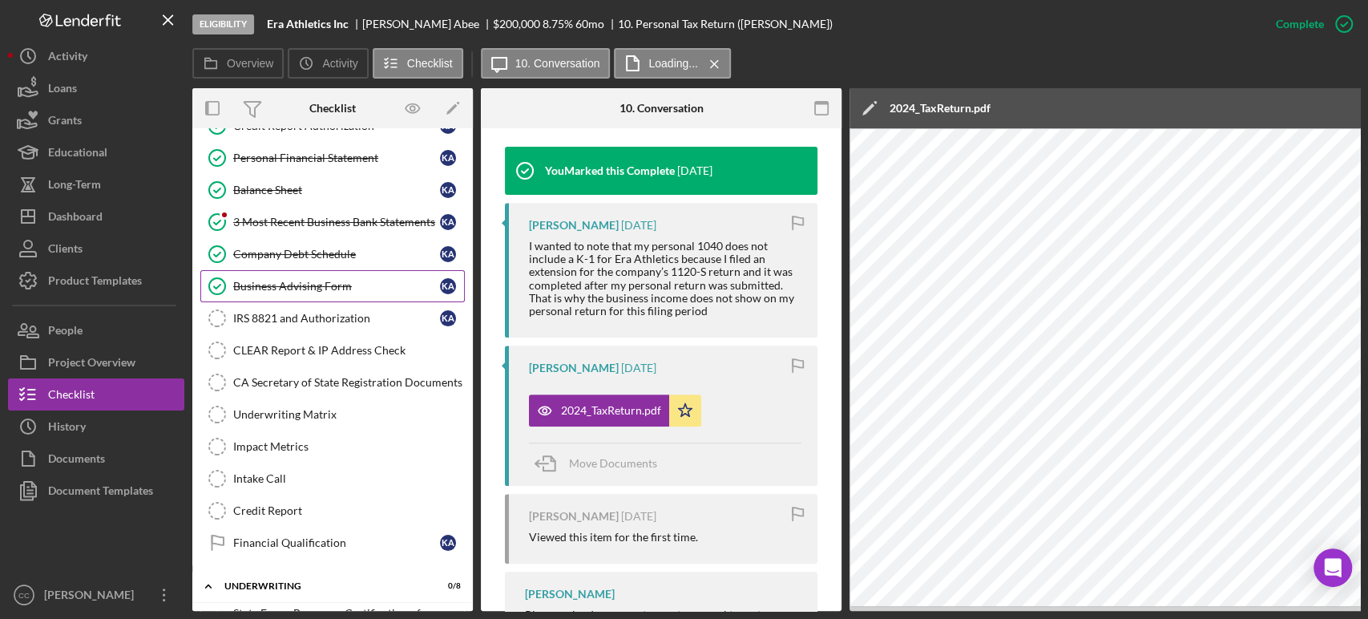
scroll to position [534, 0]
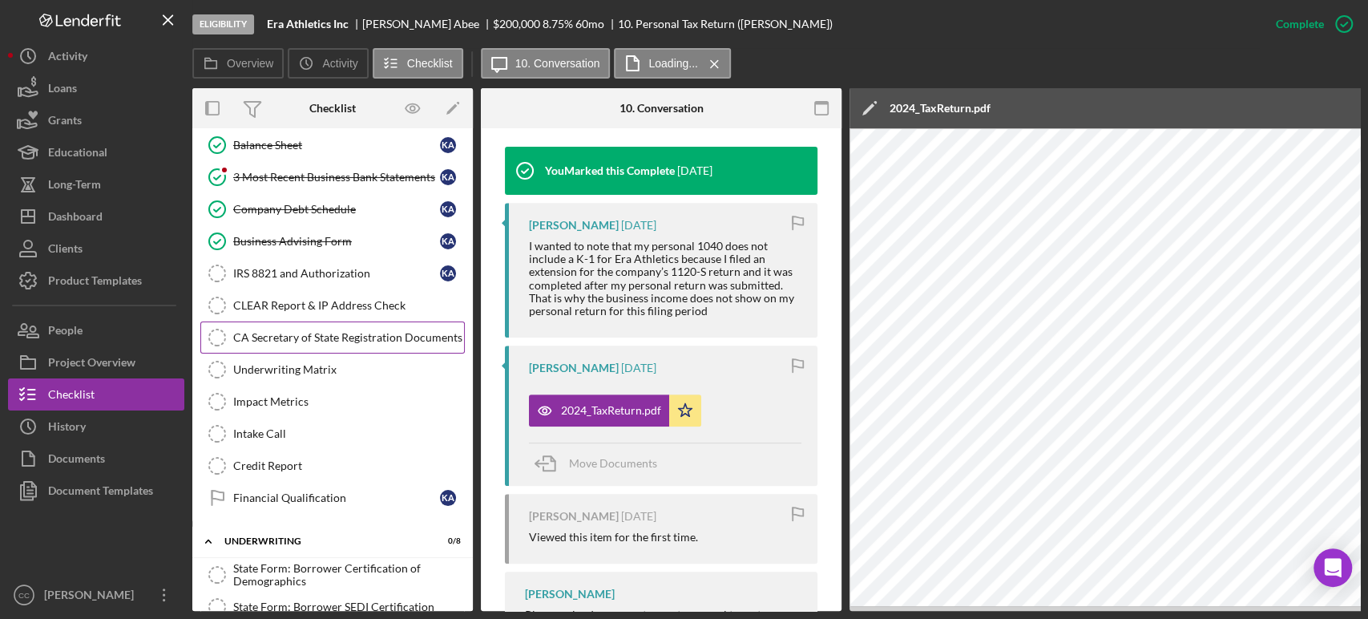
click at [274, 306] on div "CLEAR Report & IP Address Check" at bounding box center [348, 305] width 231 height 13
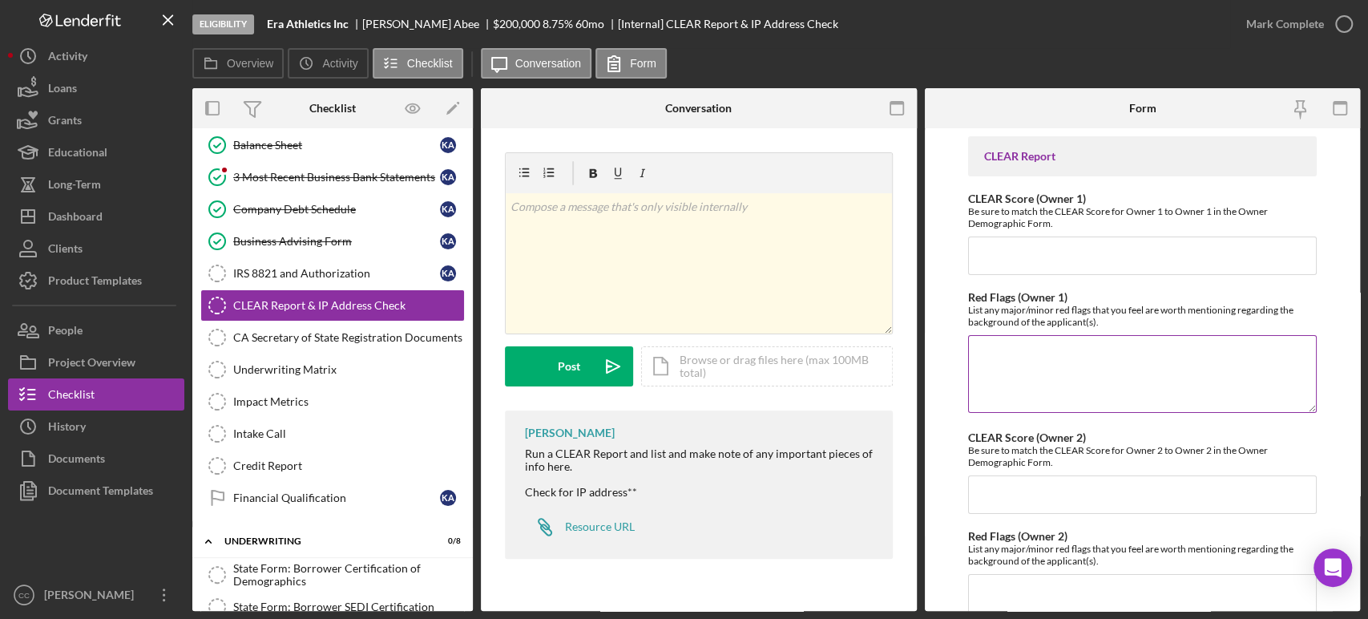
click at [1078, 361] on textarea "Red Flags (Owner 1)" at bounding box center [1142, 373] width 349 height 77
type textarea "arrest in 2015 (she was 19), clear does not say what the arrest is for."
click at [1005, 370] on textarea "arrest in 2015 (she was 19), clear does not say what the arrest is for." at bounding box center [1142, 373] width 349 height 77
drag, startPoint x: 429, startPoint y: 24, endPoint x: 365, endPoint y: 24, distance: 64.9
click at [365, 24] on div "Kaitlyn Abee" at bounding box center [427, 24] width 131 height 13
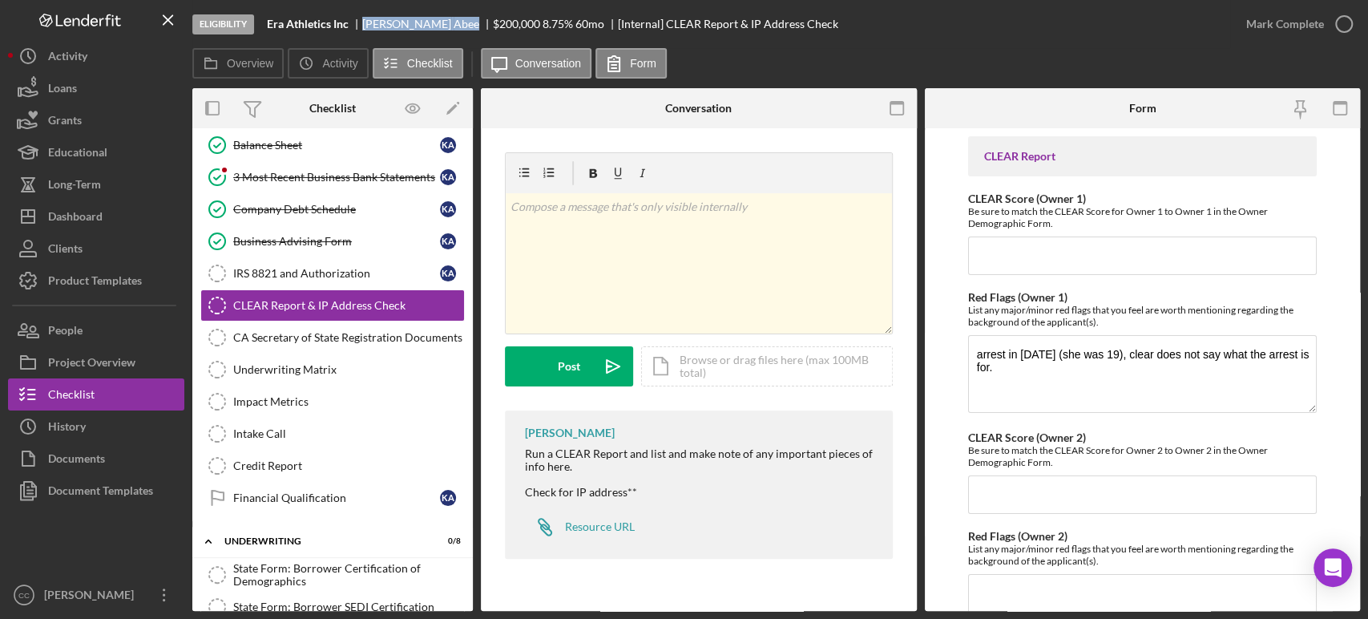
copy div "Kaitlyn Abee"
drag, startPoint x: 323, startPoint y: 170, endPoint x: 341, endPoint y: 179, distance: 20.4
click at [323, 171] on div "3 Most Recent Business Bank Statements" at bounding box center [336, 177] width 207 height 13
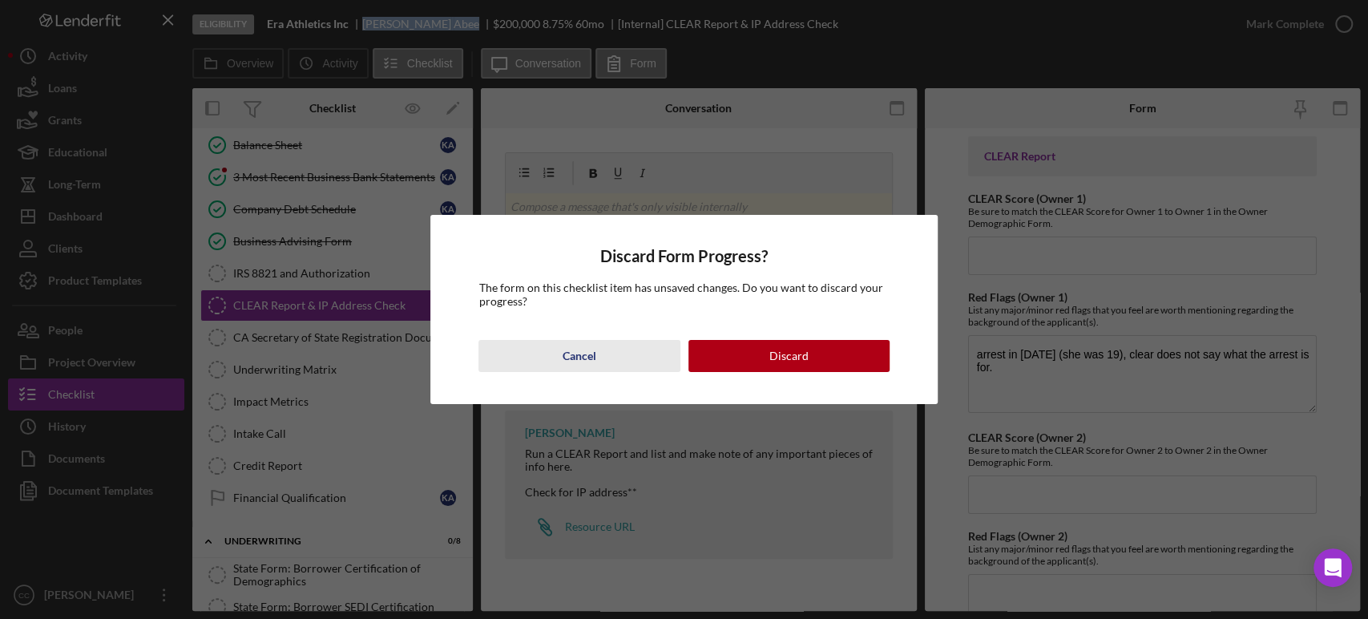
click at [589, 357] on div "Cancel" at bounding box center [579, 356] width 34 height 32
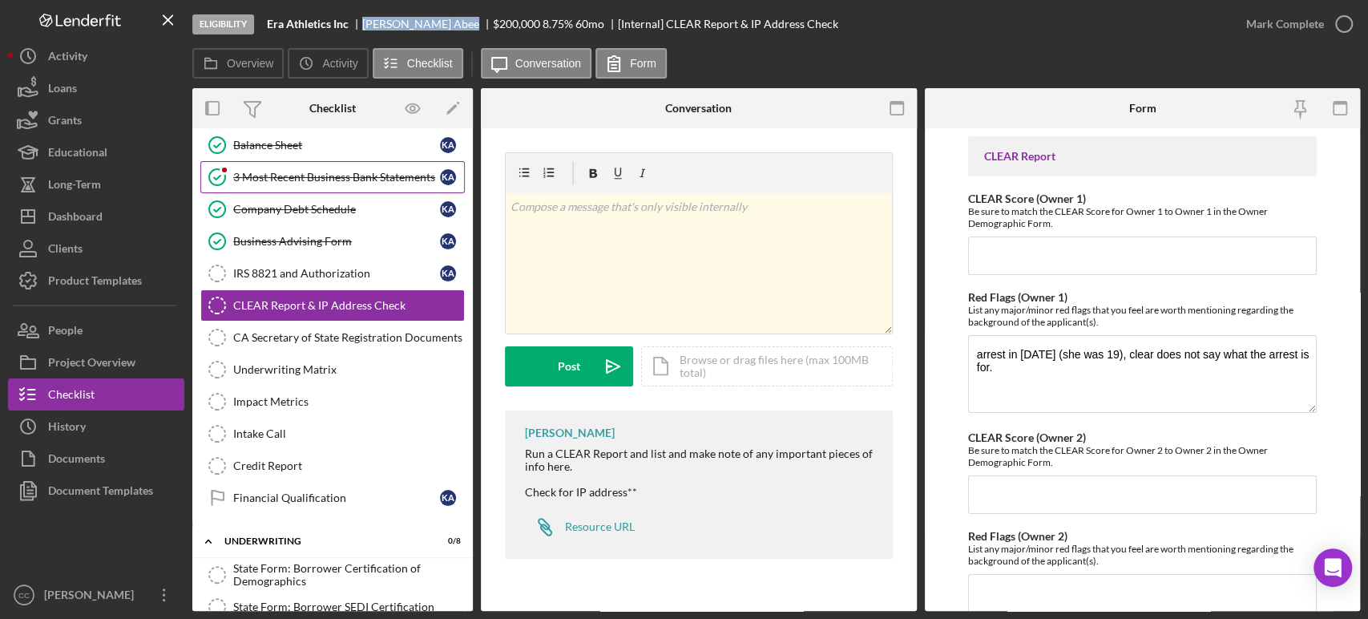
click at [288, 172] on div "3 Most Recent Business Bank Statements" at bounding box center [336, 177] width 207 height 13
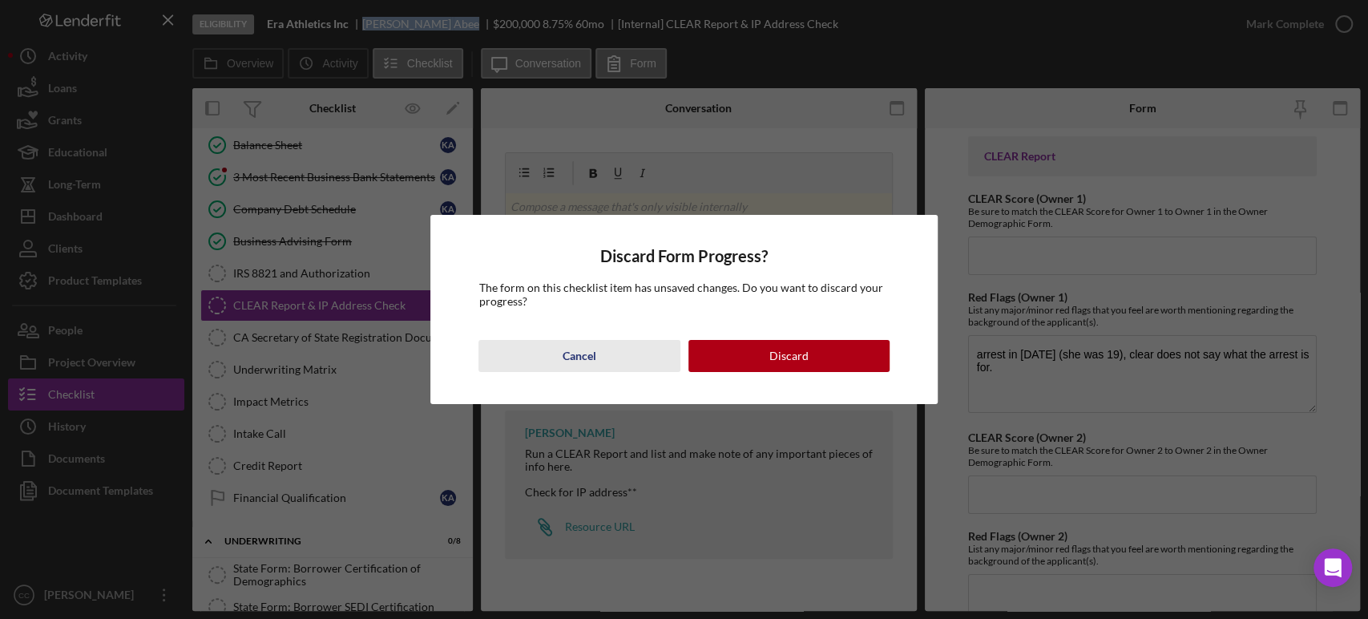
click at [595, 363] on div "Cancel" at bounding box center [579, 356] width 34 height 32
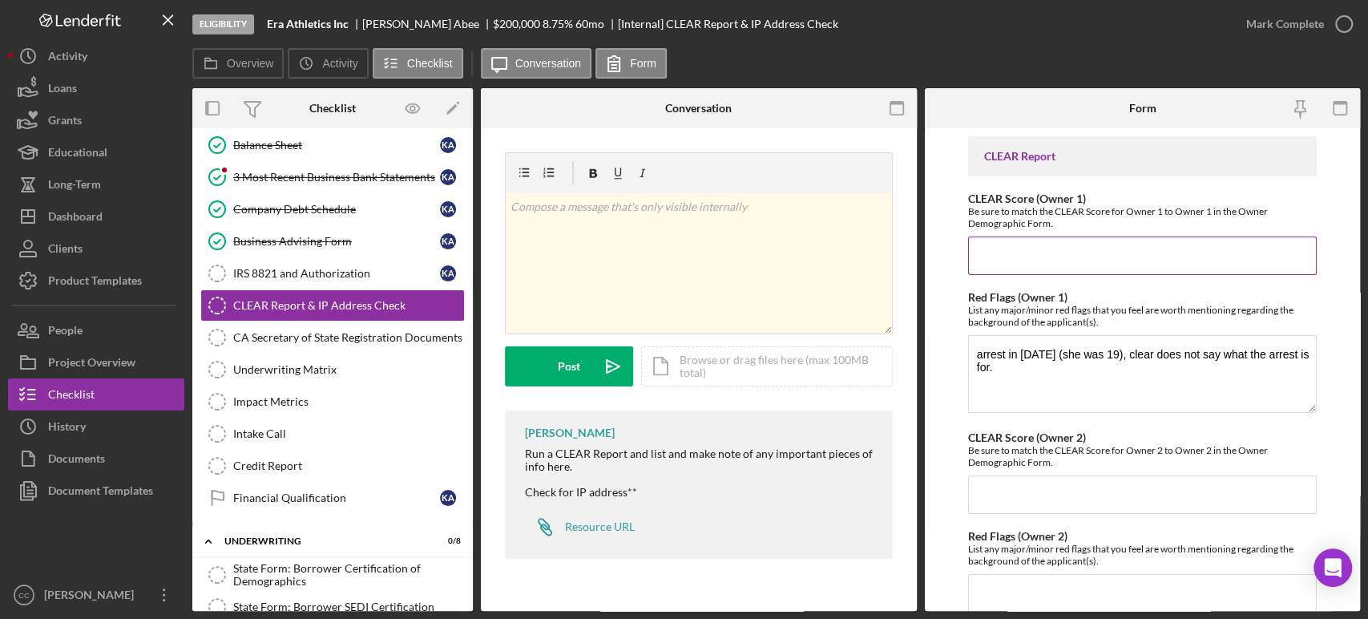
click at [1042, 254] on input "CLEAR Score (Owner 1)" at bounding box center [1142, 255] width 349 height 38
type input "30"
click at [1006, 364] on textarea "arrest in 2015 (she was 19), clear does not say what the arrest is for." at bounding box center [1142, 373] width 349 height 77
click at [1000, 401] on textarea "arrest in 2015 (she was 19), clear does not say what the arrest is for. (15 pts)" at bounding box center [1142, 373] width 349 height 77
paste textarea "Litigious Individual"
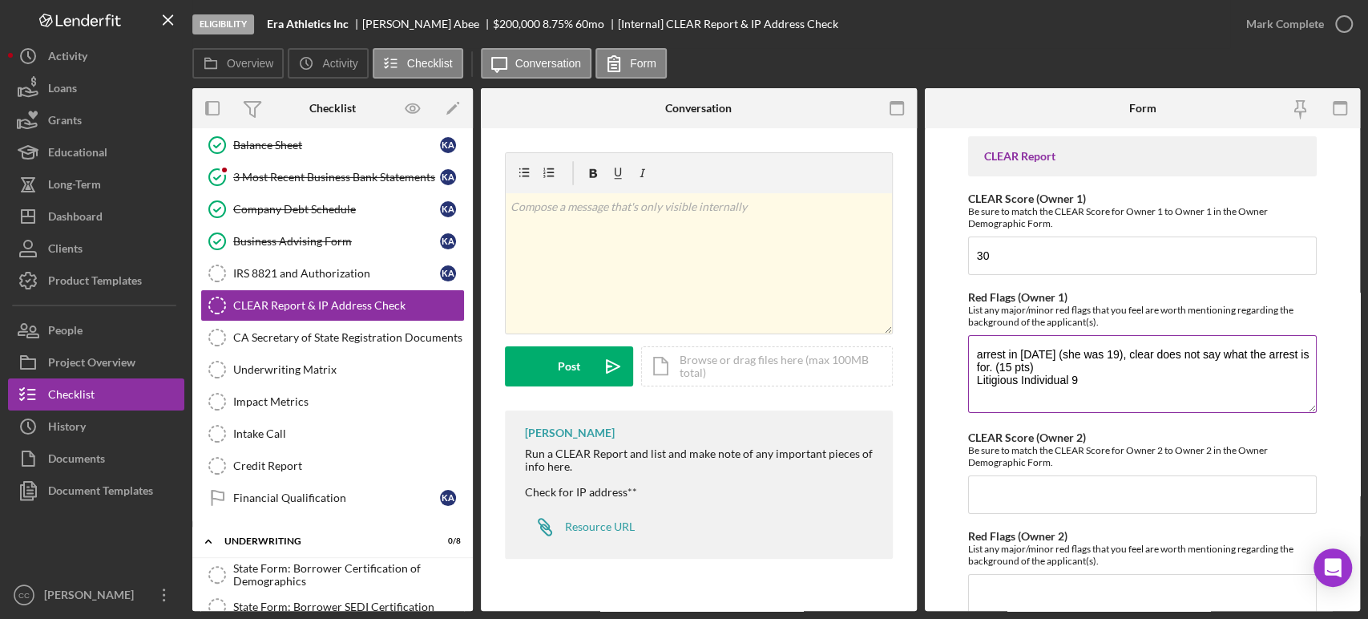
click at [1070, 378] on textarea "arrest in 2015 (she was 19), clear does not say what the arrest is for. (15 pts…" at bounding box center [1142, 373] width 349 height 77
paste textarea "03/01/2021"
click at [1173, 379] on textarea "arrest in 2015 (she was 19), clear does not say what the arrest is for. (15 pts…" at bounding box center [1142, 373] width 349 height 77
click at [1155, 381] on textarea "arrest in 2015 (she was 19), clear does not say what the arrest is for. (15 pts…" at bounding box center [1142, 373] width 349 height 77
paste textarea "Case Title: Ex Parte K.E.A"
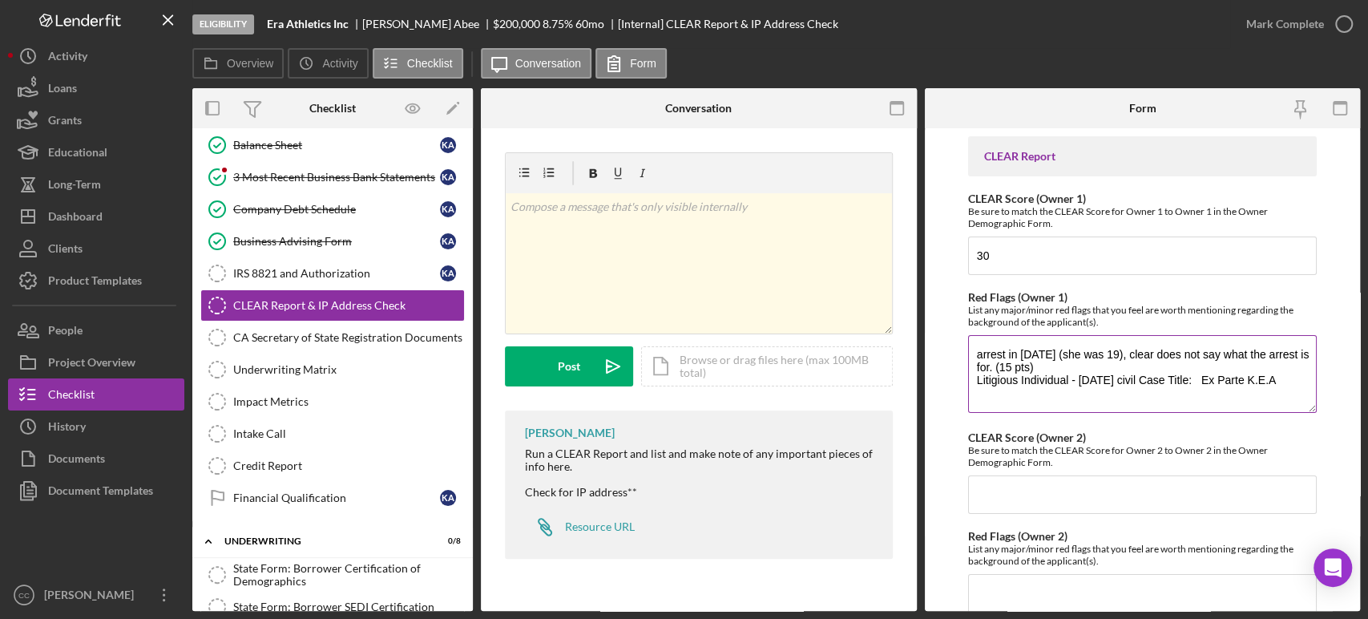
click at [1215, 377] on textarea "arrest in 2015 (she was 19), clear does not say what the arrest is for. (15 pts…" at bounding box center [1142, 373] width 349 height 77
type textarea "arrest in 2015 (she was 19), clear does not say what the arrest is for. (15 pts…"
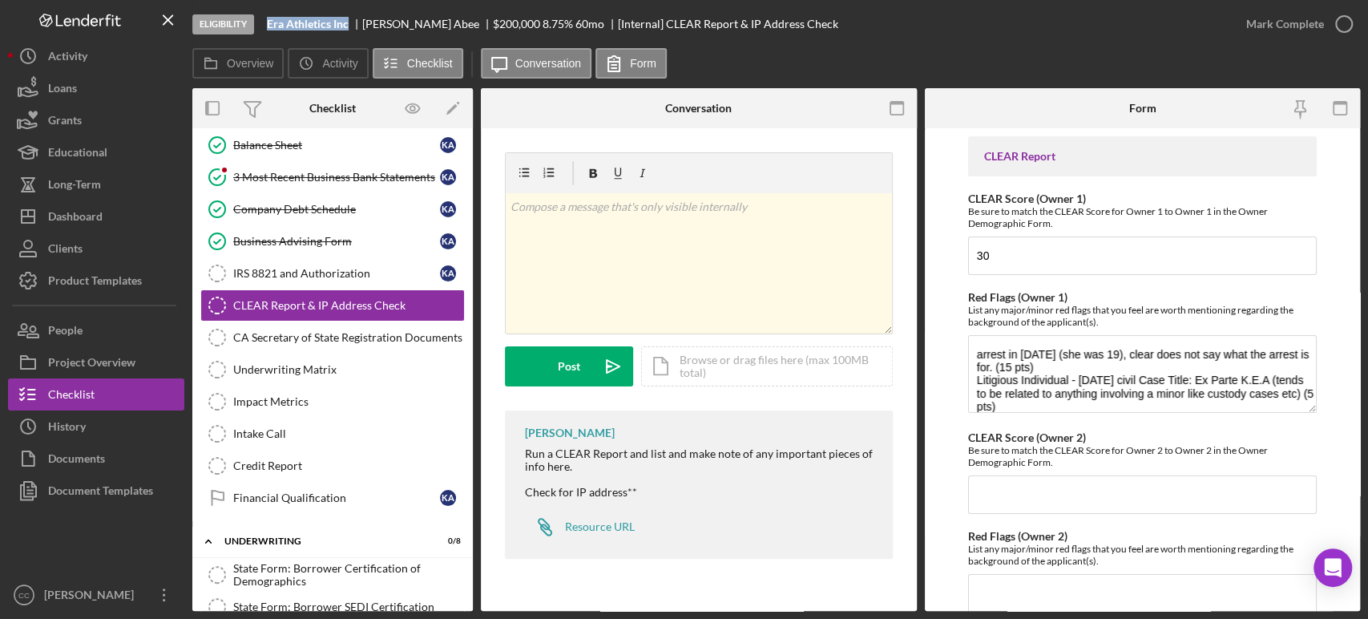
drag, startPoint x: 353, startPoint y: 29, endPoint x: 255, endPoint y: 29, distance: 97.7
click at [255, 29] on div "Eligibility Era Athletics Inc Kaitlyn Abee $200,000 $40,000 8.75 % 60 mo [Inter…" at bounding box center [711, 24] width 1038 height 48
copy div "Era Athletics Inc"
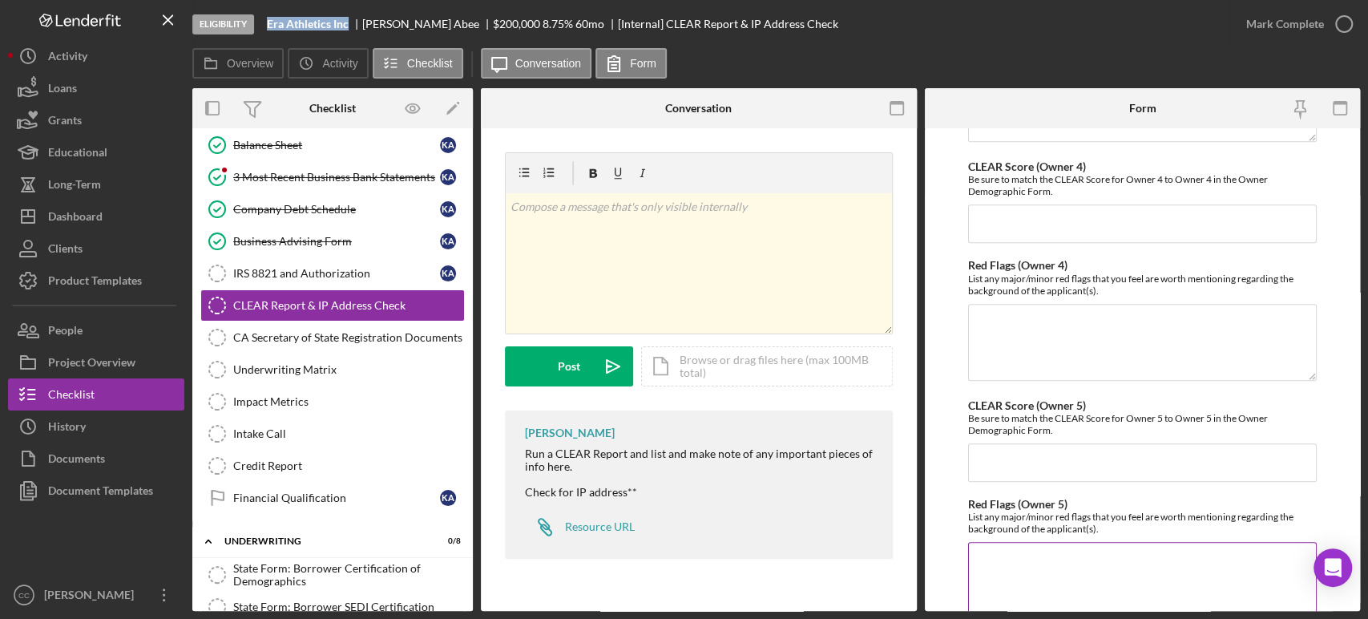
scroll to position [813, 0]
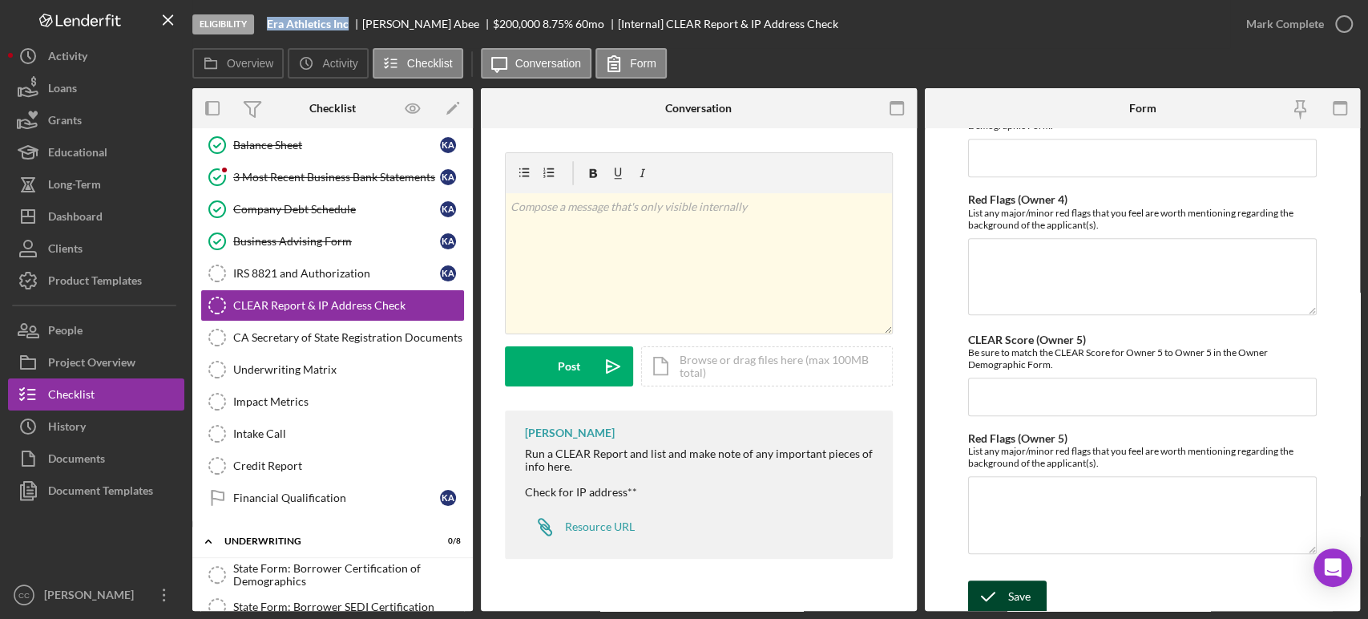
click at [1008, 595] on div "Save" at bounding box center [1019, 596] width 22 height 32
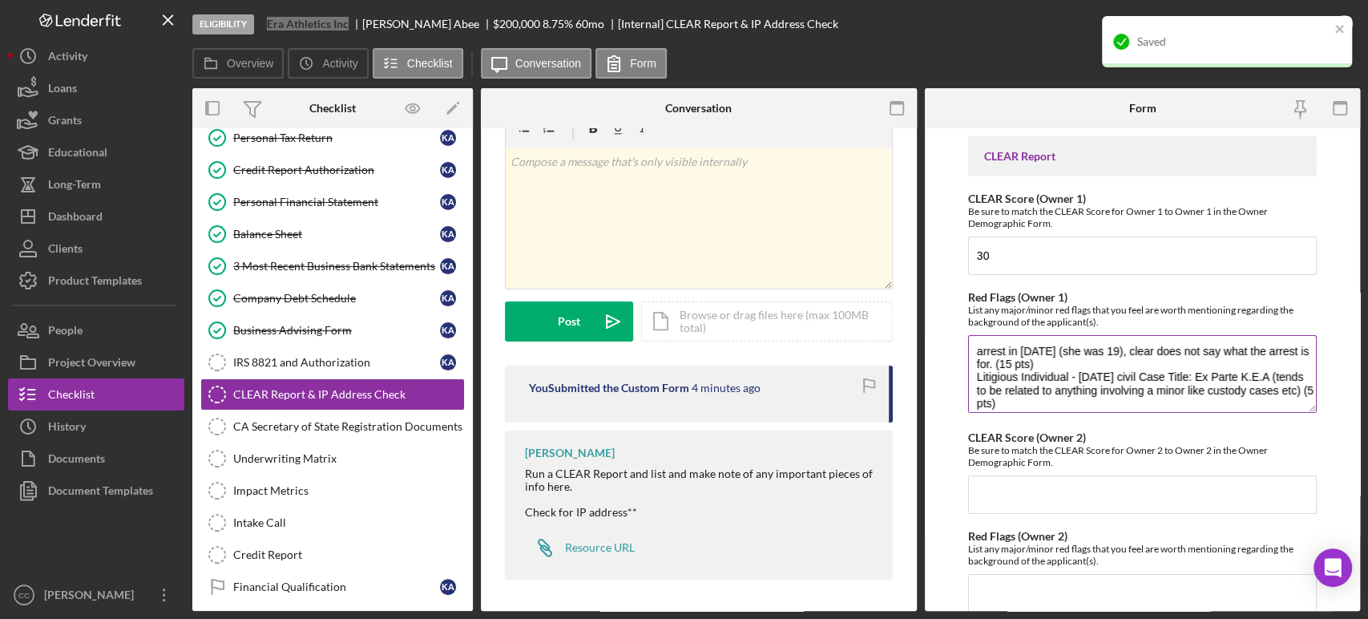
scroll to position [0, 0]
copy div "Era Athletics Inc"
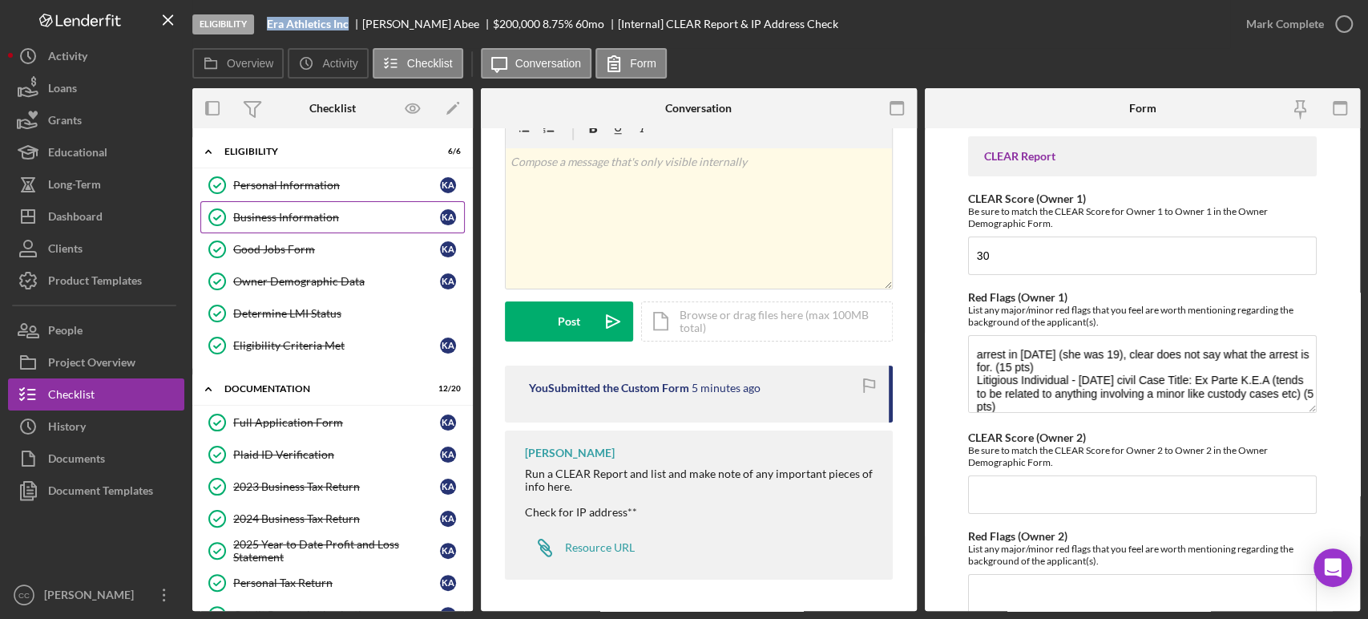
click at [284, 211] on div "Business Information" at bounding box center [336, 217] width 207 height 13
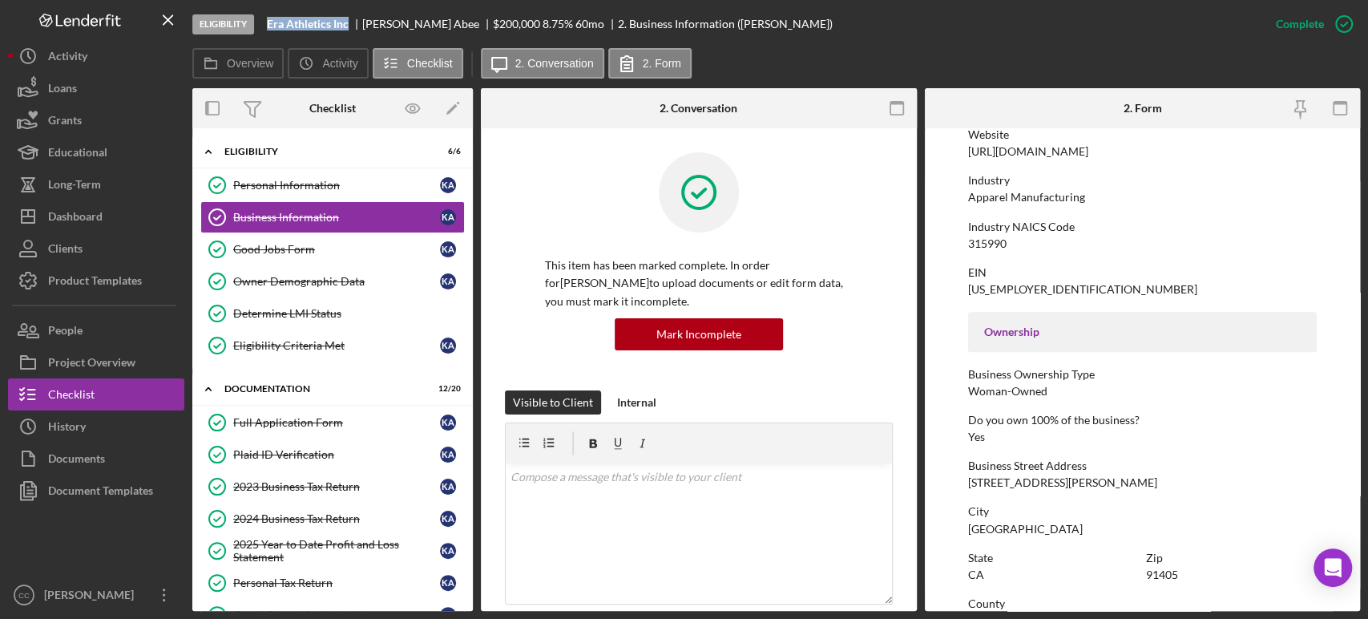
scroll to position [356, 0]
drag, startPoint x: 425, startPoint y: 24, endPoint x: 362, endPoint y: 22, distance: 63.3
click at [362, 22] on div "Kaitlyn Abee" at bounding box center [427, 24] width 131 height 13
copy div "Kaitlyn Abee"
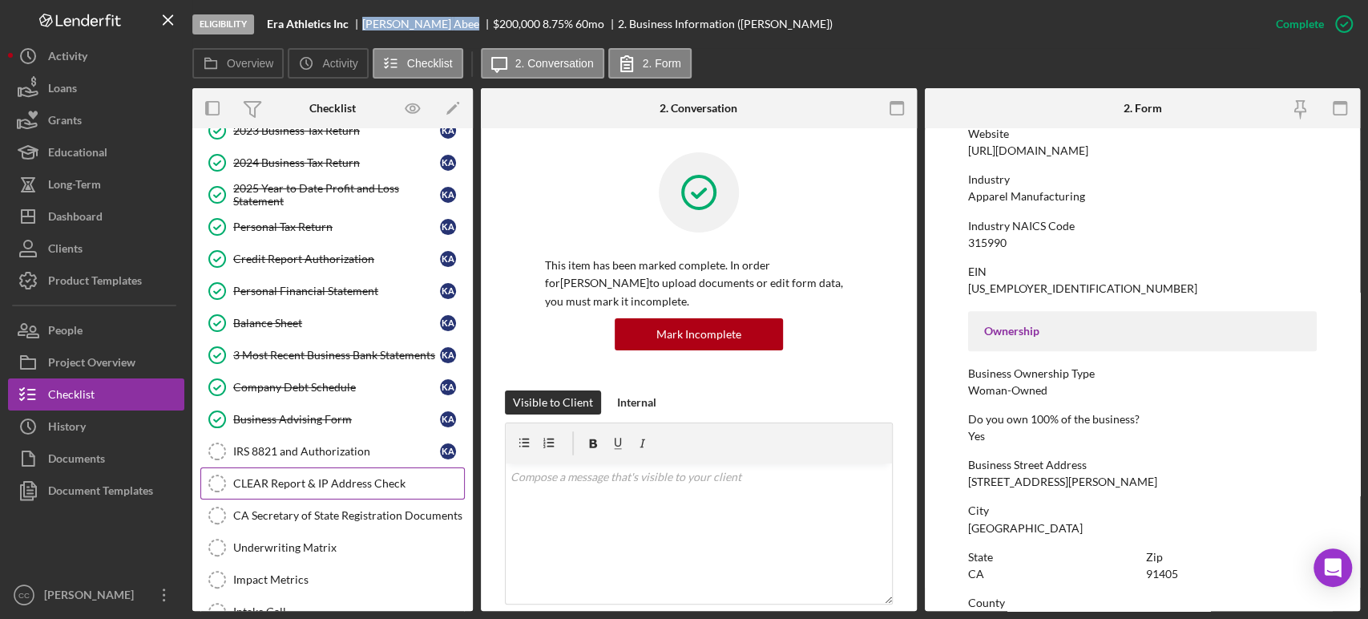
click at [298, 479] on div "CLEAR Report & IP Address Check" at bounding box center [348, 483] width 231 height 13
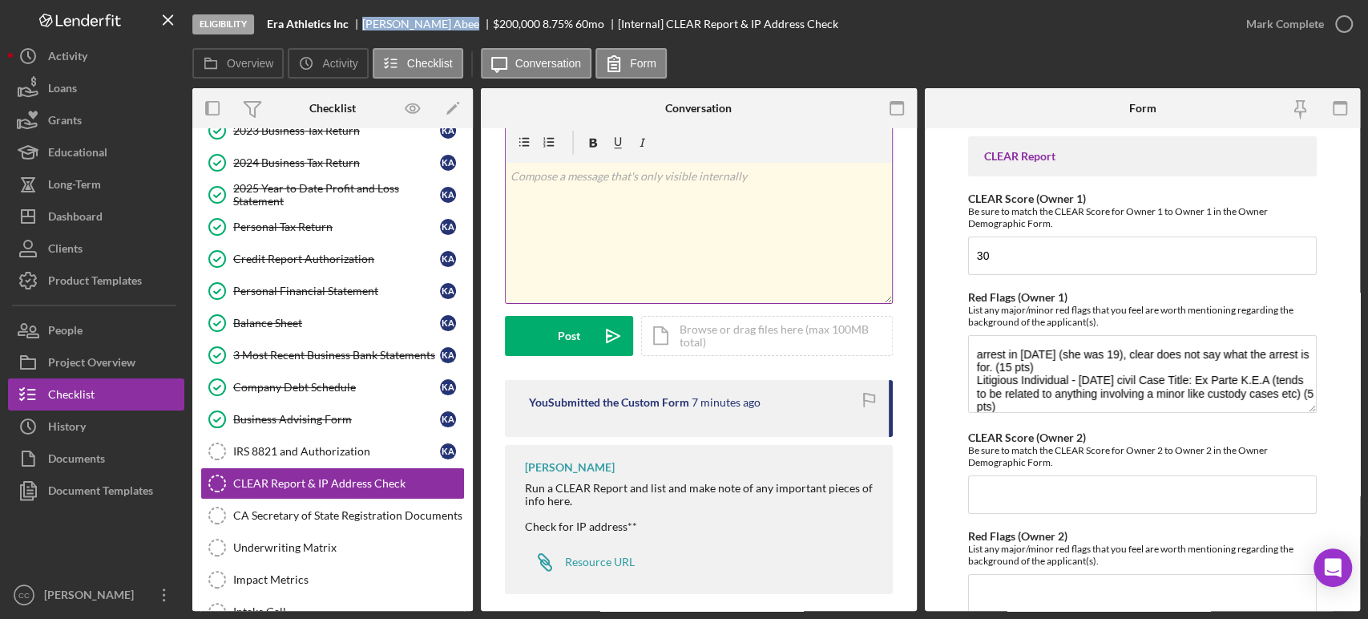
scroll to position [45, 0]
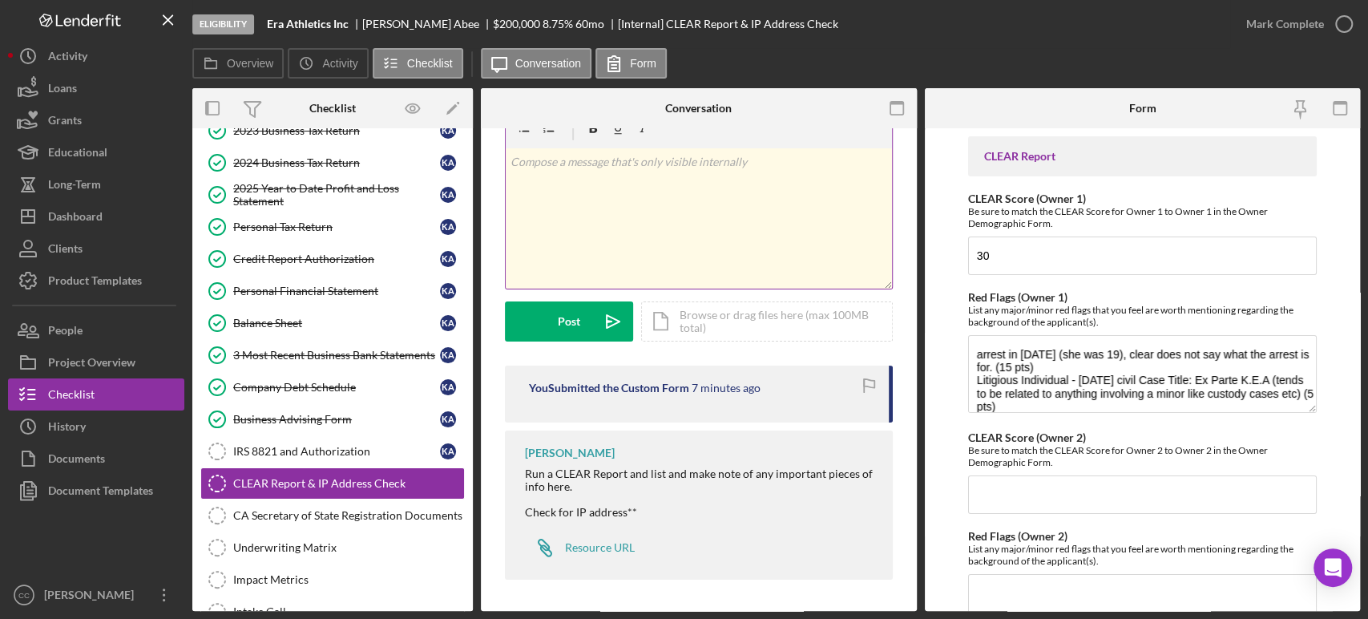
click at [627, 227] on div "v Color teal Color pink Remove color Add row above Add row below Add column bef…" at bounding box center [699, 218] width 386 height 140
click at [577, 317] on div "Post" at bounding box center [569, 321] width 22 height 40
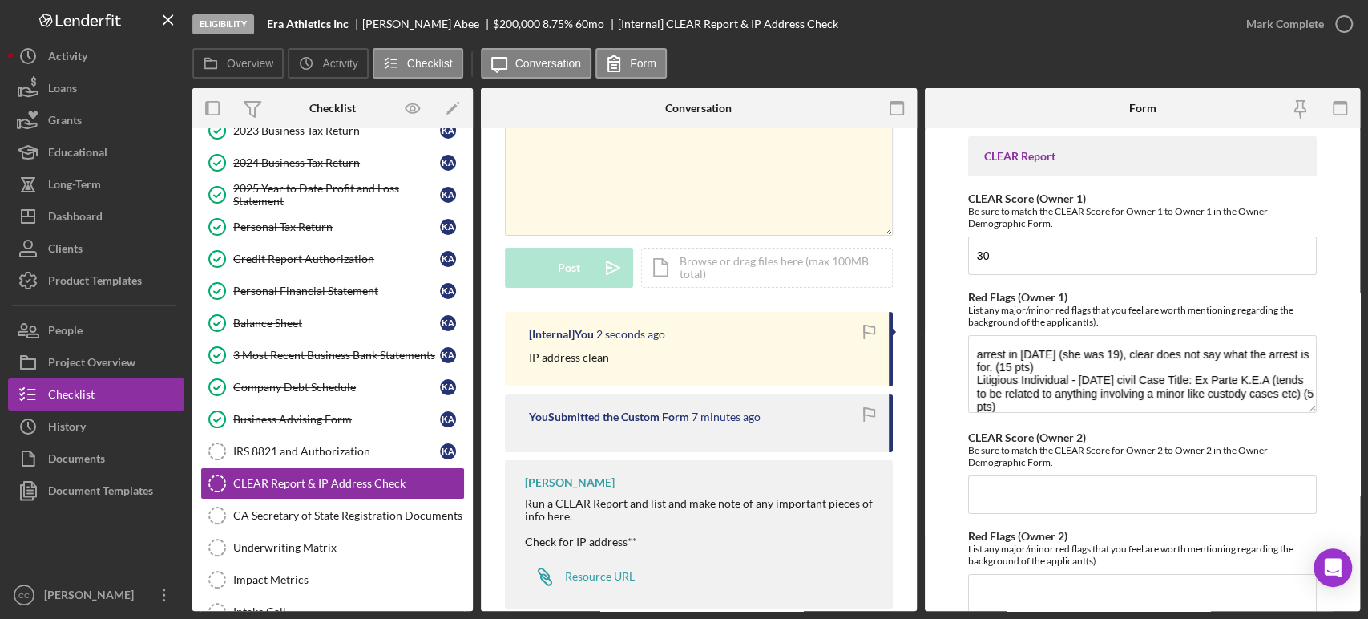
scroll to position [127, 0]
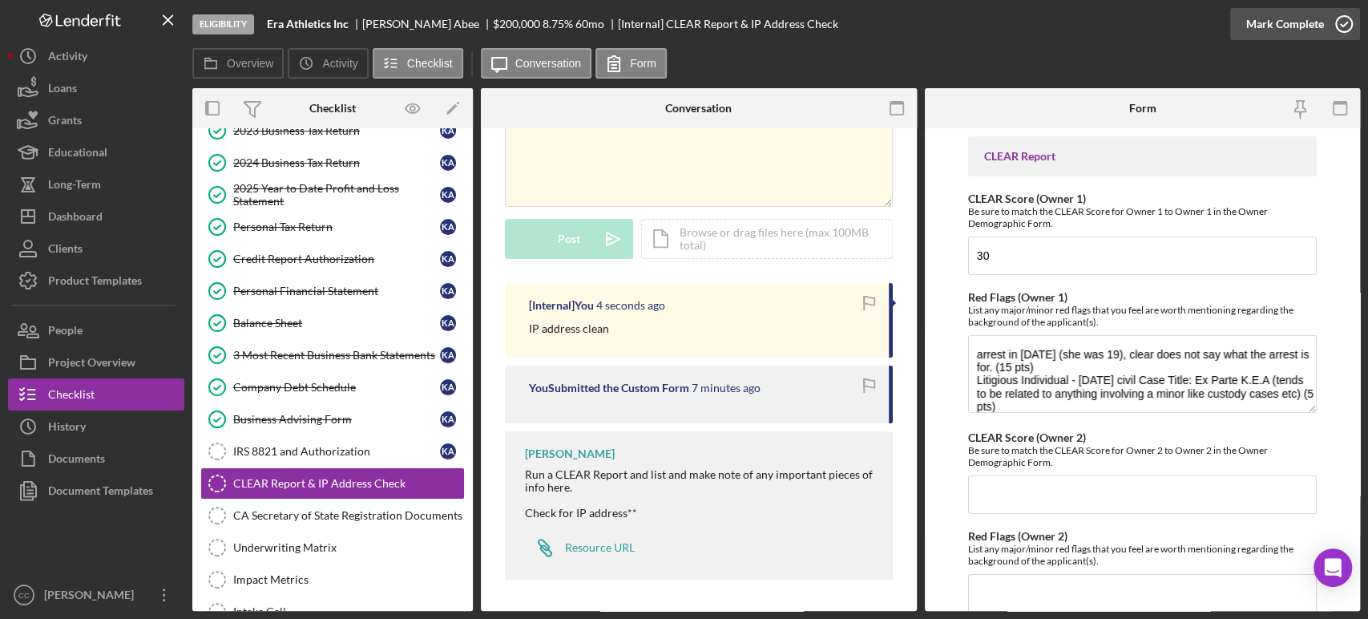
click at [1327, 28] on icon "button" at bounding box center [1344, 24] width 40 height 40
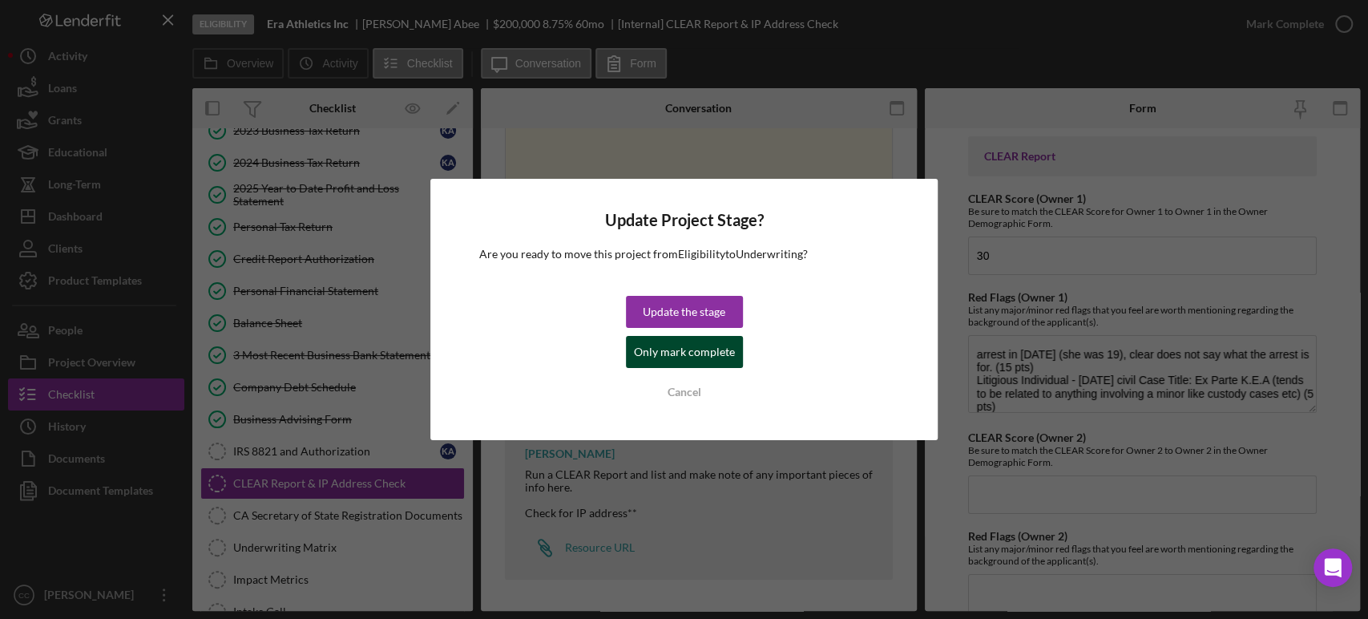
click at [655, 357] on div "Only mark complete" at bounding box center [684, 352] width 101 height 32
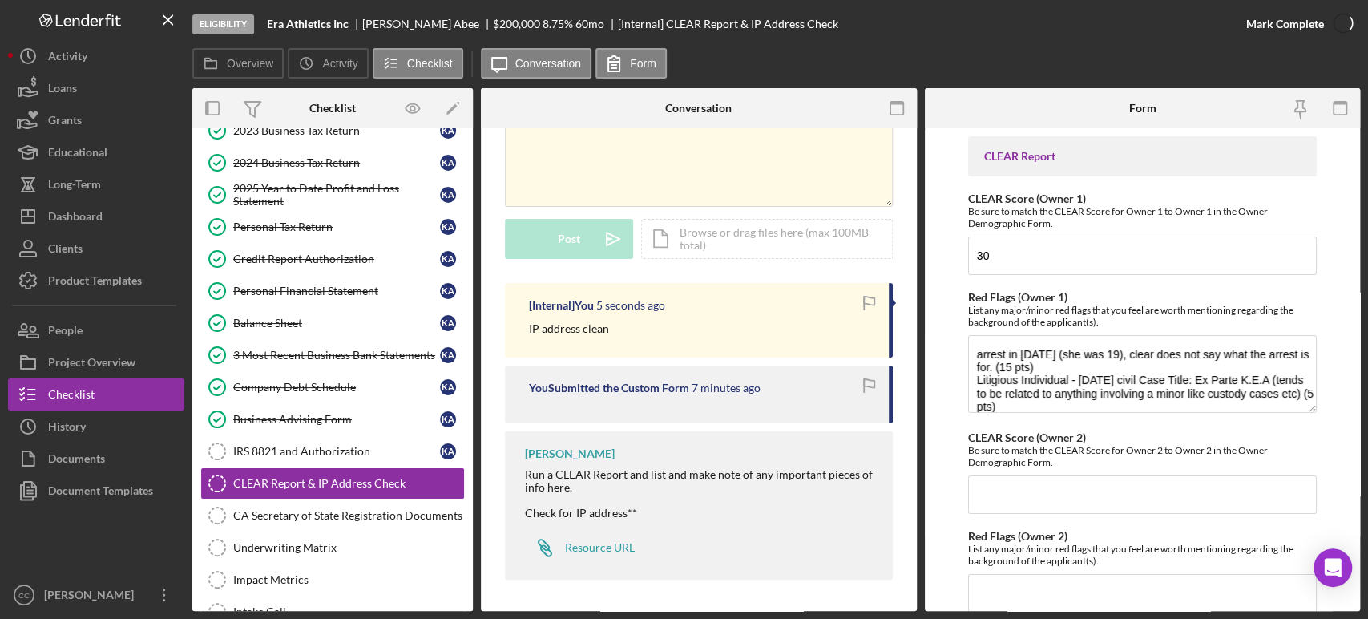
scroll to position [365, 0]
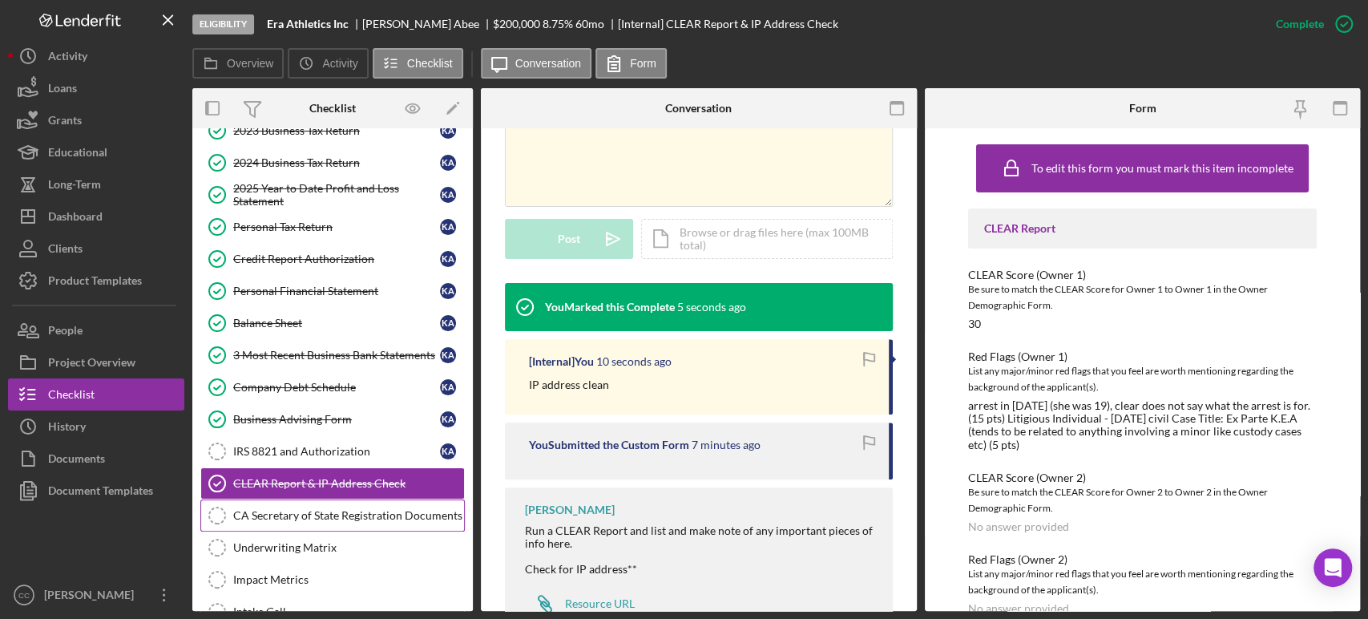
click at [293, 514] on div "CA Secretary of State Registration Documents" at bounding box center [348, 515] width 231 height 13
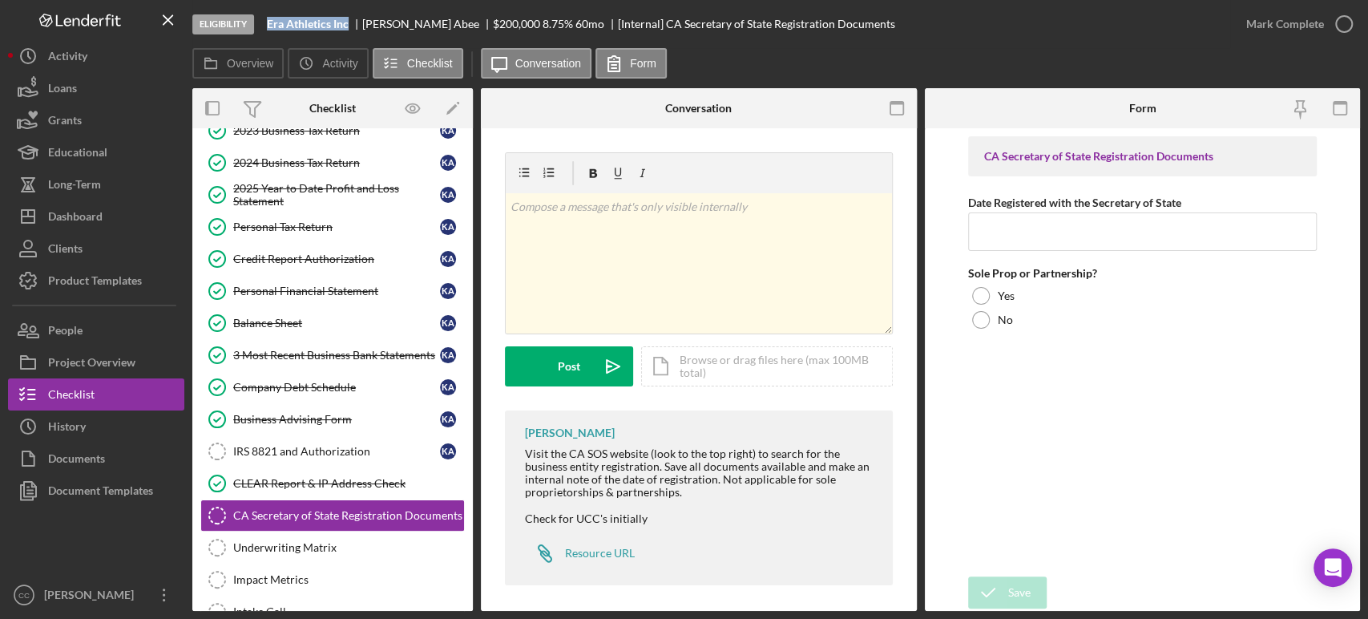
drag, startPoint x: 353, startPoint y: 25, endPoint x: 268, endPoint y: 22, distance: 85.0
click at [268, 22] on div "Era Athletics Inc" at bounding box center [314, 24] width 95 height 13
copy b "Era Athletics Inc"
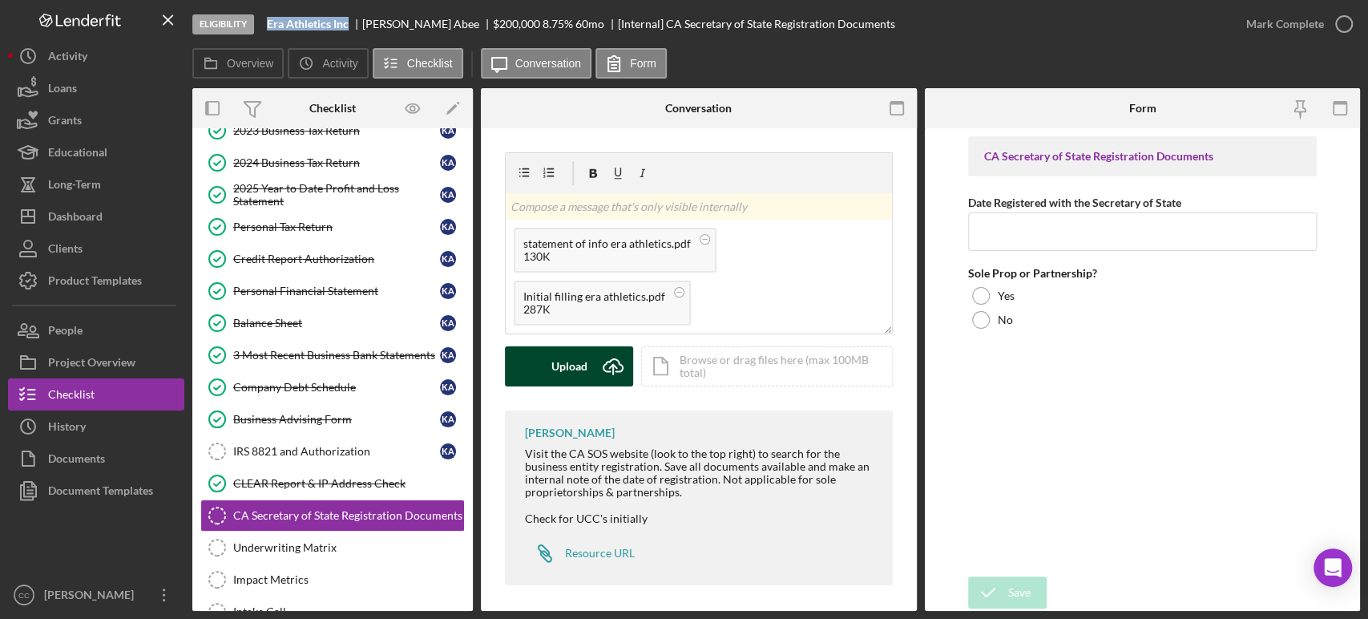
click at [584, 371] on div "Upload" at bounding box center [569, 366] width 36 height 40
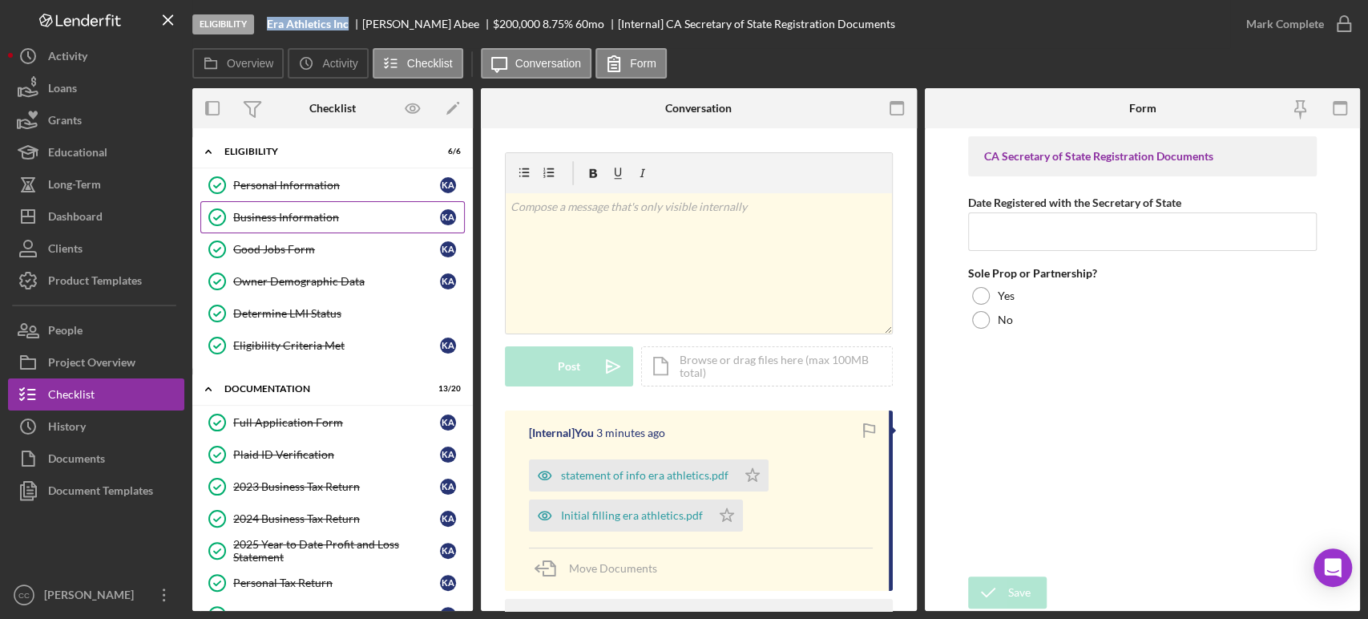
click at [272, 217] on div "Business Information" at bounding box center [336, 217] width 207 height 13
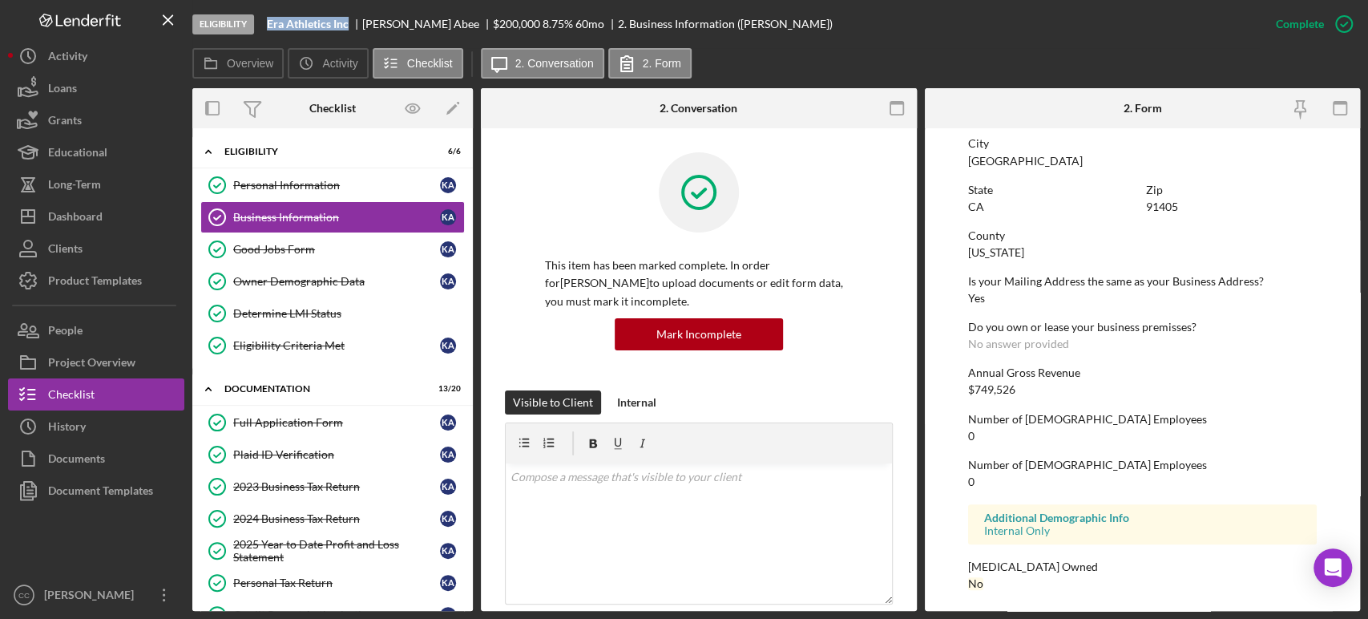
scroll to position [725, 0]
click at [814, 198] on div at bounding box center [699, 204] width 308 height 104
click at [1207, 389] on div "Annual Gross Revenue $749,526" at bounding box center [1142, 379] width 349 height 30
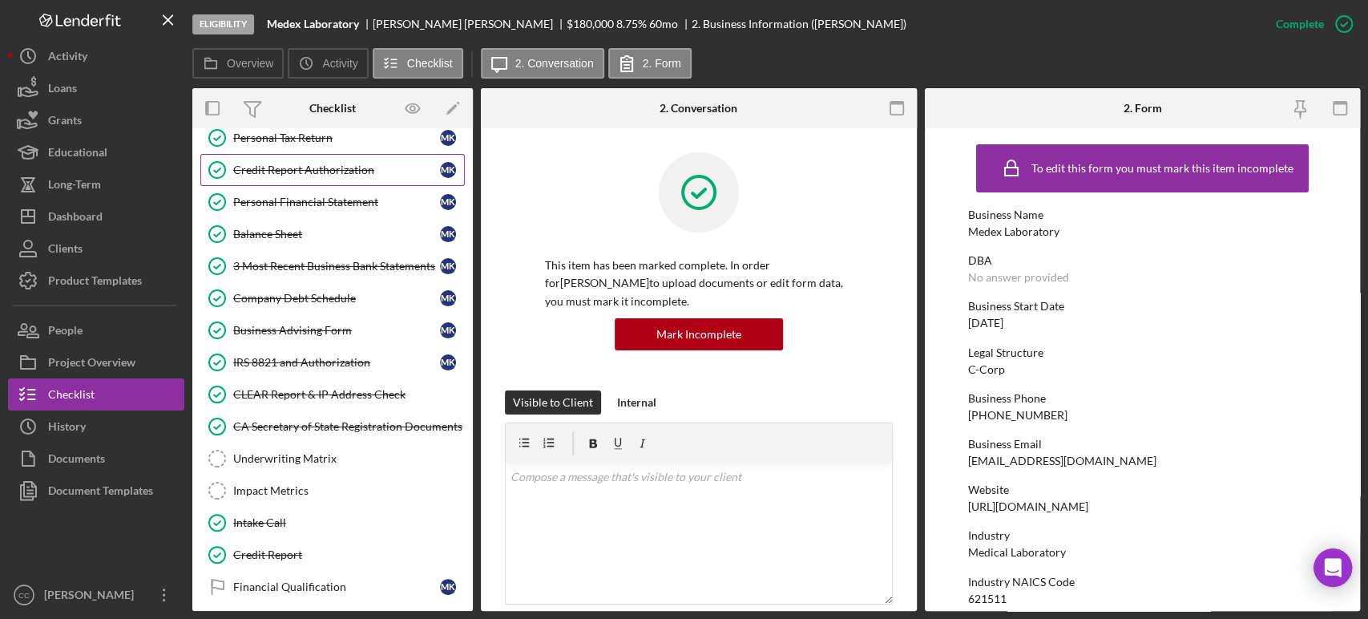
scroll to position [356, 0]
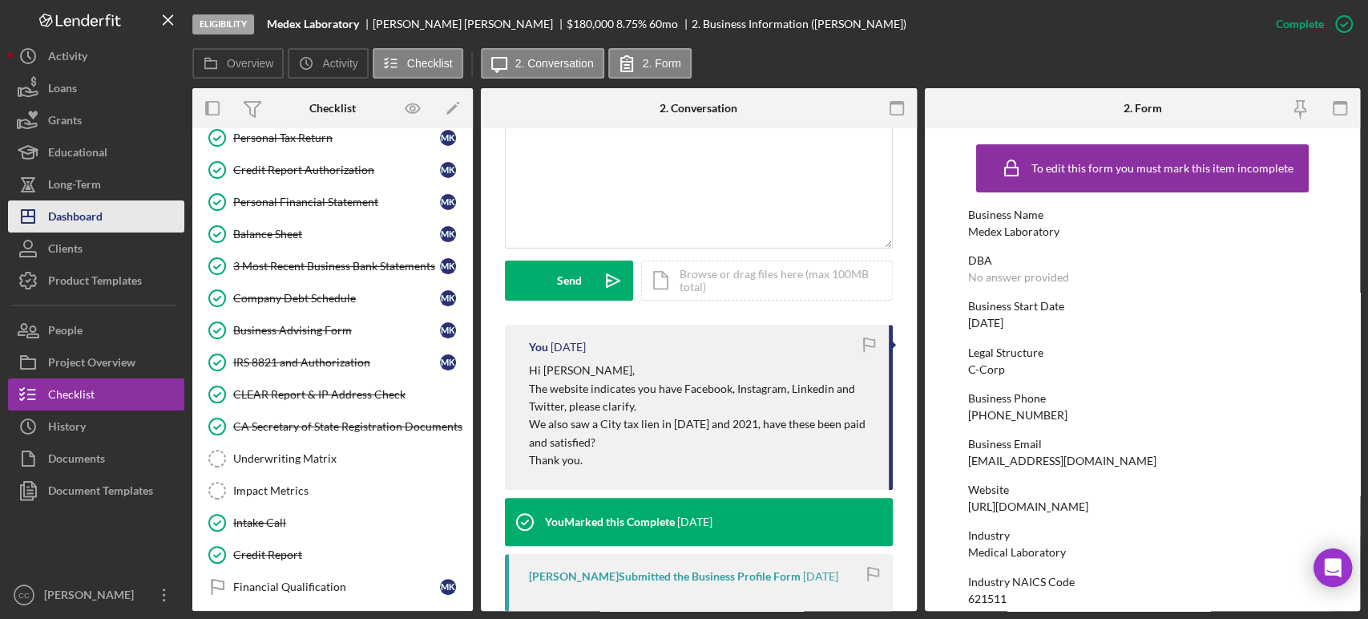
click at [79, 223] on div "Dashboard" at bounding box center [75, 218] width 54 height 36
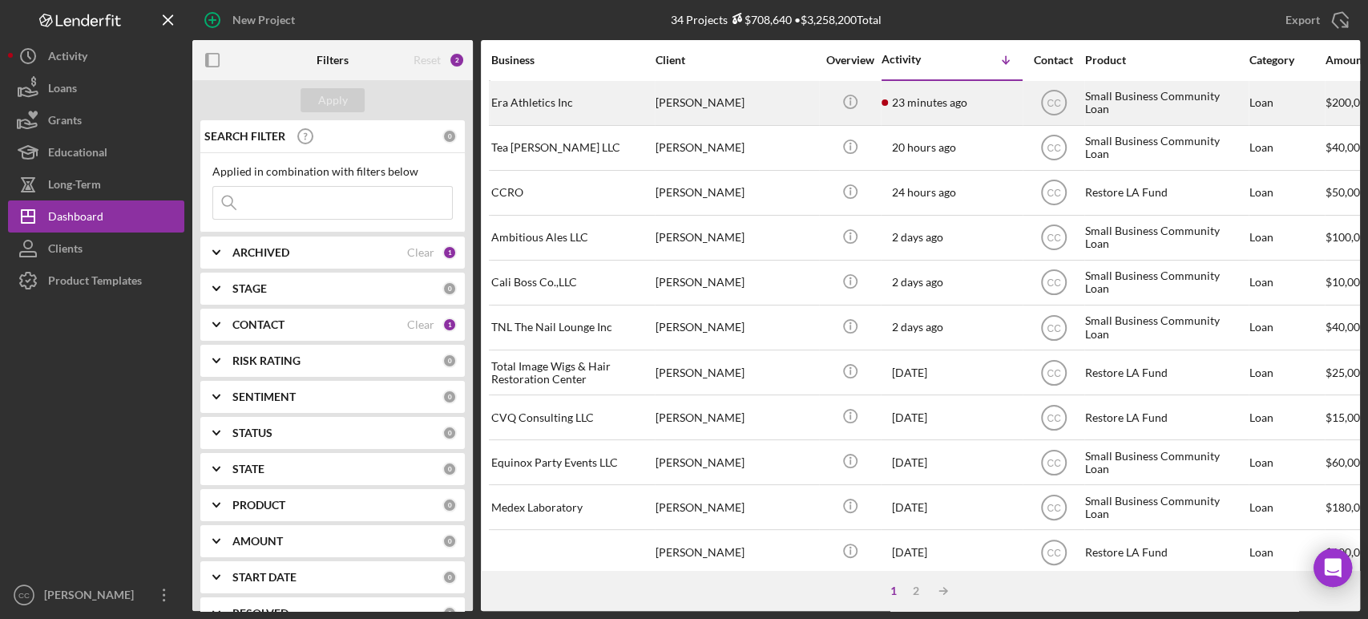
click at [731, 101] on div "[PERSON_NAME]" at bounding box center [735, 103] width 160 height 42
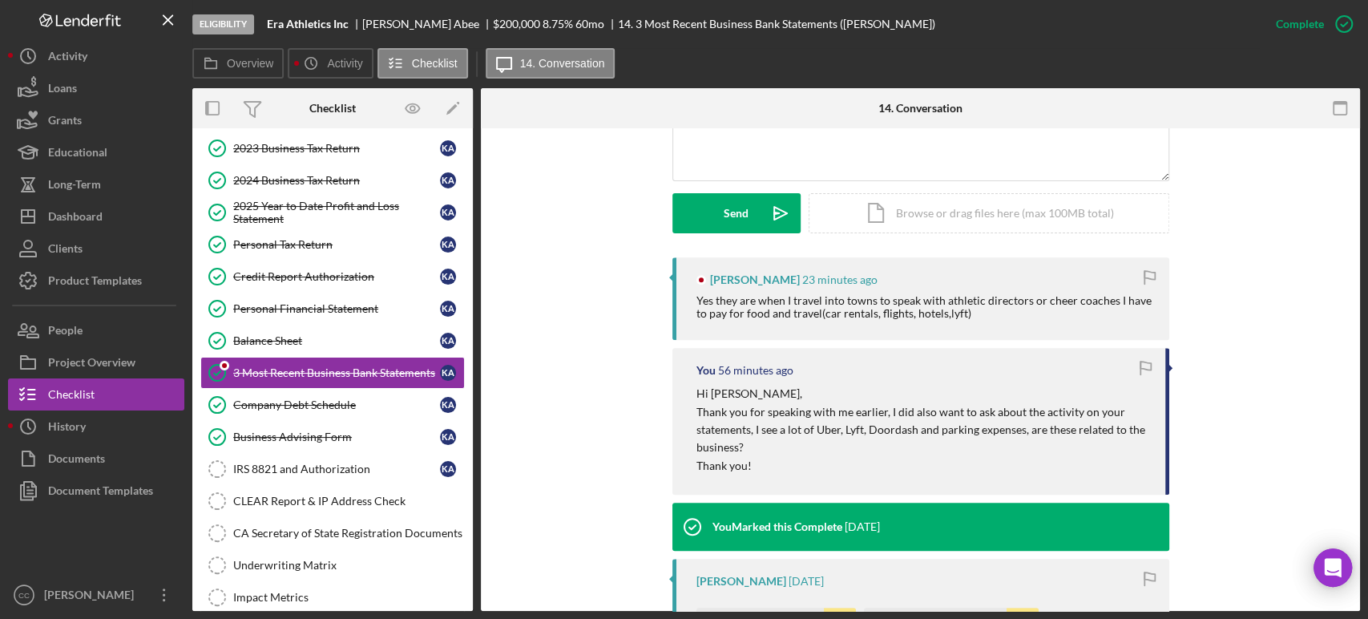
scroll to position [445, 0]
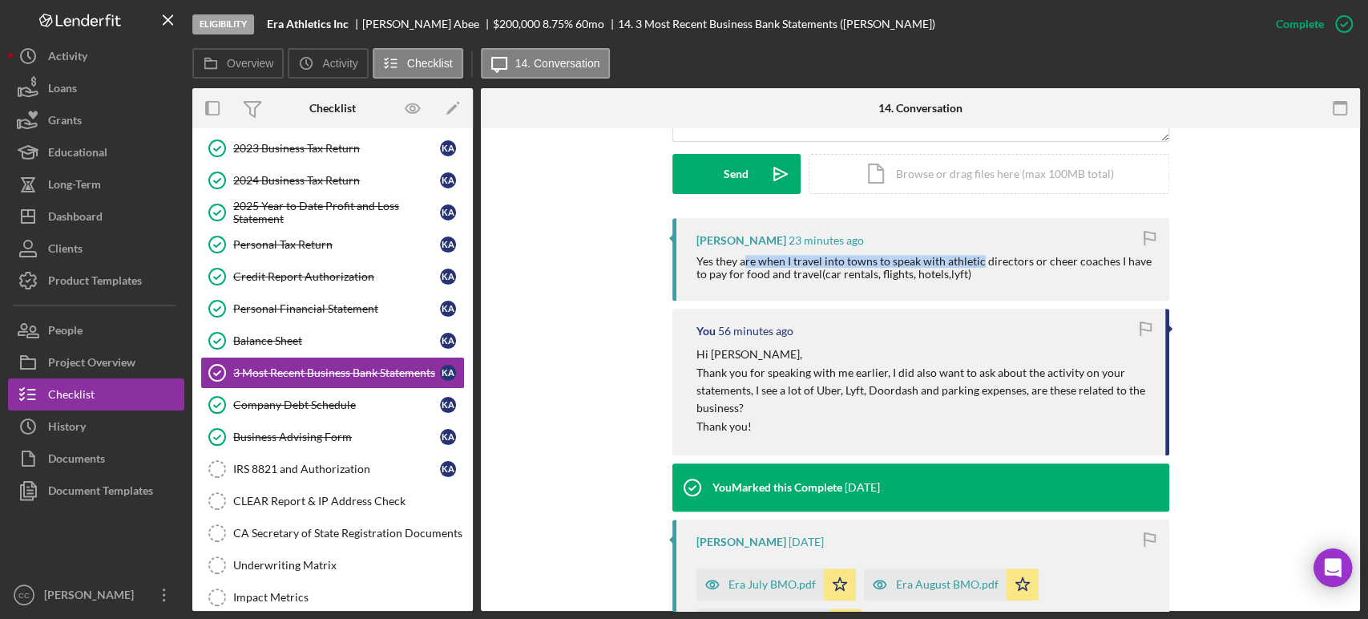
drag, startPoint x: 744, startPoint y: 261, endPoint x: 977, endPoint y: 262, distance: 233.2
click at [977, 262] on div "Yes they are when I travel into towns to speak with athletic directors or cheer…" at bounding box center [924, 268] width 457 height 26
drag, startPoint x: 705, startPoint y: 274, endPoint x: 994, endPoint y: 284, distance: 288.6
click at [994, 284] on div "[PERSON_NAME] 23 minutes ago Yes they are when I travel into towns to speak wit…" at bounding box center [920, 259] width 497 height 83
click at [642, 349] on div "[PERSON_NAME] 23 minutes ago Yes they are when I travel into towns to speak wit…" at bounding box center [920, 560] width 831 height 684
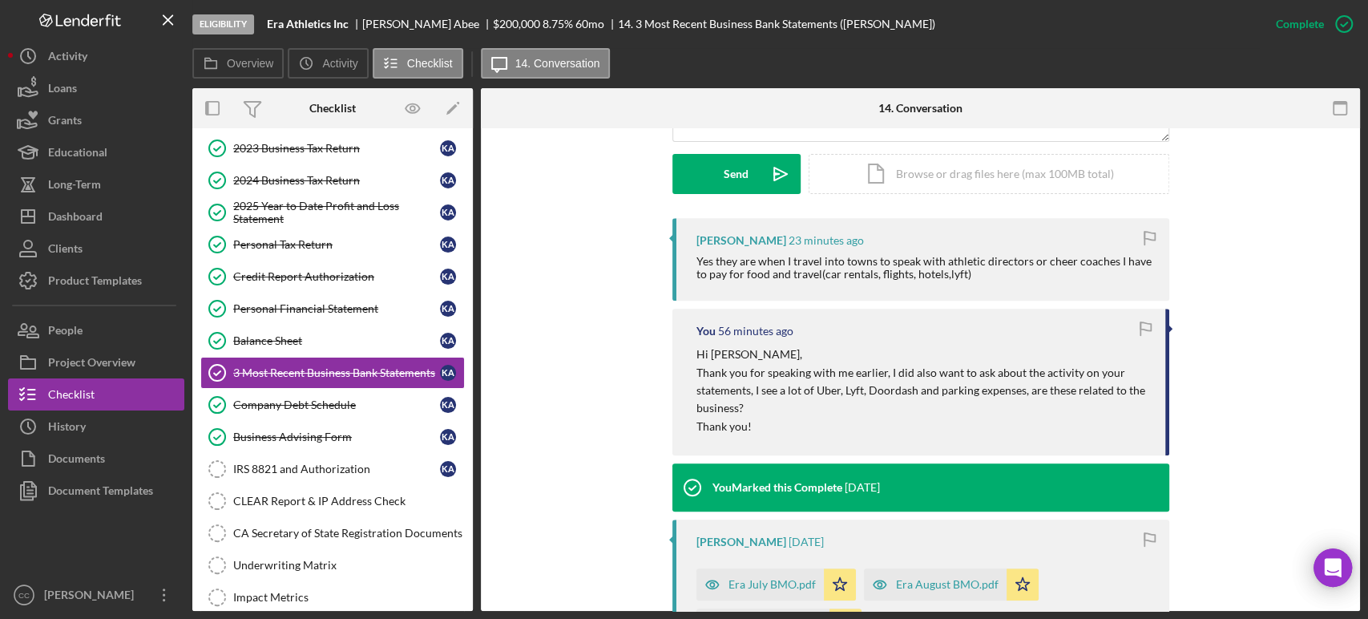
click at [711, 242] on div "[PERSON_NAME]" at bounding box center [741, 240] width 90 height 13
copy div "[PERSON_NAME]"
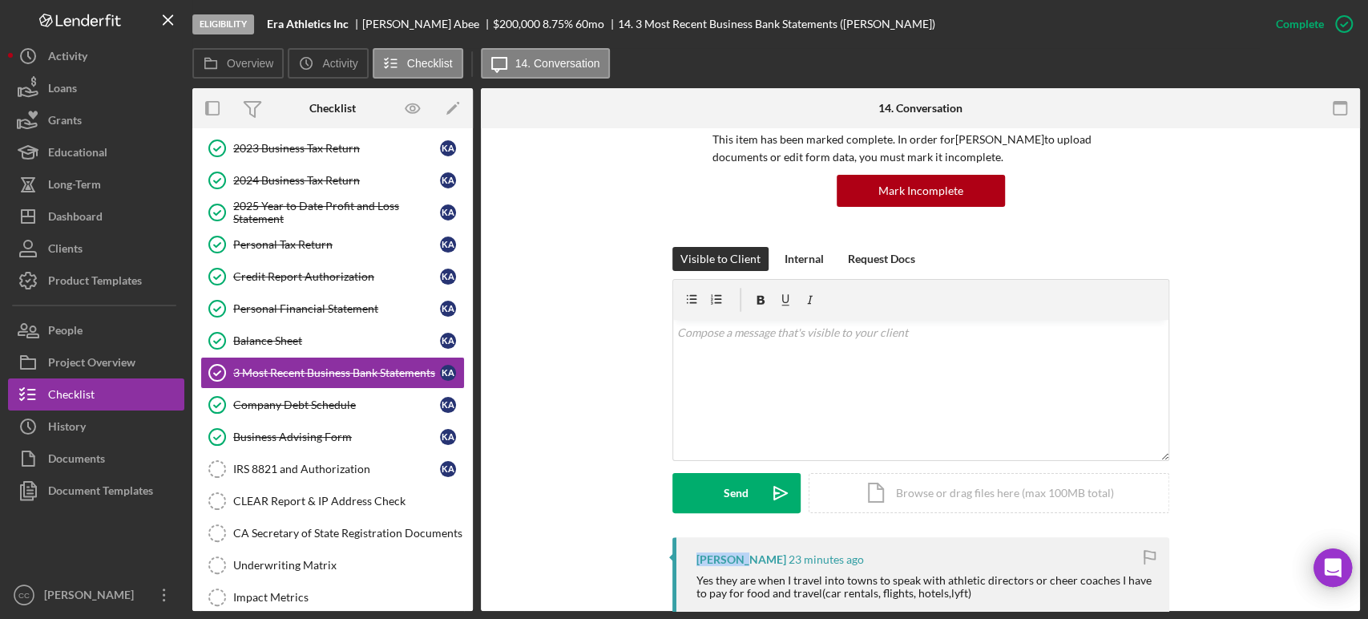
scroll to position [0, 0]
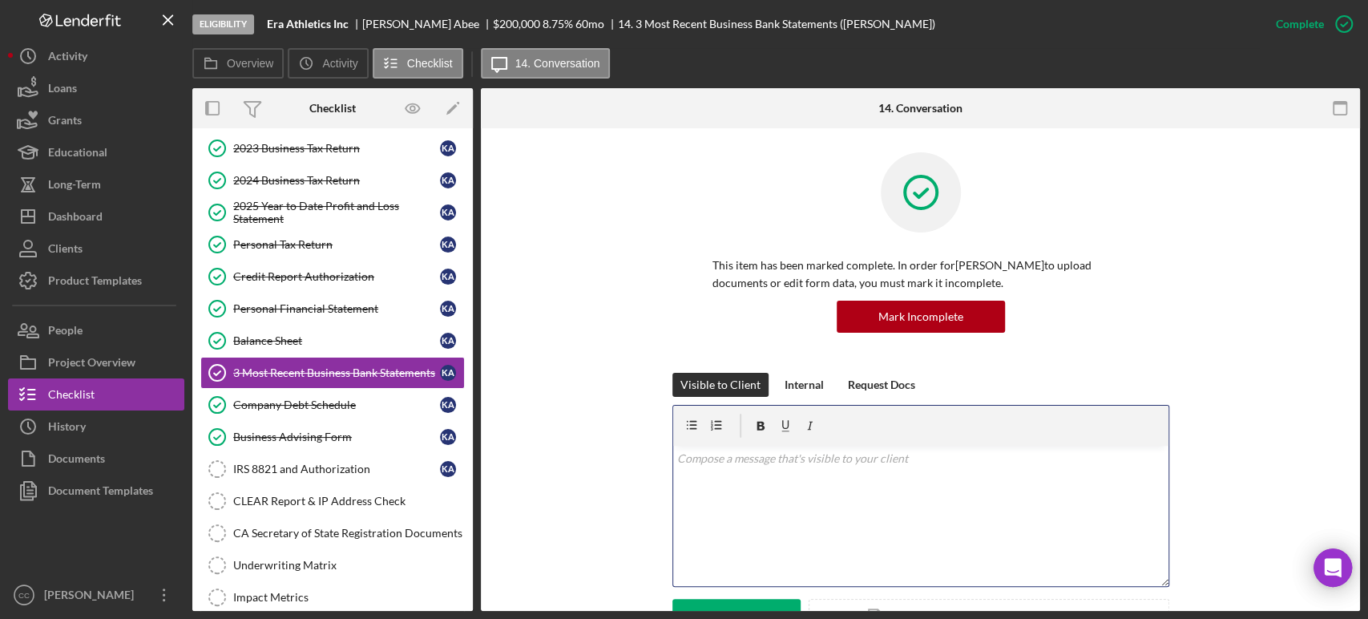
click at [763, 490] on div "v Color teal Color pink Remove color Add row above Add row below Add column bef…" at bounding box center [920, 515] width 495 height 140
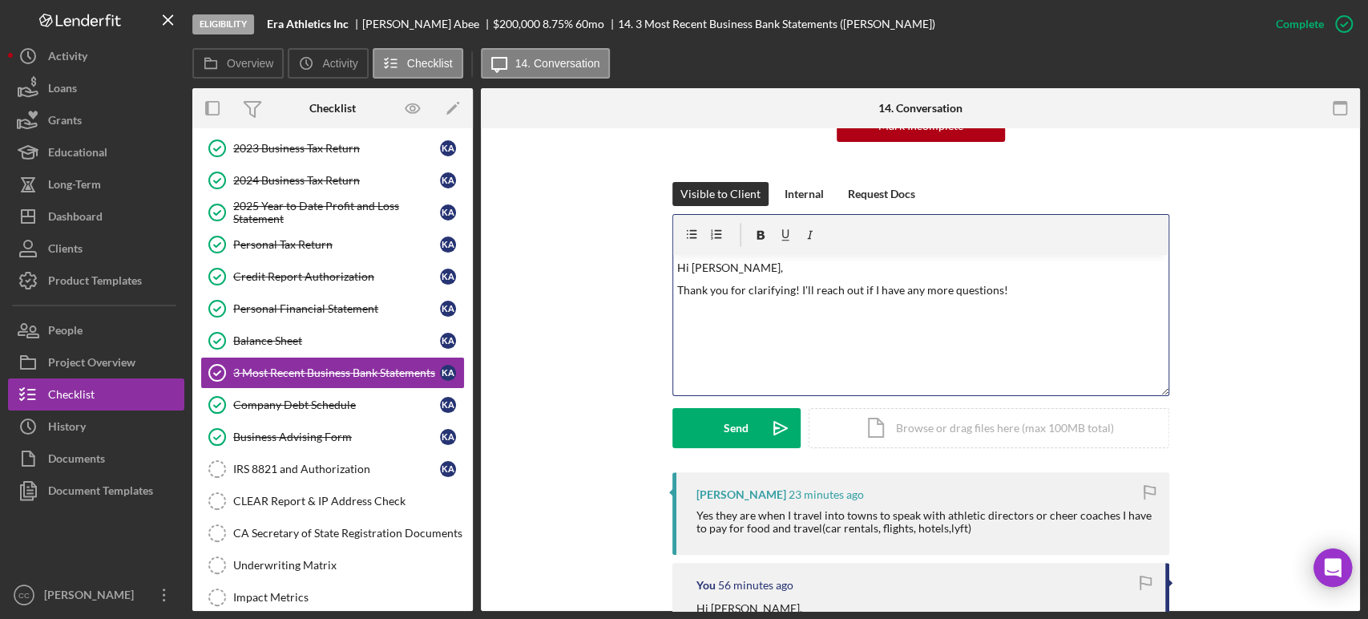
scroll to position [267, 0]
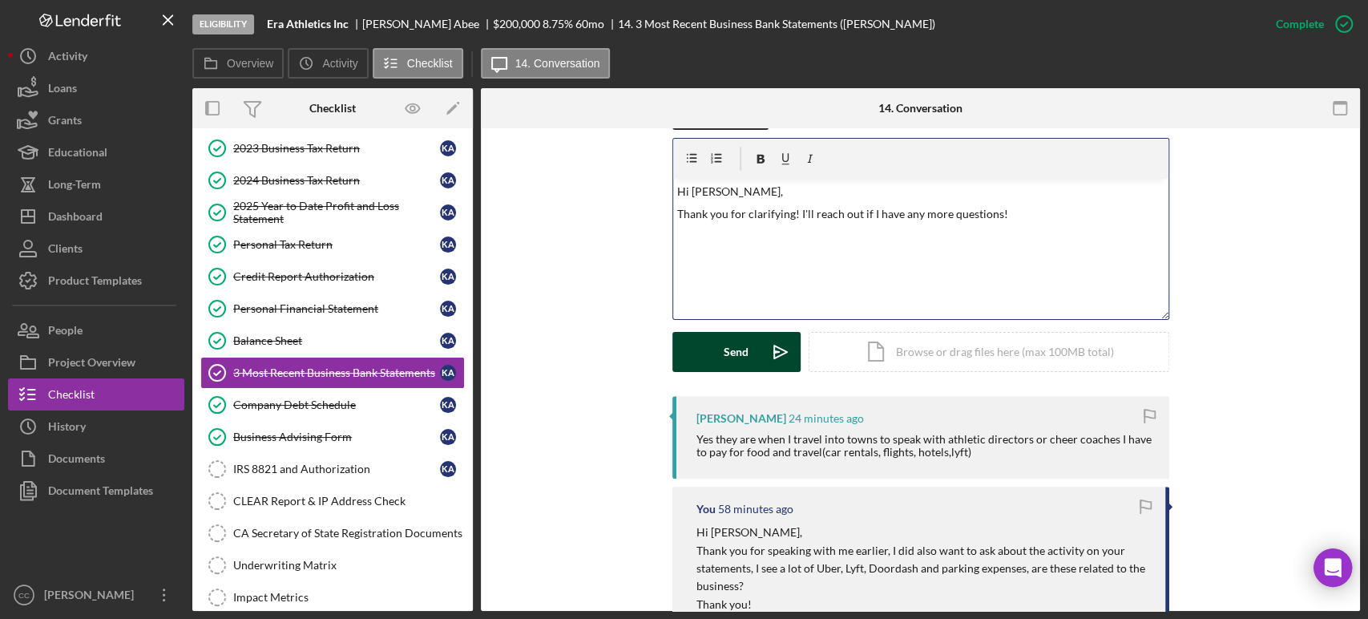
click at [710, 361] on button "Send Icon/icon-invite-send" at bounding box center [736, 352] width 128 height 40
